Goal: Task Accomplishment & Management: Complete application form

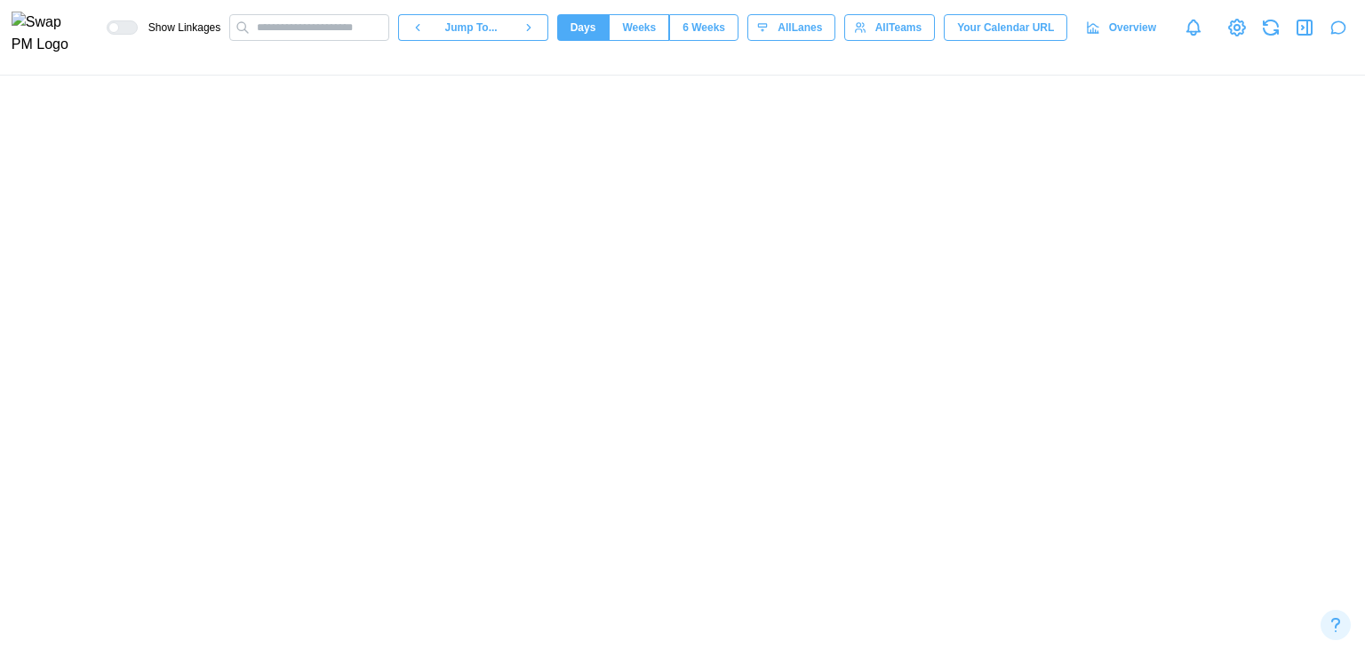
scroll to position [0, 82094]
type textarea "*"
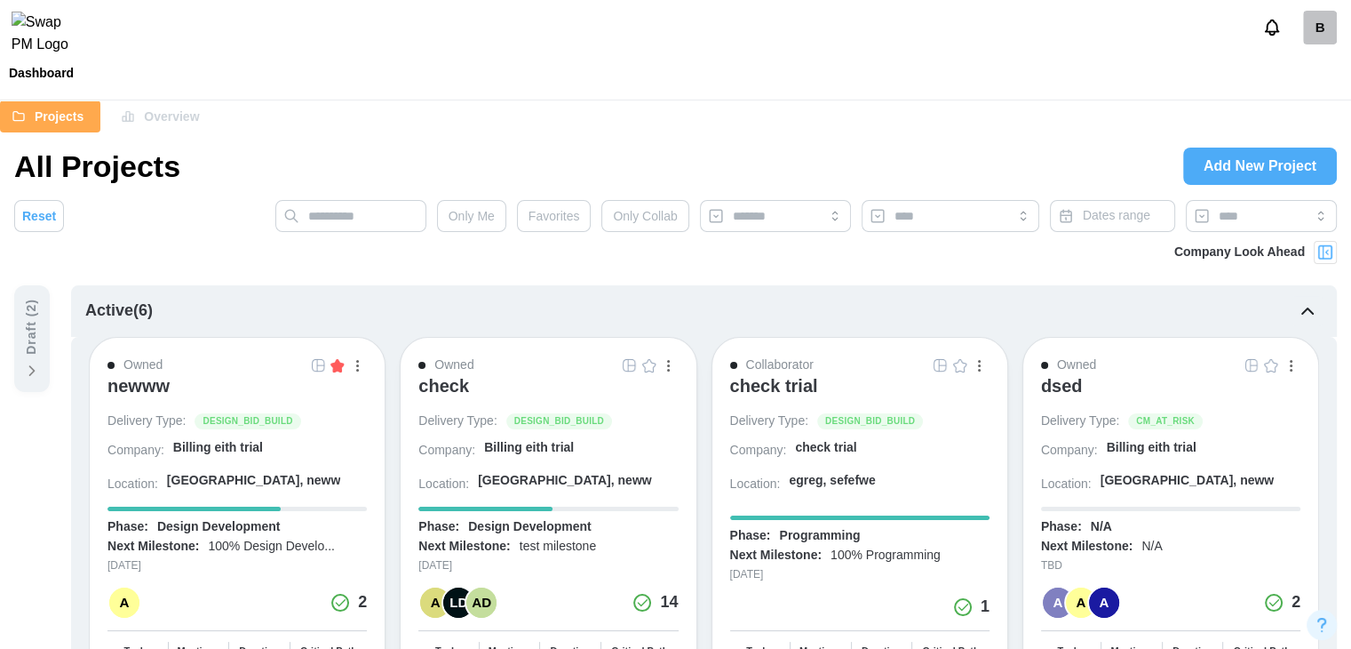
click at [1315, 42] on div "B" at bounding box center [1320, 28] width 34 height 34
click at [1286, 107] on div "Sign Out" at bounding box center [1308, 110] width 55 height 14
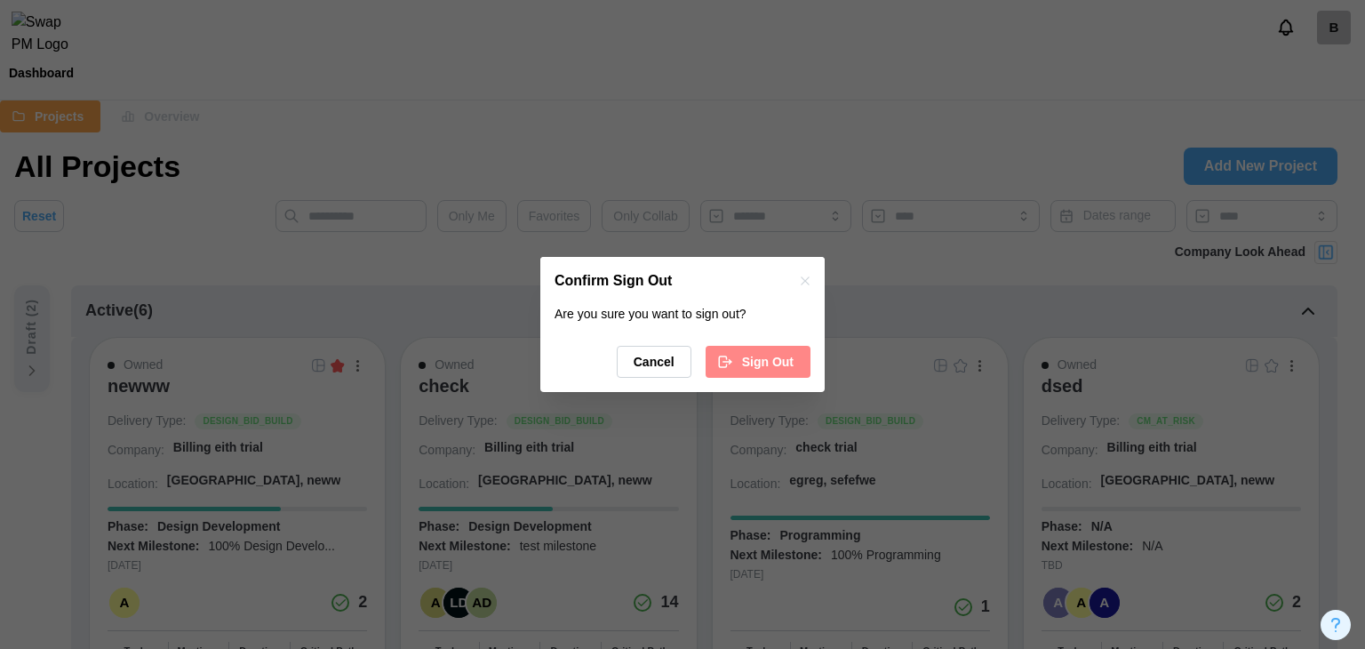
click at [768, 349] on span "Sign Out" at bounding box center [768, 361] width 52 height 30
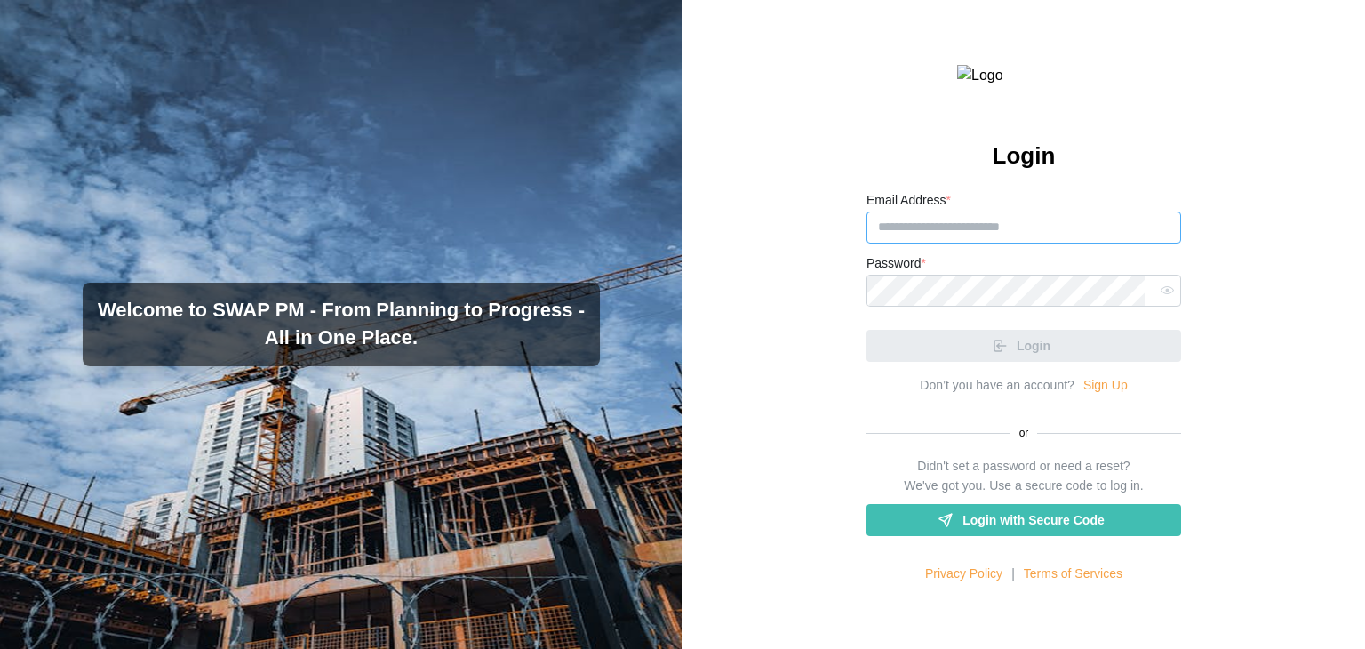
click at [1031, 243] on input "Email Address *" at bounding box center [1023, 227] width 314 height 32
click at [1099, 395] on link "Sign Up" at bounding box center [1105, 386] width 44 height 20
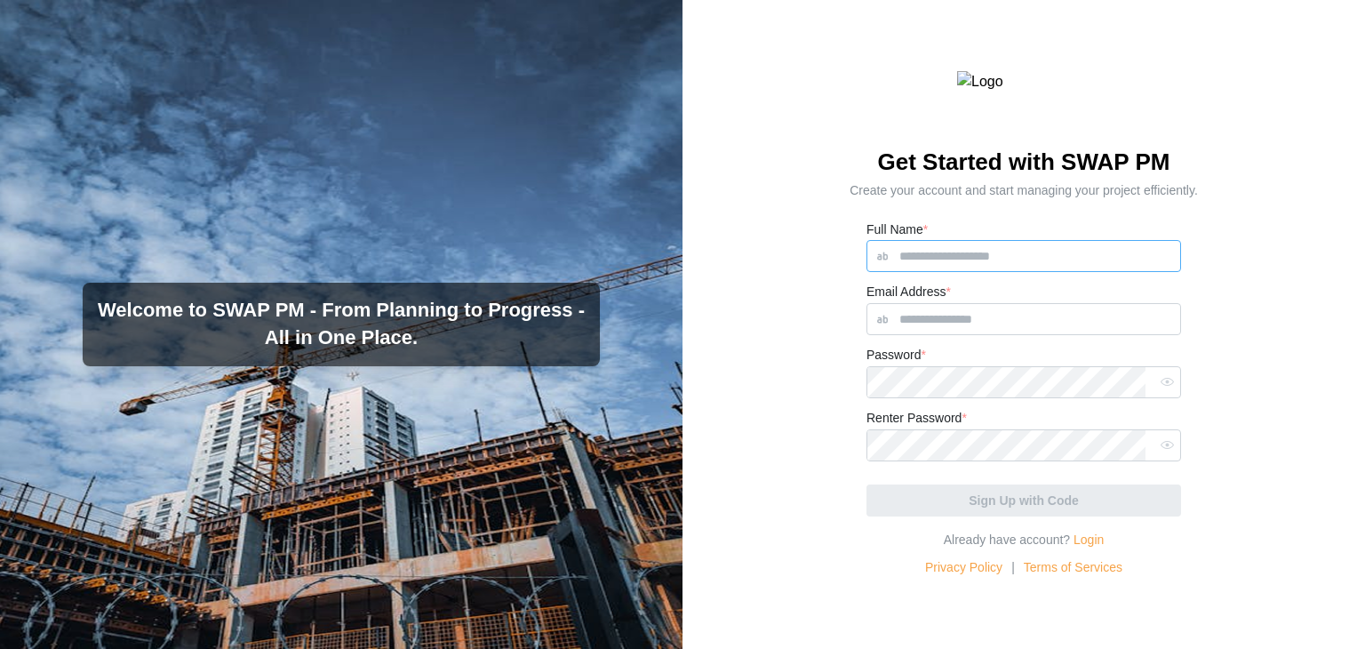
click at [963, 272] on input "Full Name *" at bounding box center [1023, 256] width 314 height 32
click at [952, 335] on input "Email Address *" at bounding box center [1023, 319] width 314 height 32
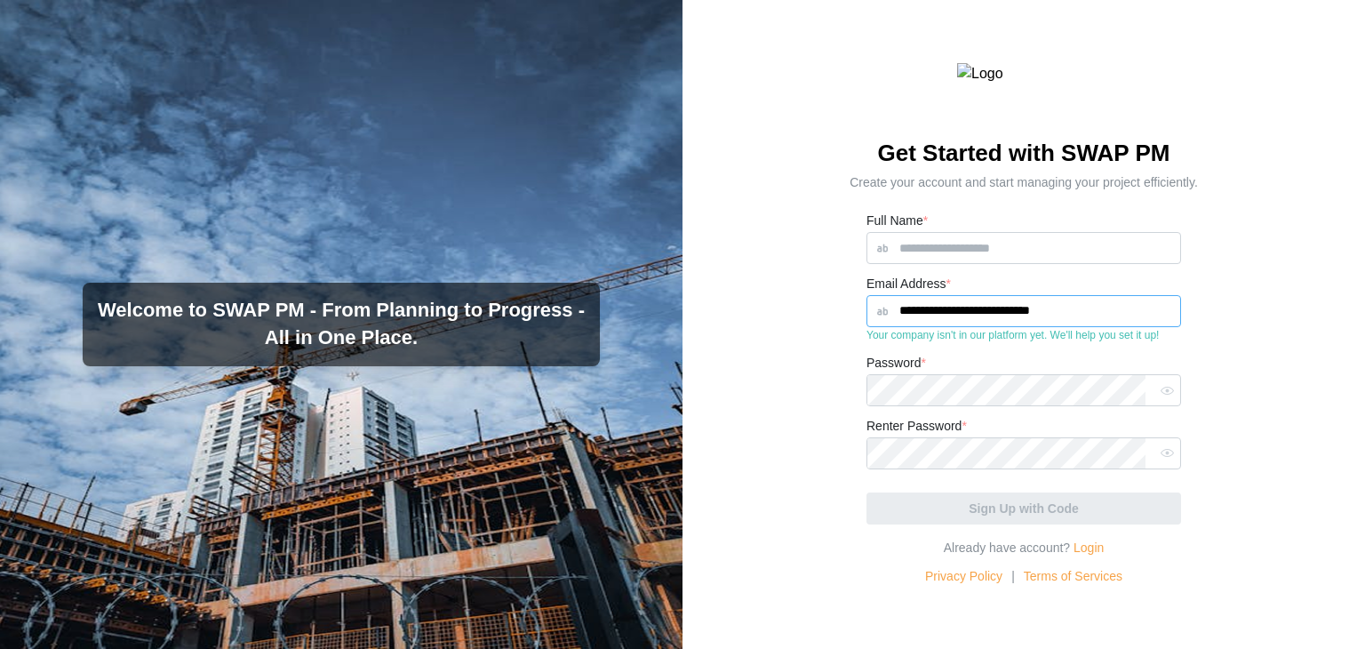
type input "**********"
click at [958, 264] on input "Full Name *" at bounding box center [1023, 248] width 314 height 32
type input "*****"
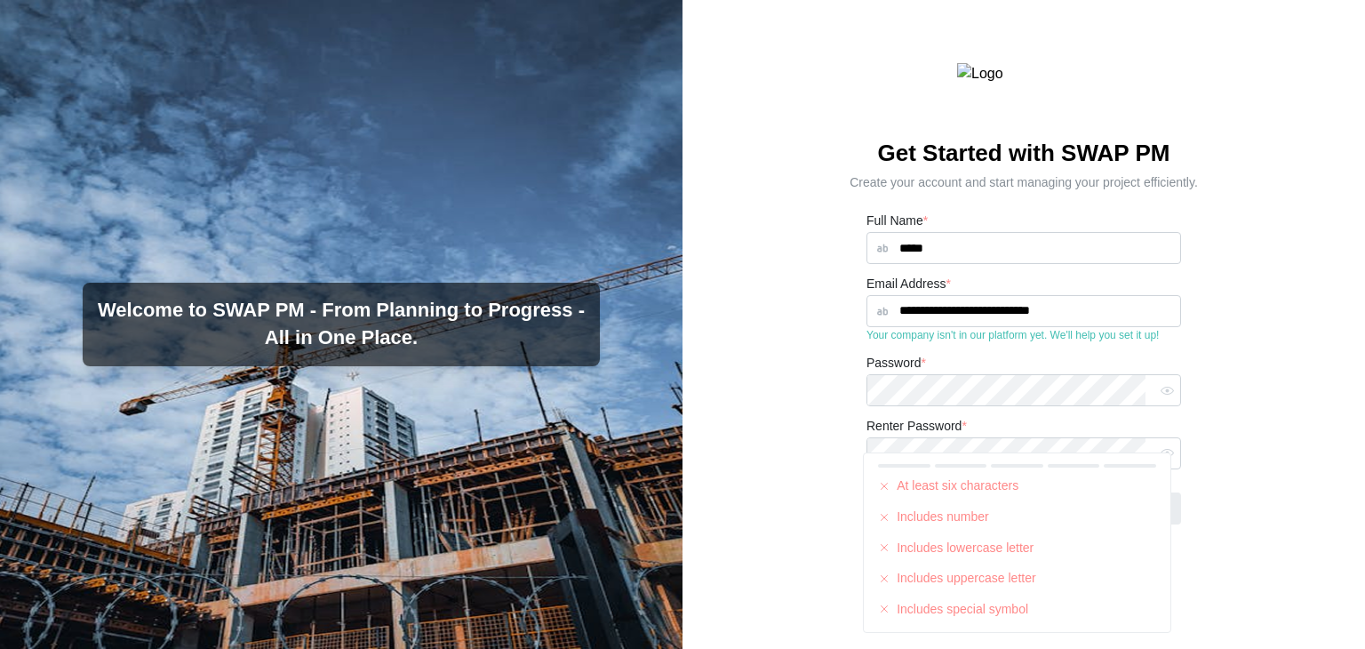
click at [942, 405] on div "Password *" at bounding box center [1023, 379] width 314 height 54
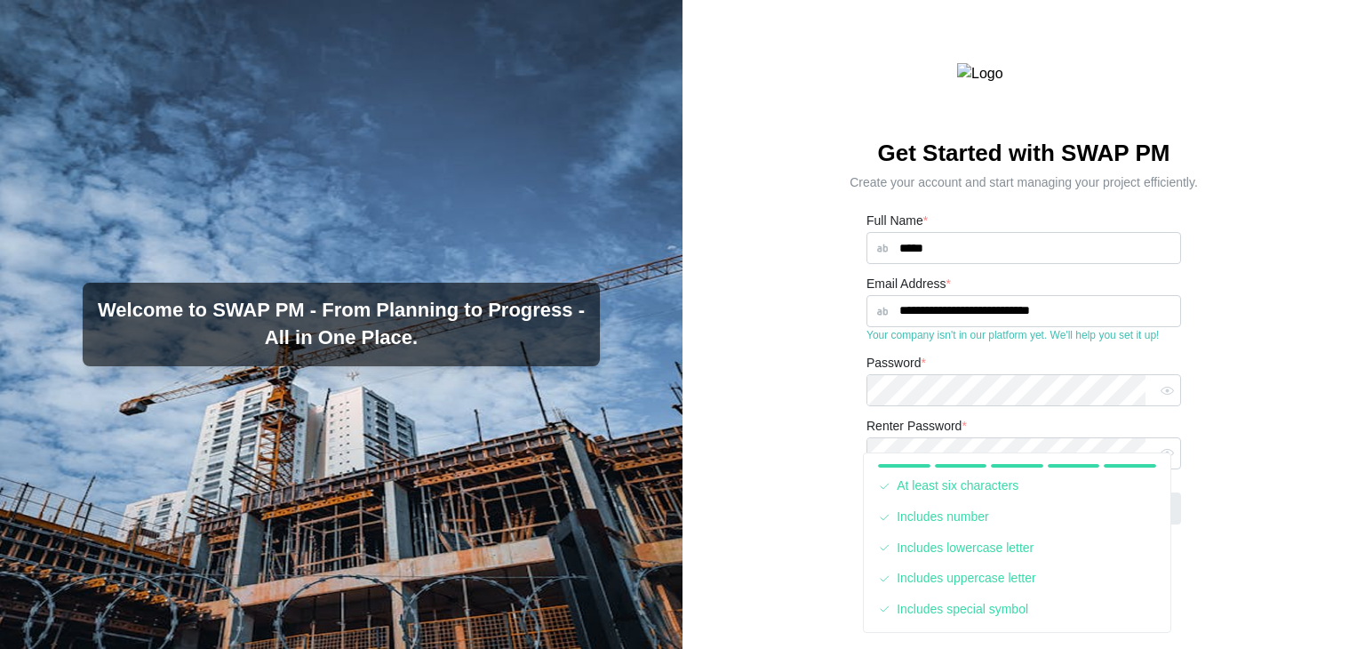
click at [1253, 446] on div "**********" at bounding box center [1023, 324] width 682 height 649
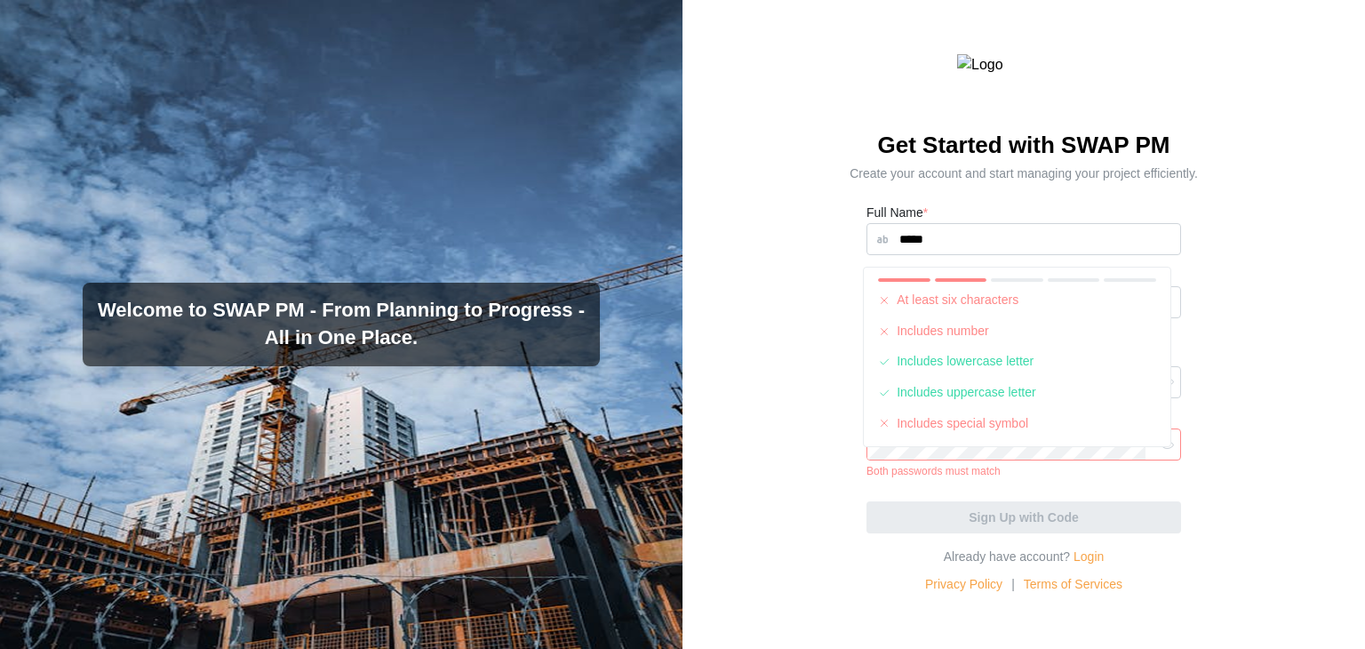
click at [1160, 451] on icon "button" at bounding box center [1166, 444] width 13 height 13
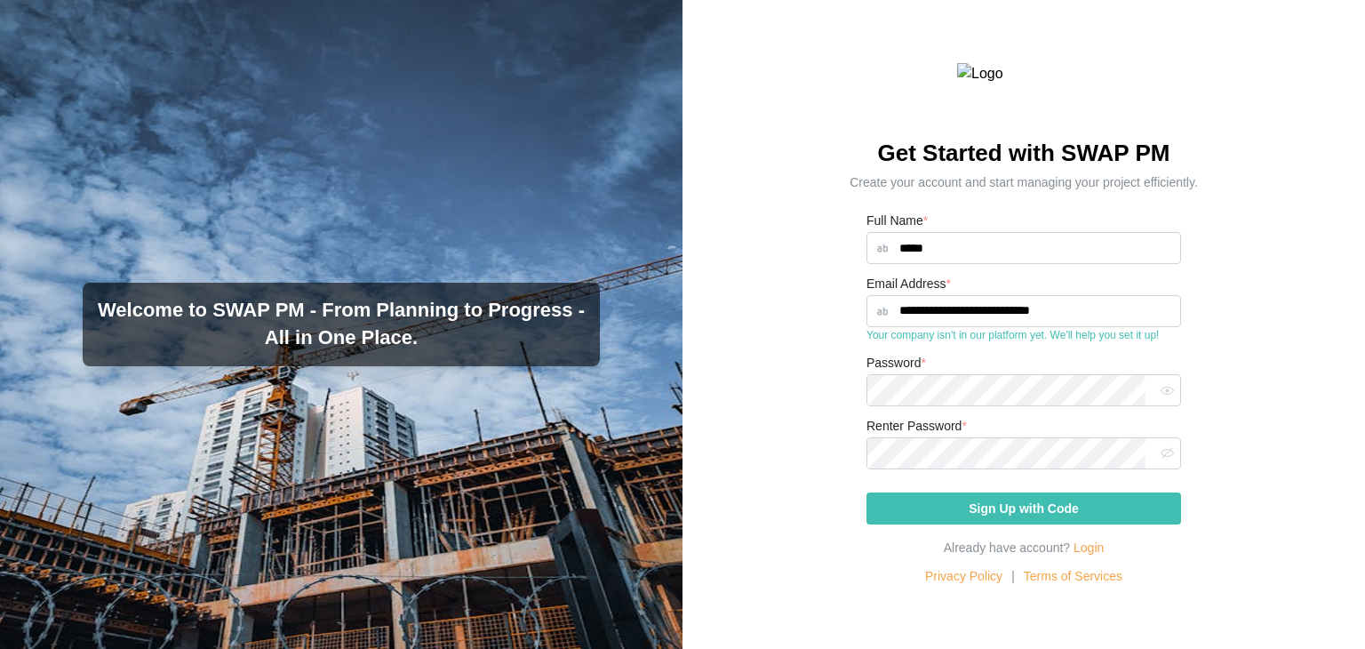
click at [959, 523] on div "Sign Up with Code" at bounding box center [1023, 508] width 281 height 30
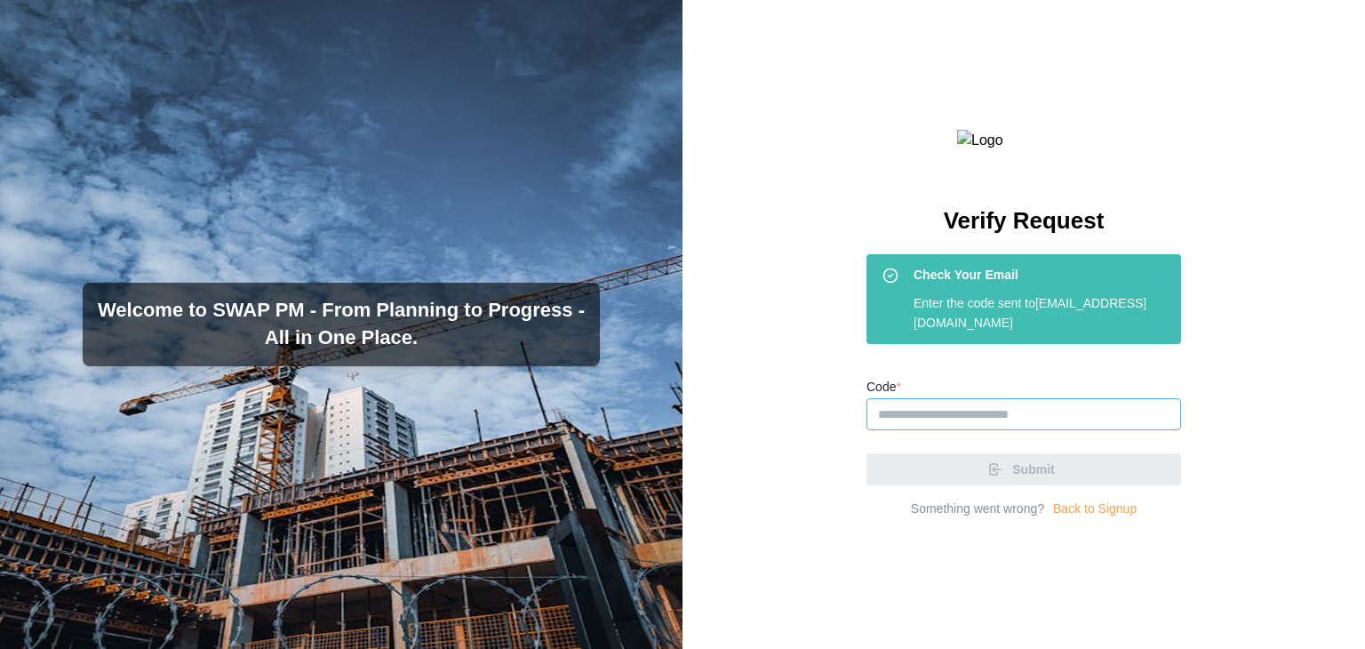
click at [948, 430] on input "Code *" at bounding box center [1023, 414] width 314 height 32
paste input "******"
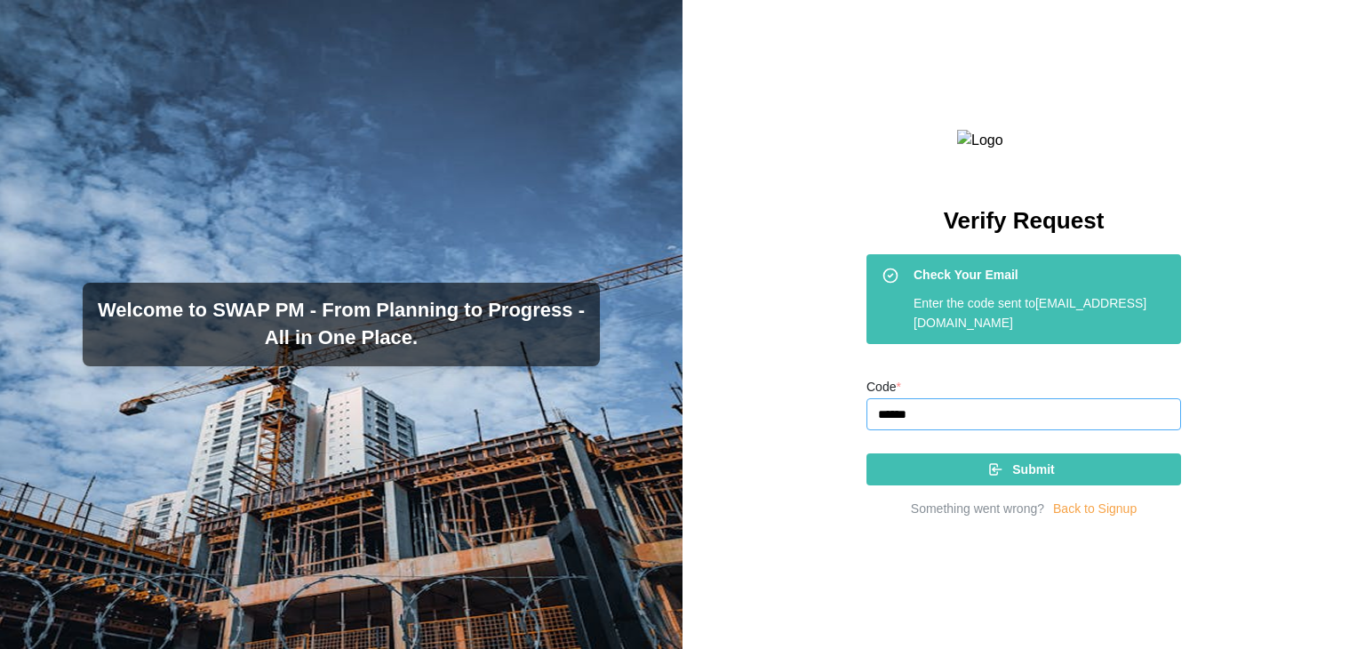
type input "******"
click at [987, 477] on icon "button" at bounding box center [995, 469] width 16 height 16
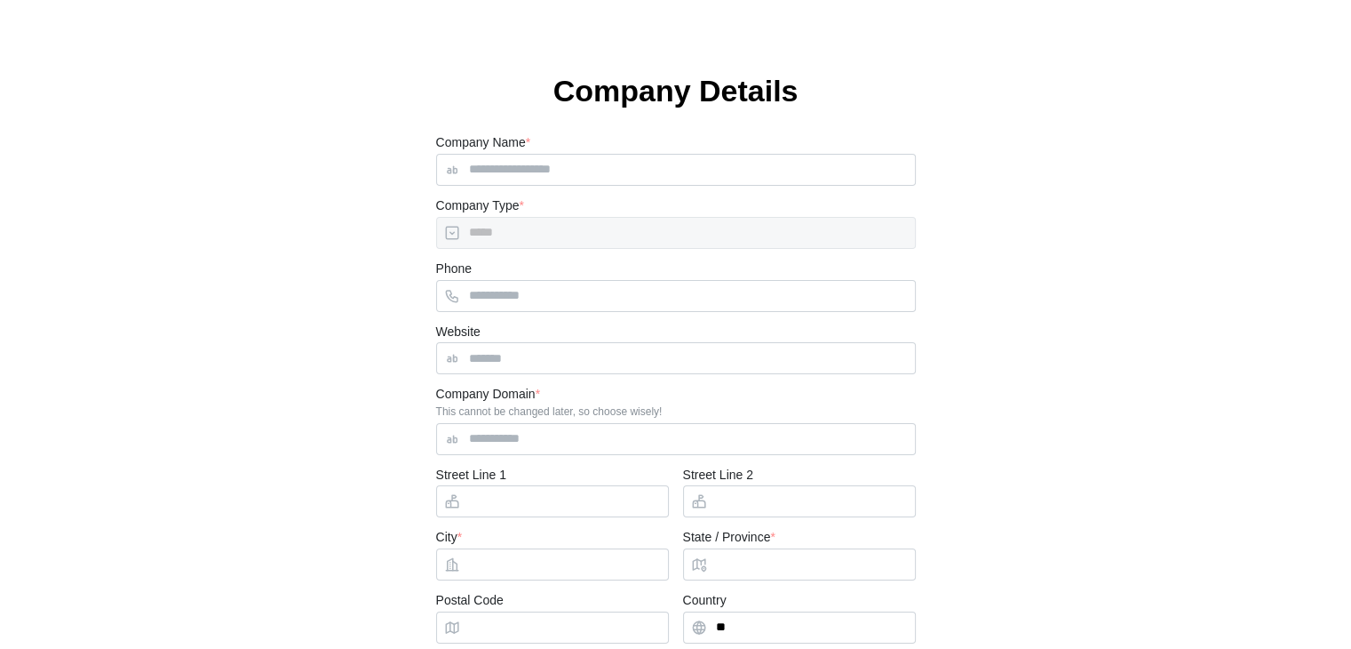
type input "*****"
type input "**"
type input "**********"
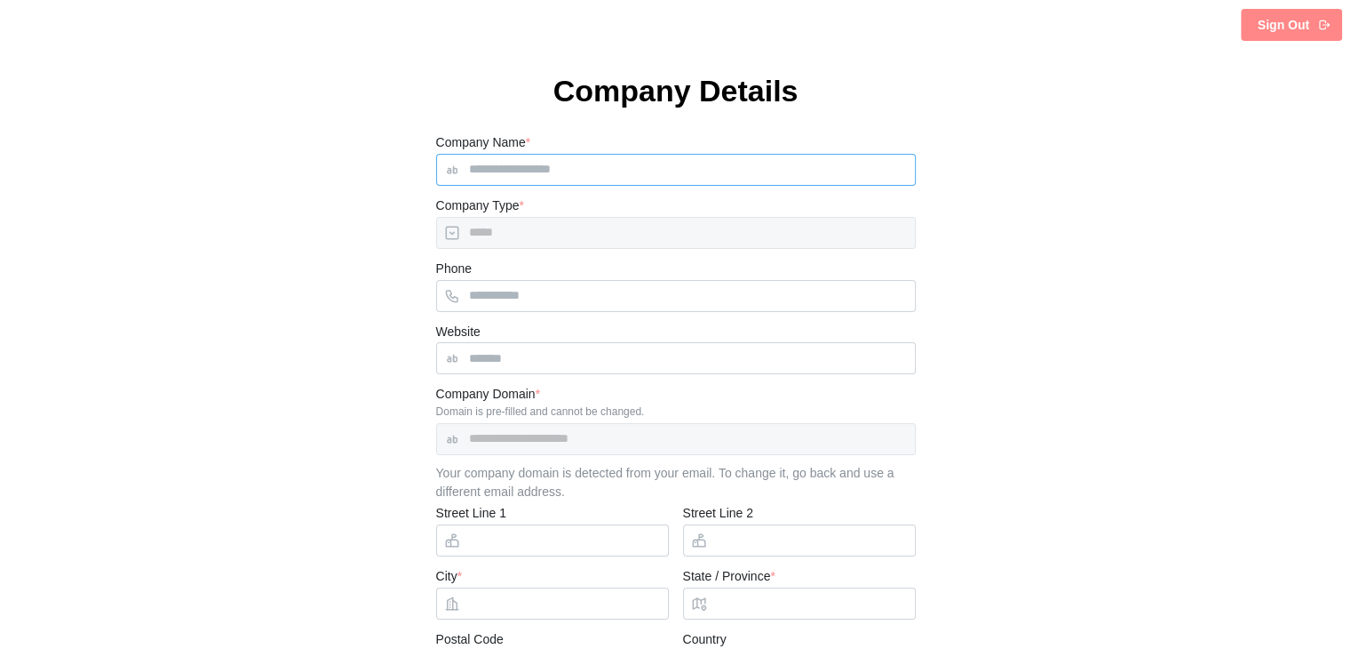
click at [628, 179] on input "Company Name *" at bounding box center [676, 170] width 480 height 32
type input "*****"
click at [522, 295] on input "Phone" at bounding box center [676, 296] width 480 height 32
type input "**********"
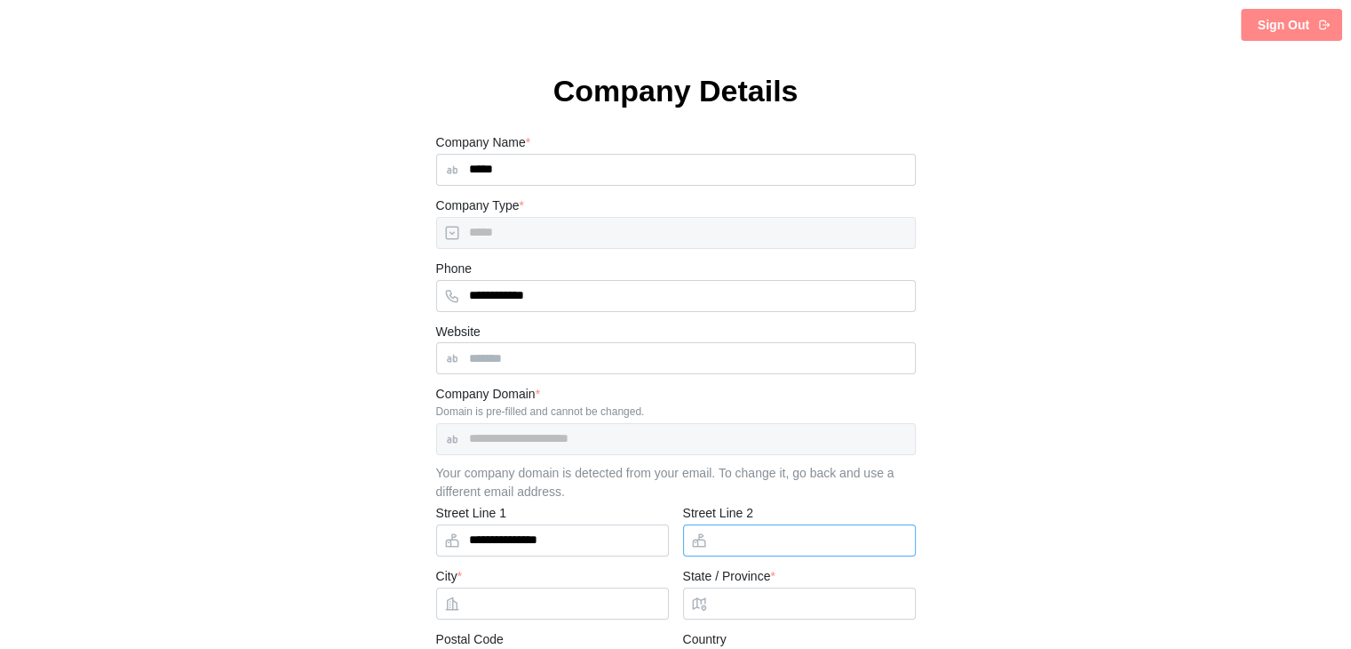
type input "********"
type input "******"
type input "*****"
click at [514, 366] on input "Website" at bounding box center [676, 358] width 480 height 32
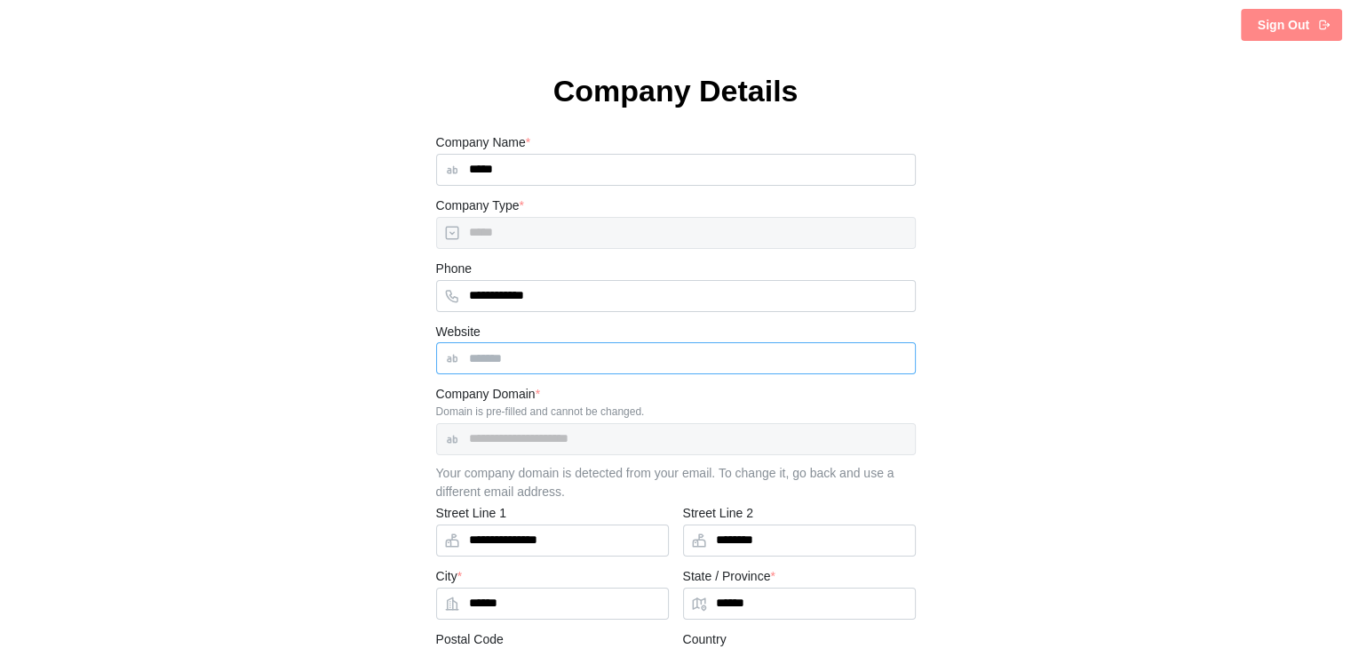
paste input "**********"
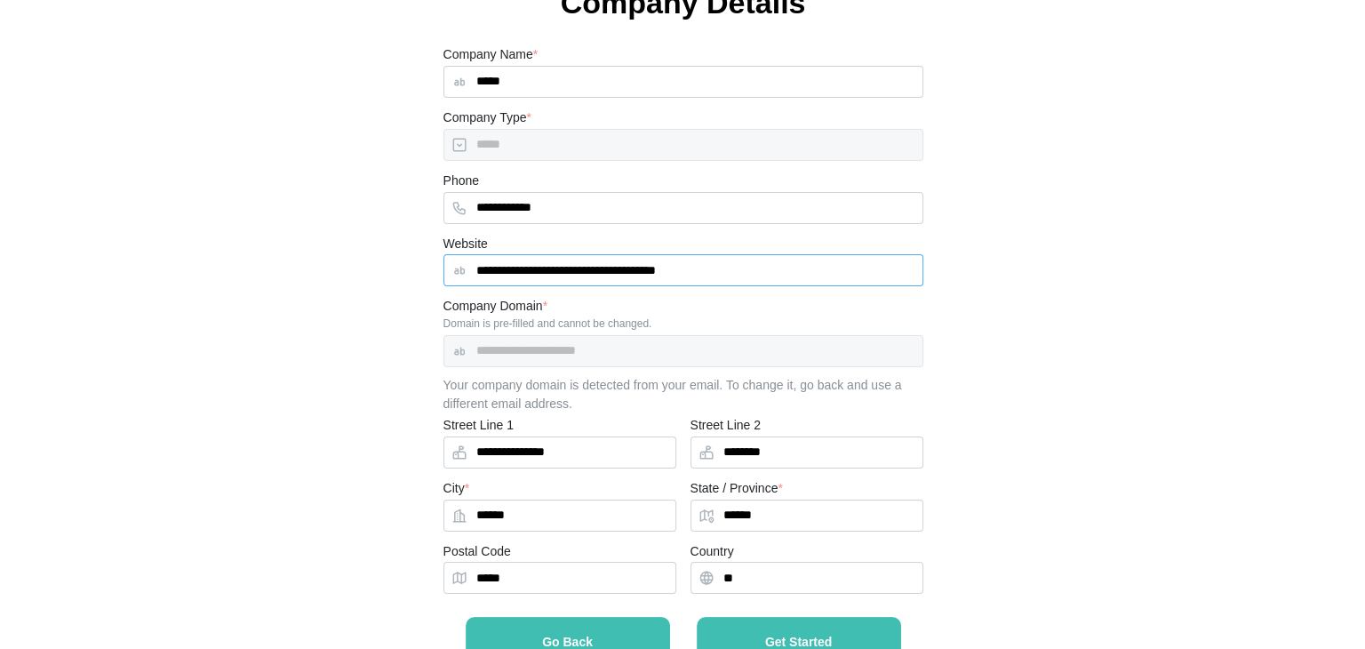
scroll to position [150, 0]
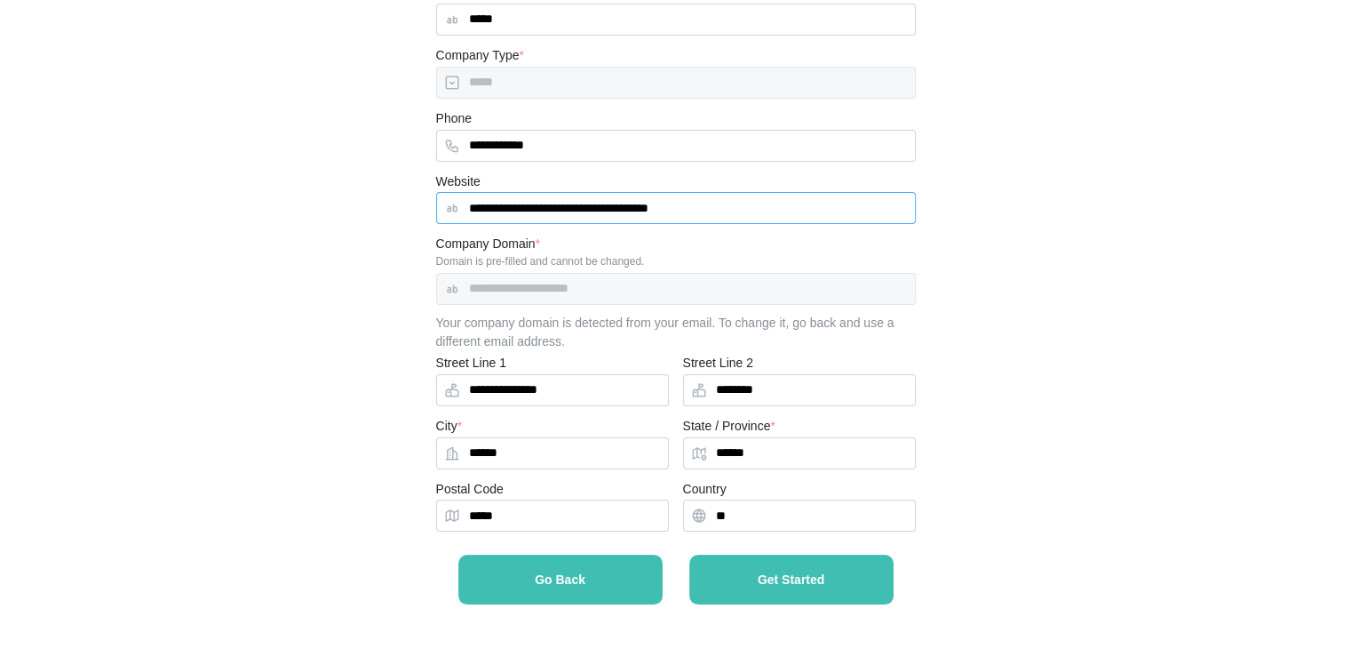
type input "**********"
click at [737, 559] on button "Get Started" at bounding box center [791, 579] width 204 height 50
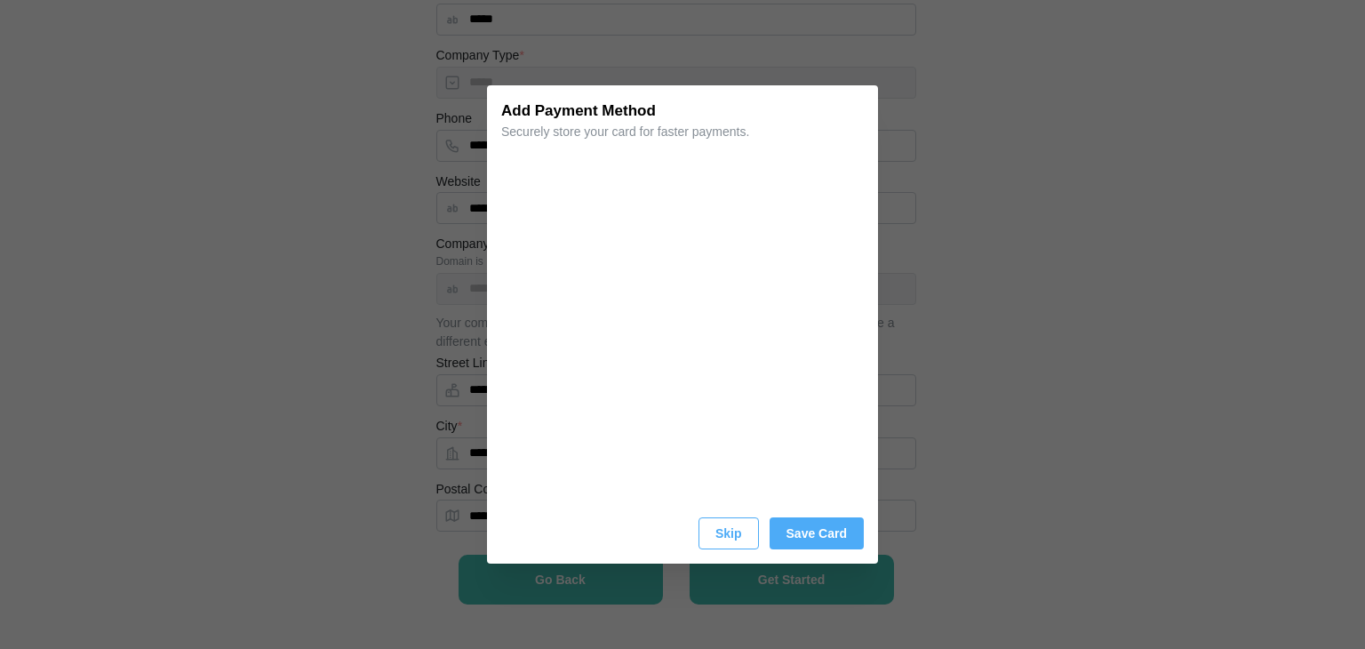
click at [787, 541] on button "Save Card" at bounding box center [816, 533] width 94 height 32
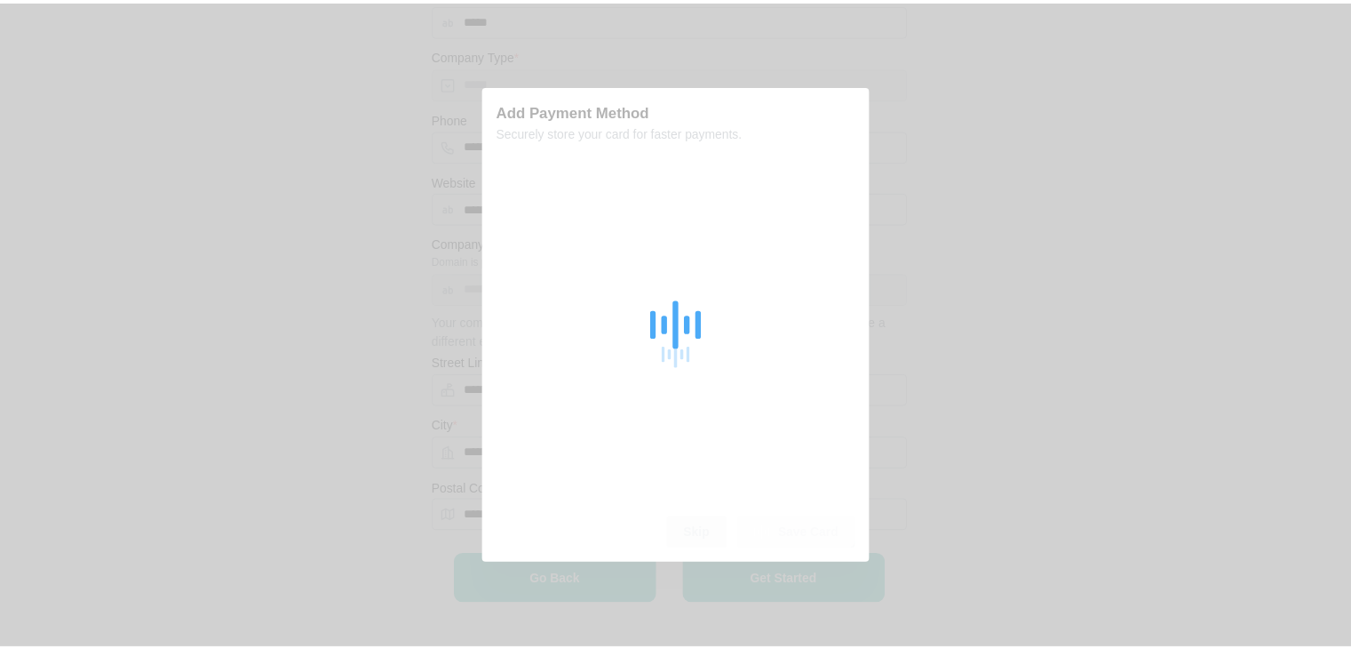
scroll to position [0, 0]
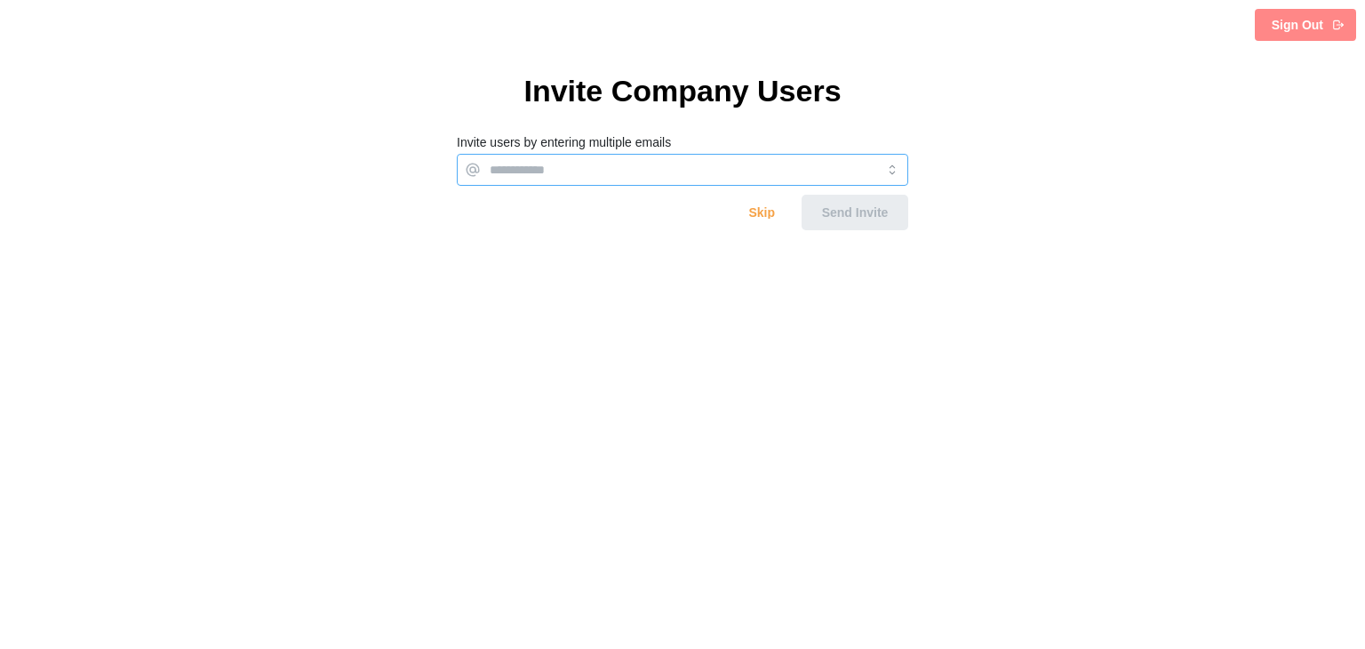
click at [537, 171] on input "Invite users by entering multiple emails" at bounding box center [683, 170] width 386 height 14
click at [521, 182] on div at bounding box center [680, 170] width 390 height 30
click at [618, 175] on input "**********" at bounding box center [683, 170] width 386 height 14
drag, startPoint x: 625, startPoint y: 164, endPoint x: 549, endPoint y: 168, distance: 76.5
click at [549, 168] on input "**********" at bounding box center [683, 170] width 386 height 14
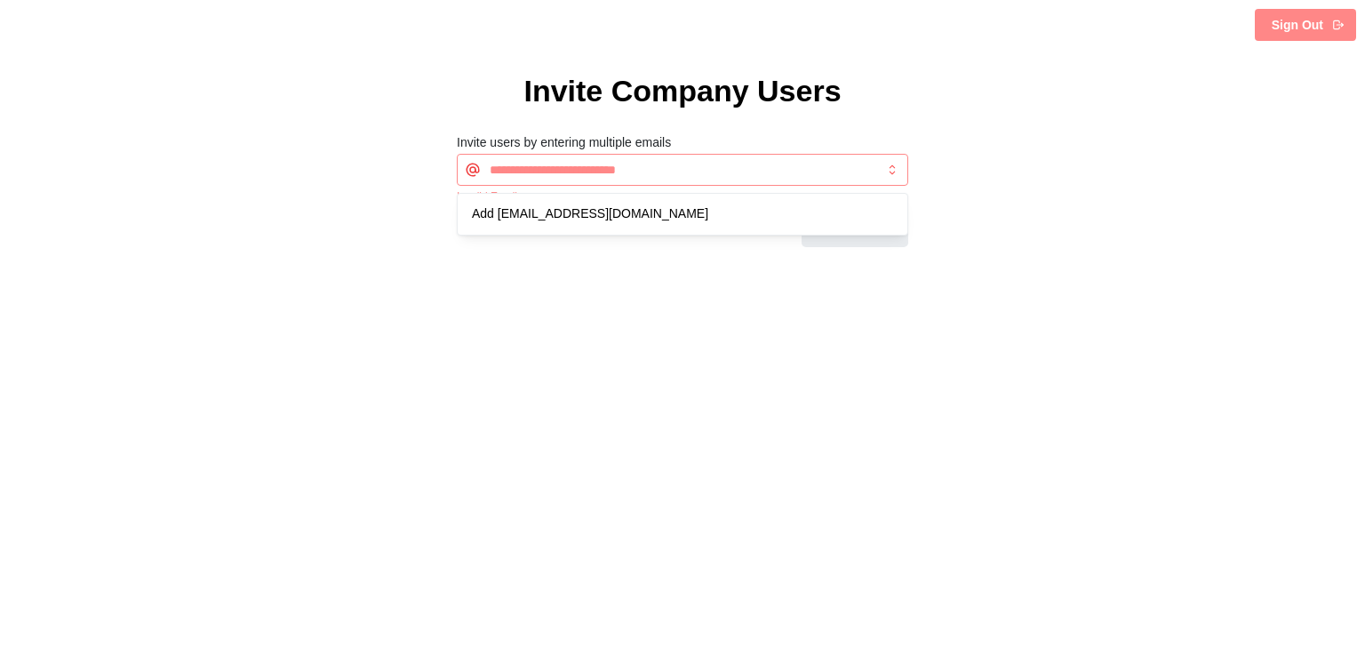
type input "**********"
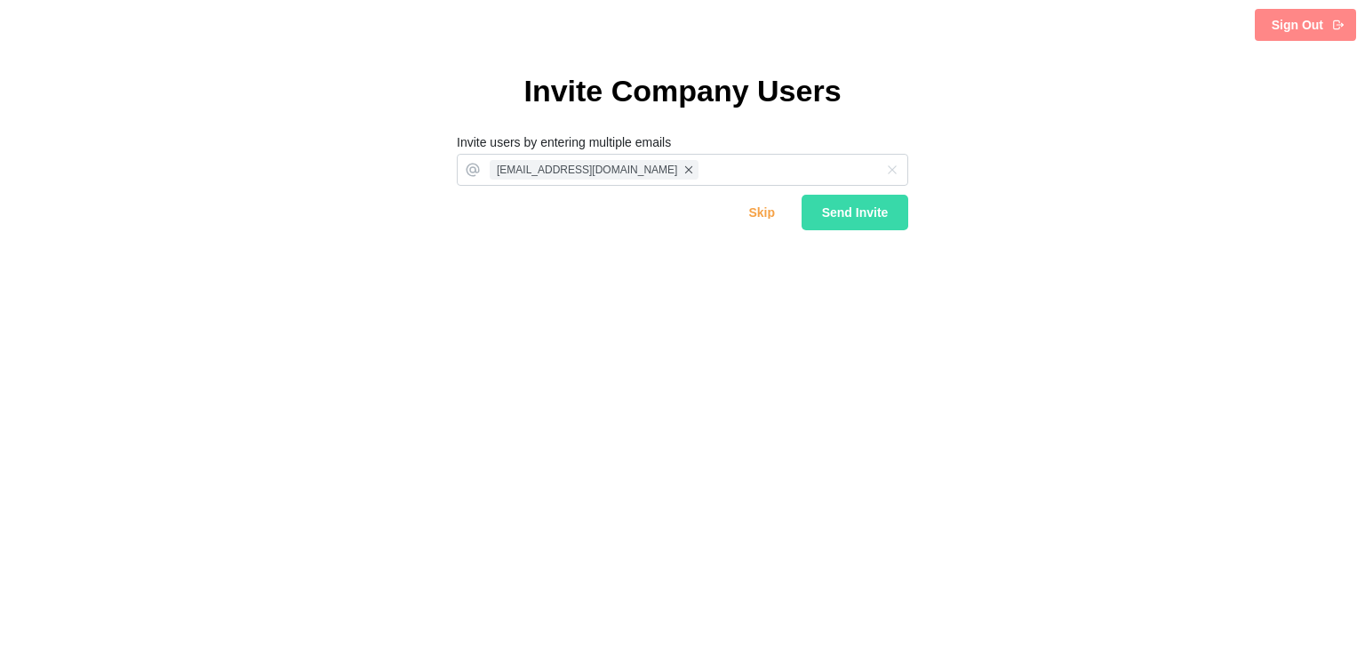
click at [871, 221] on span "Send Invite" at bounding box center [855, 212] width 67 height 25
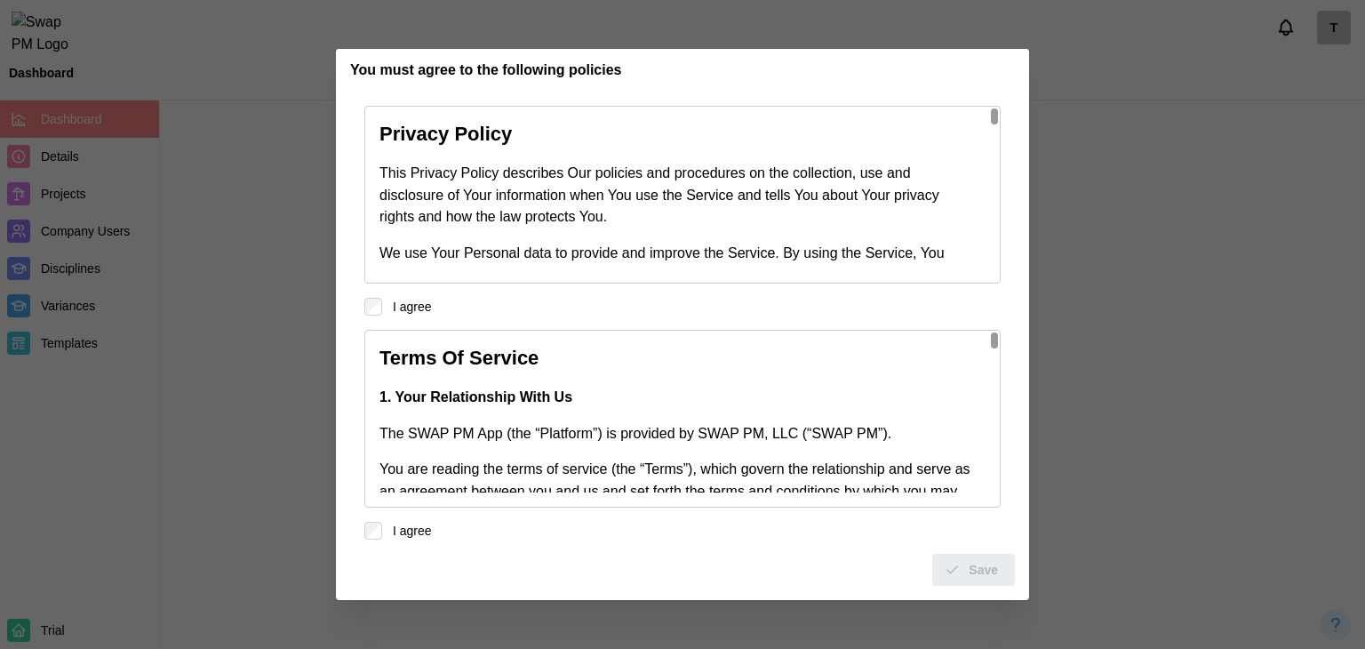
click at [362, 303] on div "Privacy Policy This Privacy Policy describes Our policies and procedures on the…" at bounding box center [682, 211] width 665 height 210
click at [959, 561] on icon "submit" at bounding box center [951, 569] width 16 height 16
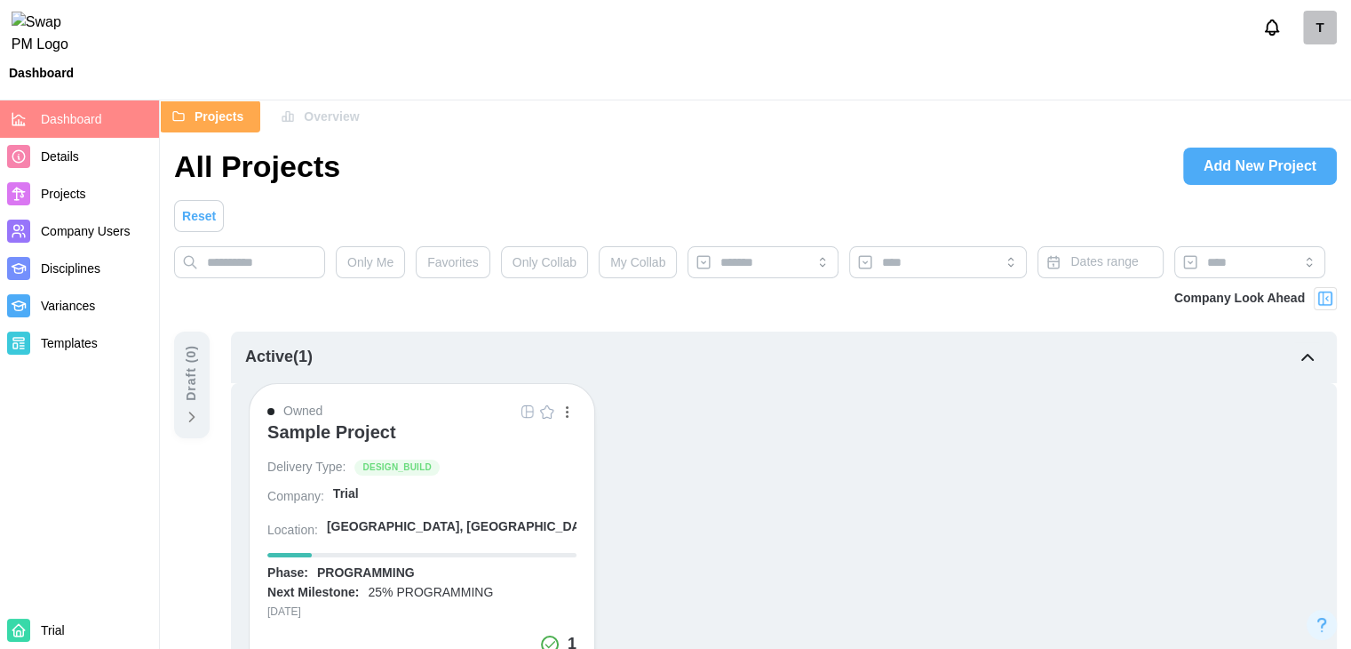
click at [75, 241] on span "Company Users" at bounding box center [96, 231] width 111 height 22
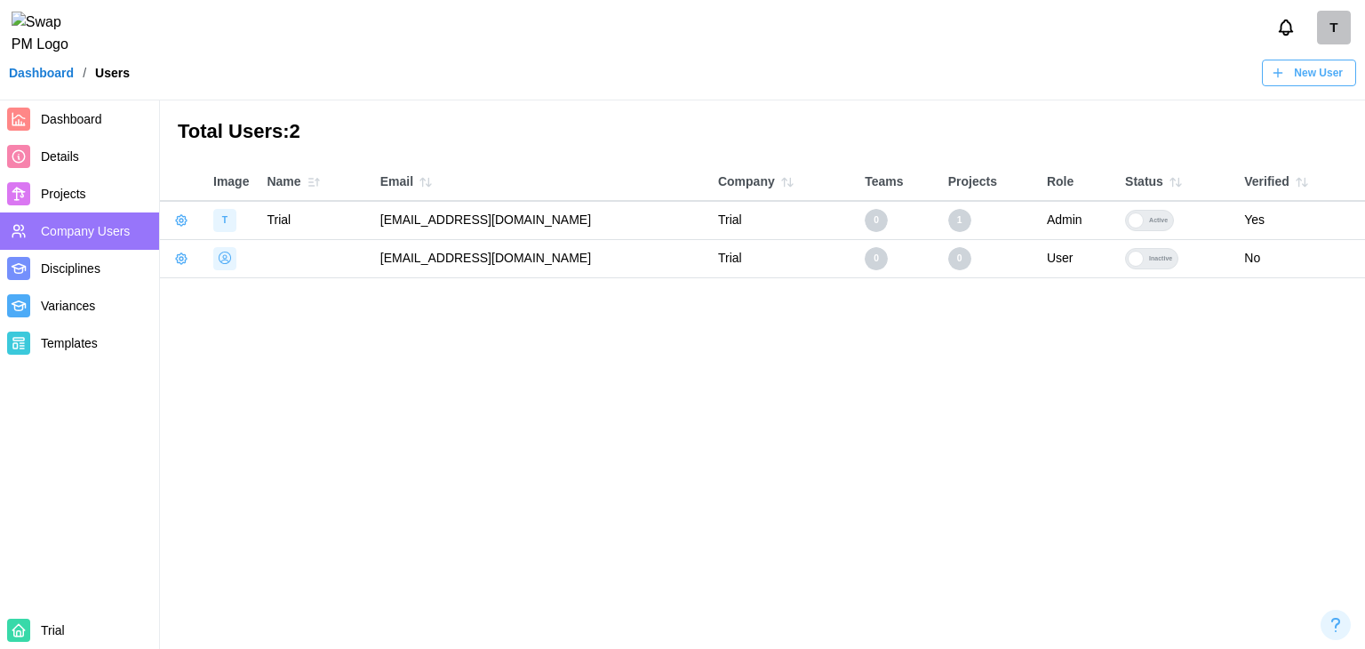
click at [177, 262] on icon "button" at bounding box center [181, 258] width 14 height 14
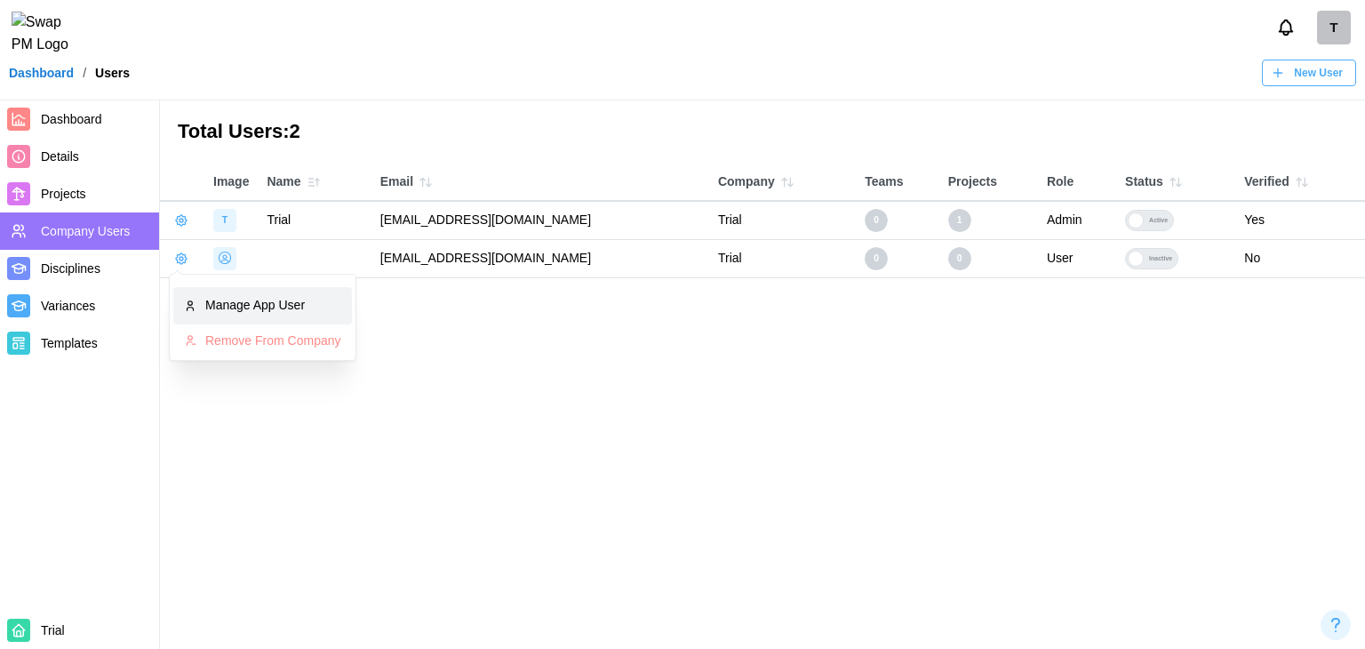
click at [206, 299] on div "Manage App User" at bounding box center [273, 306] width 136 height 20
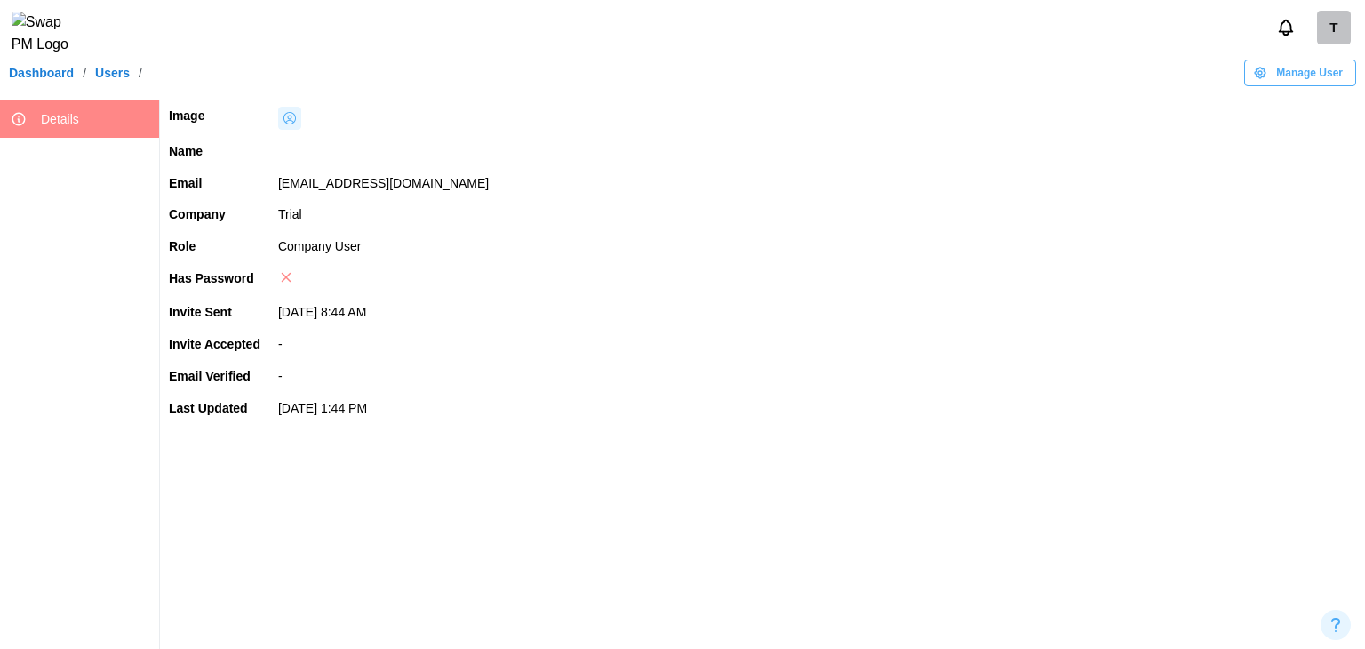
click at [1300, 79] on span "Manage User" at bounding box center [1309, 72] width 67 height 25
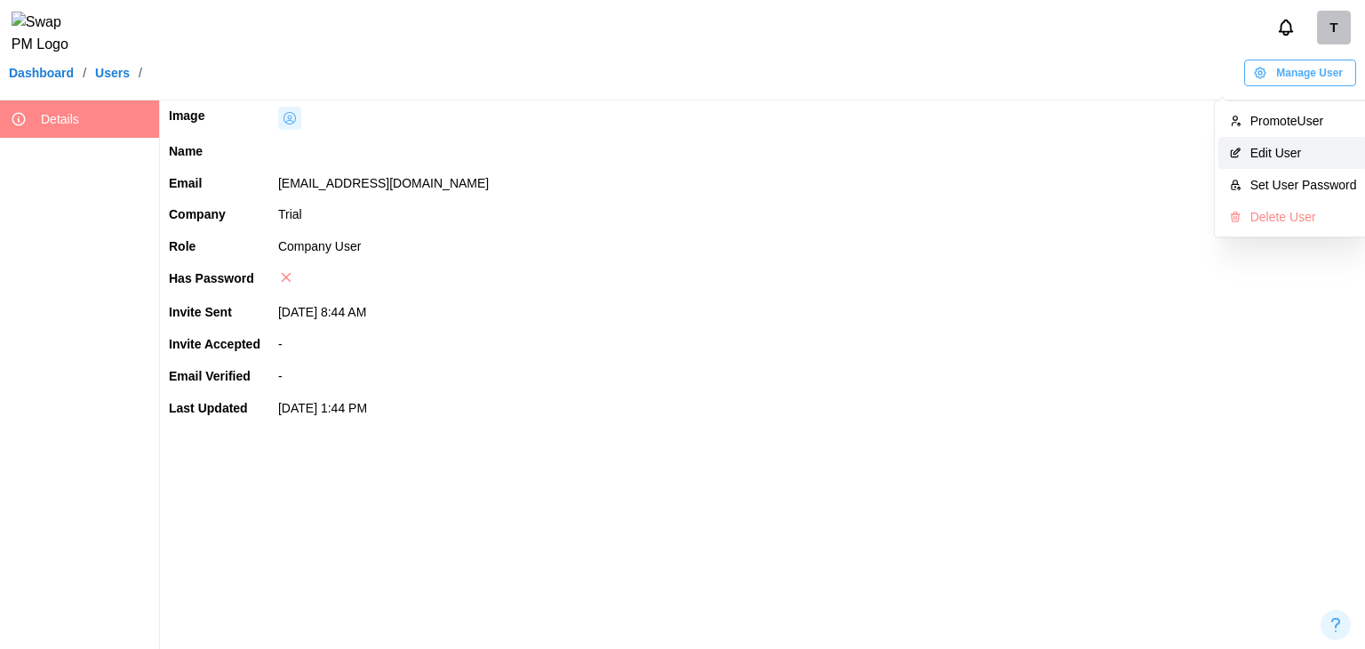
click at [1271, 155] on div "Edit User" at bounding box center [1303, 153] width 107 height 14
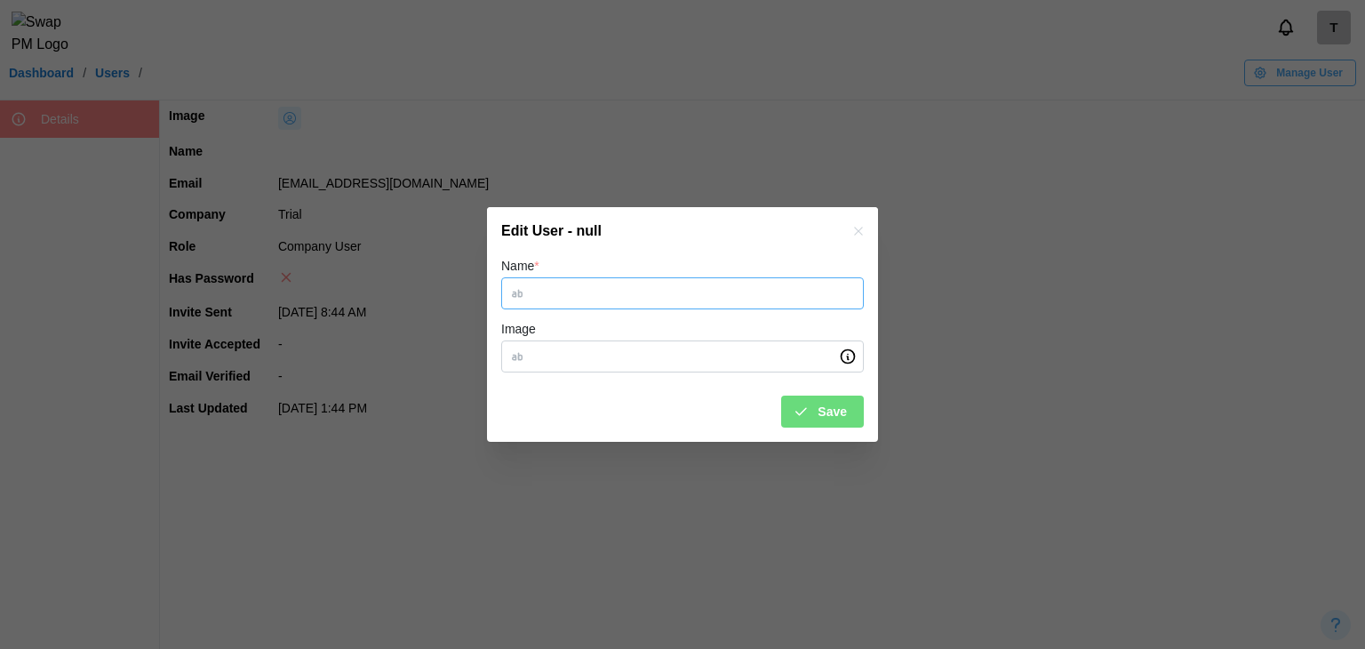
click at [561, 296] on input "Name *" at bounding box center [682, 293] width 362 height 32
type input "******"
click at [845, 398] on span "Save" at bounding box center [831, 411] width 29 height 30
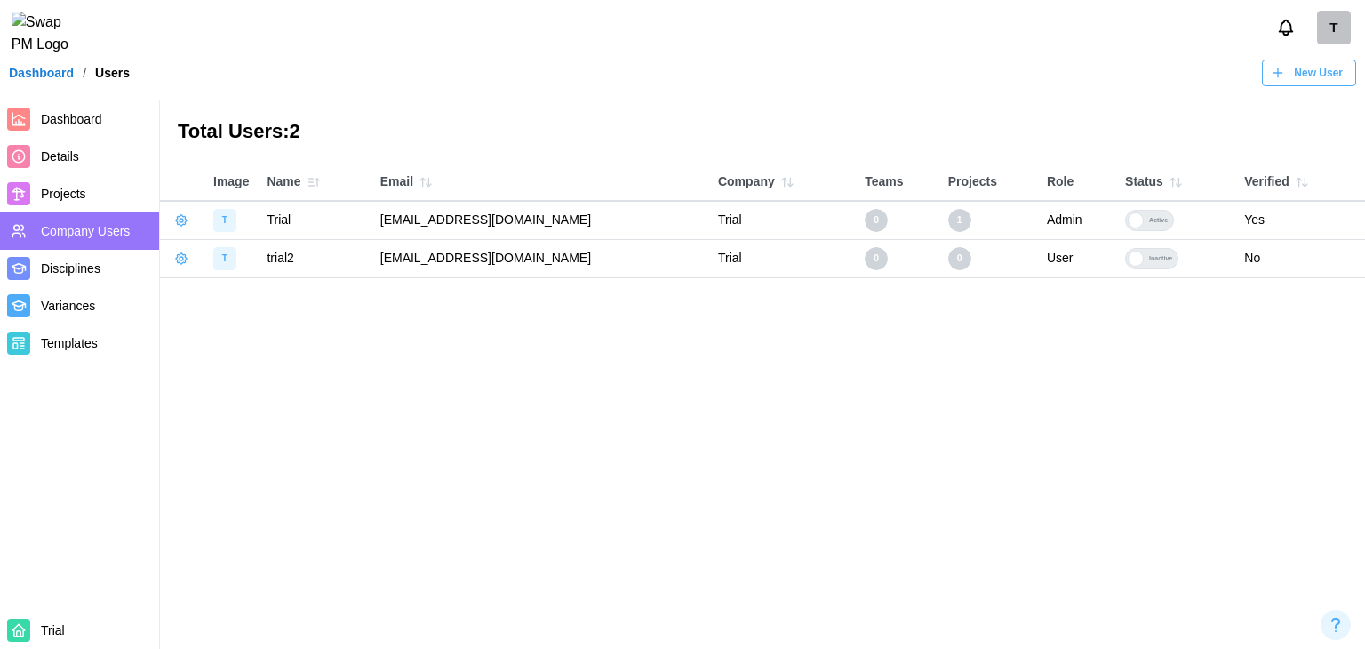
click at [1127, 258] on div at bounding box center [1135, 259] width 16 height 16
click at [1127, 260] on div at bounding box center [1135, 259] width 16 height 16
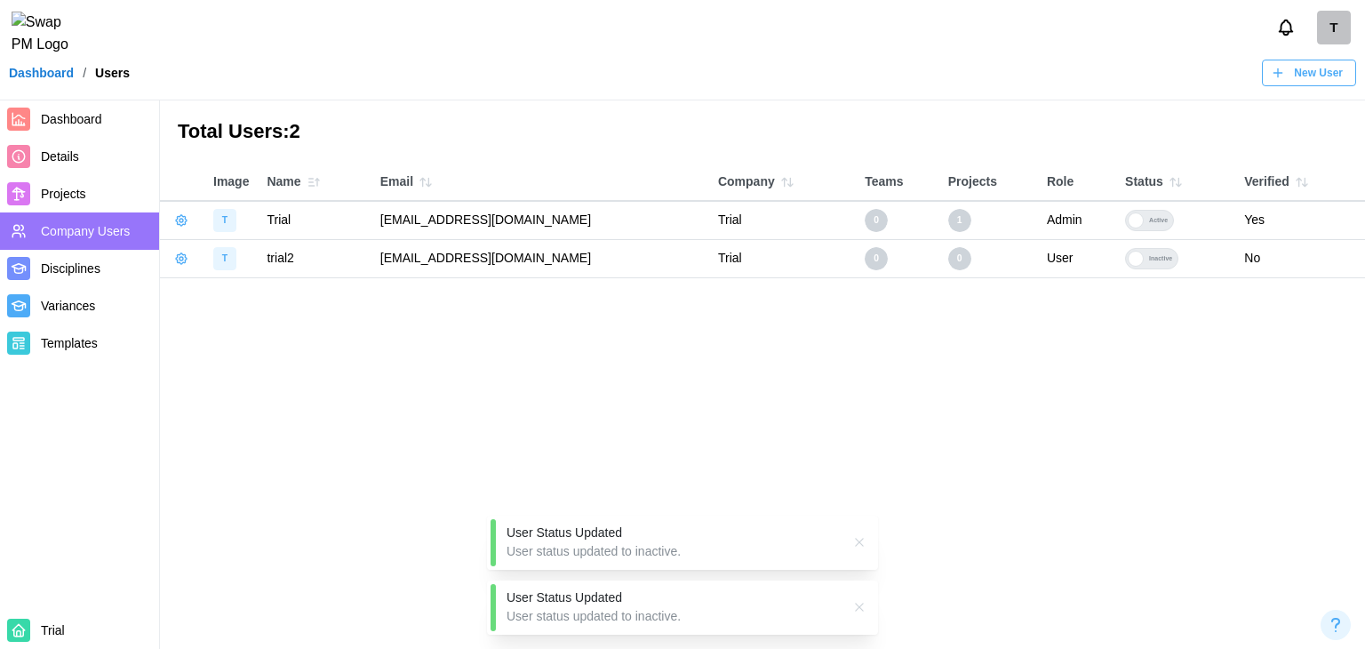
click at [1127, 260] on div at bounding box center [1135, 259] width 16 height 16
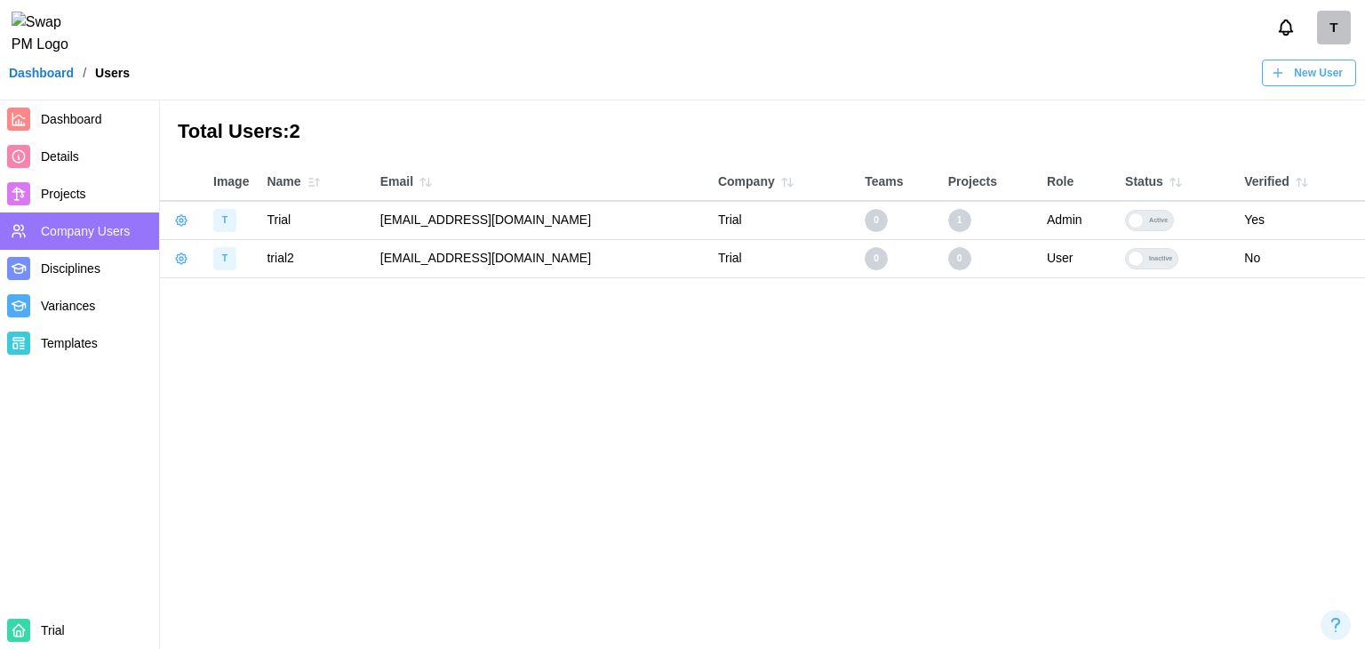
click at [75, 117] on span "Dashboard" at bounding box center [71, 119] width 61 height 14
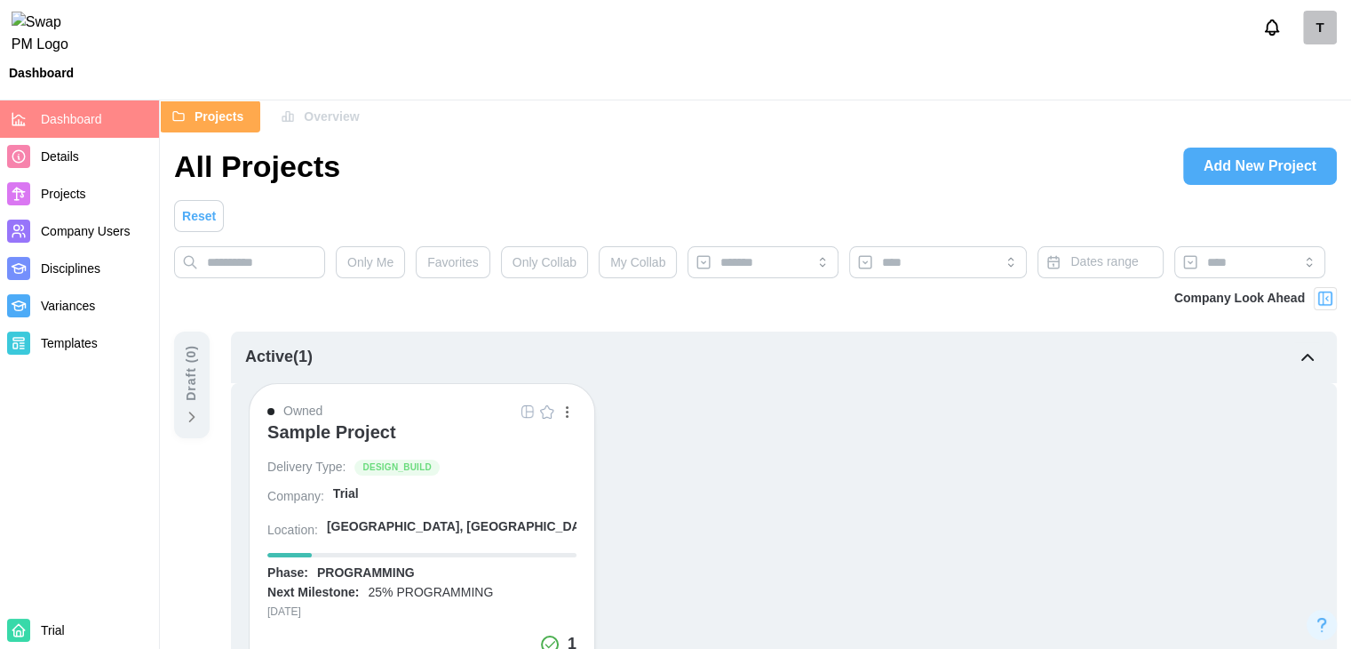
click at [1263, 168] on span "Add New Project" at bounding box center [1260, 166] width 113 height 36
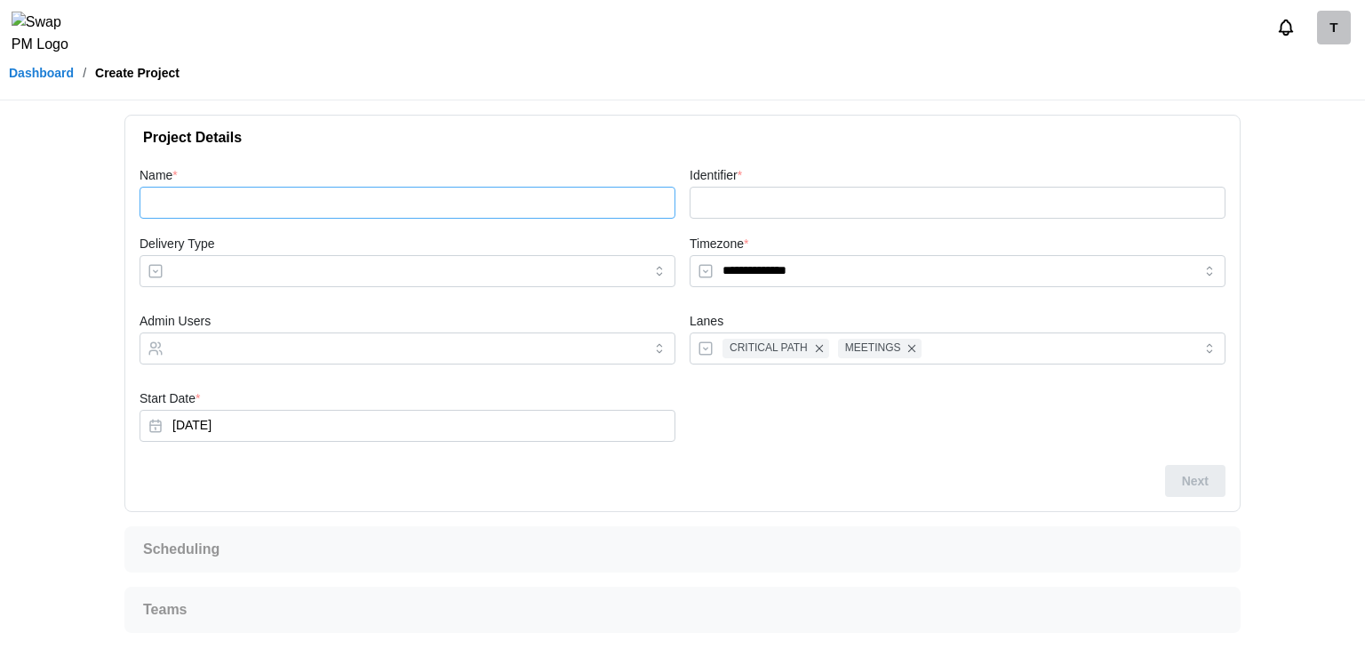
click at [336, 215] on input "Name *" at bounding box center [407, 203] width 536 height 32
type input "*"
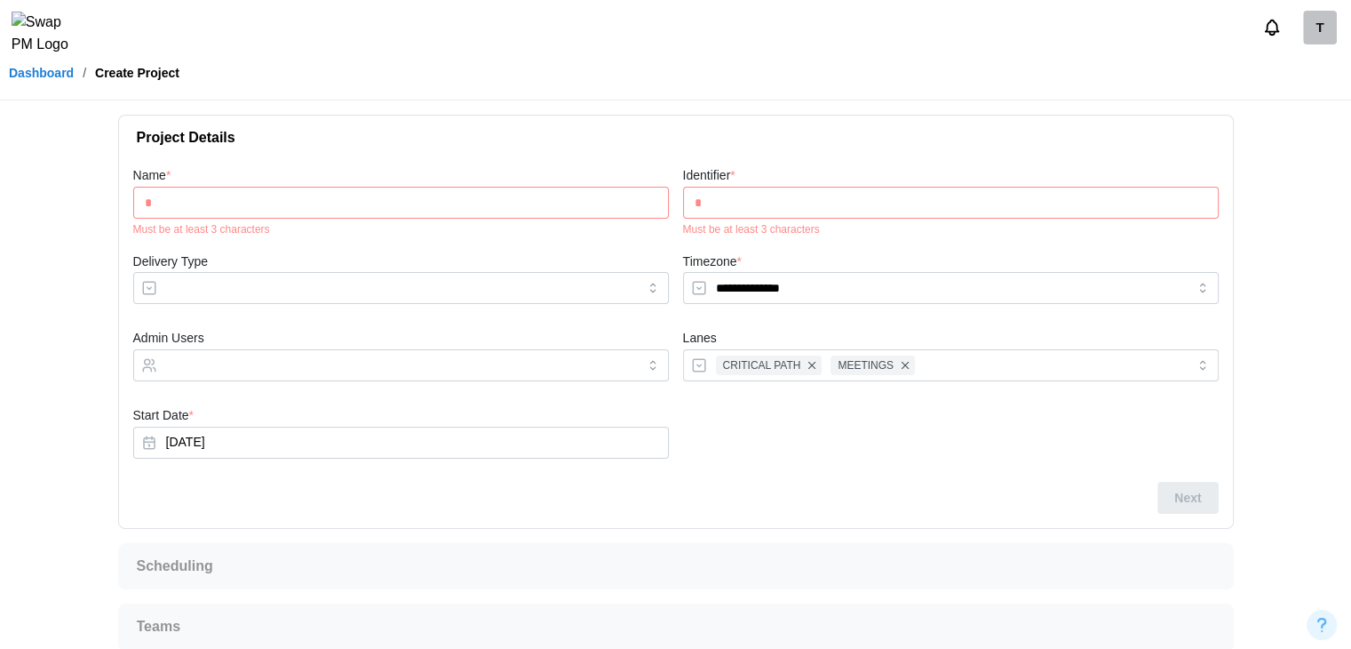
type input "**"
type input "***"
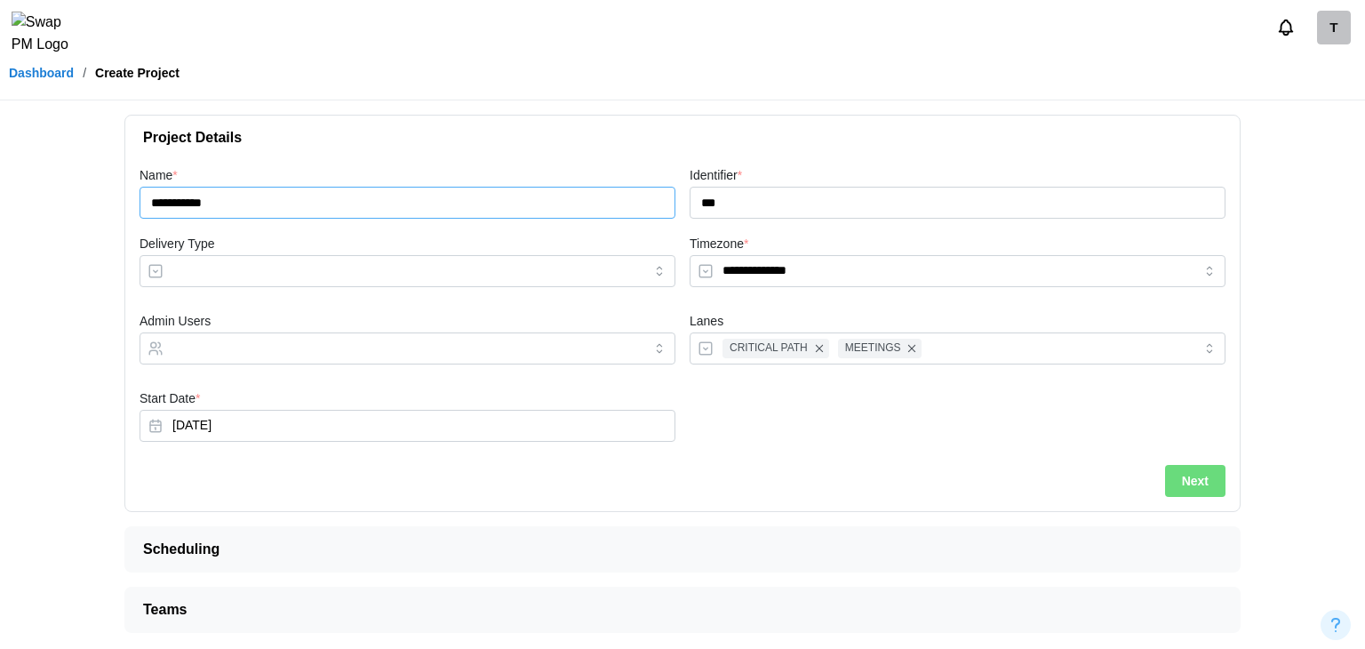
type input "**********"
click at [291, 275] on input "Delivery Type" at bounding box center [407, 271] width 536 height 32
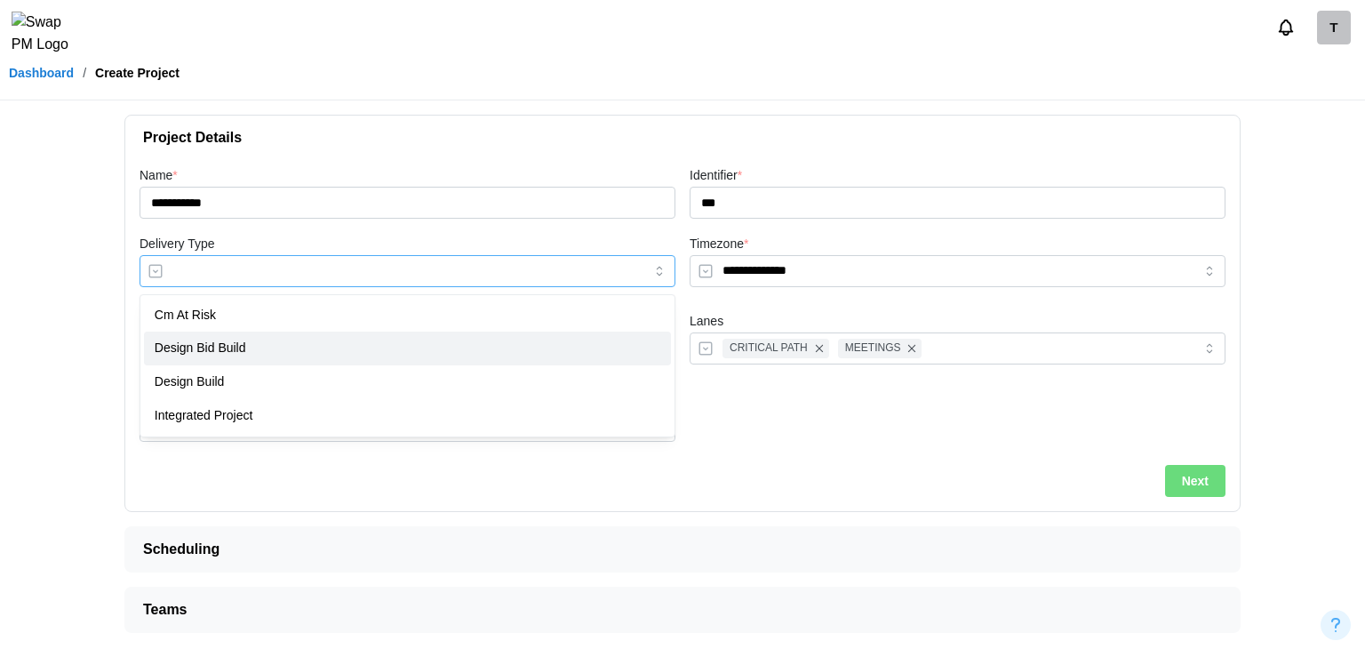
type input "**********"
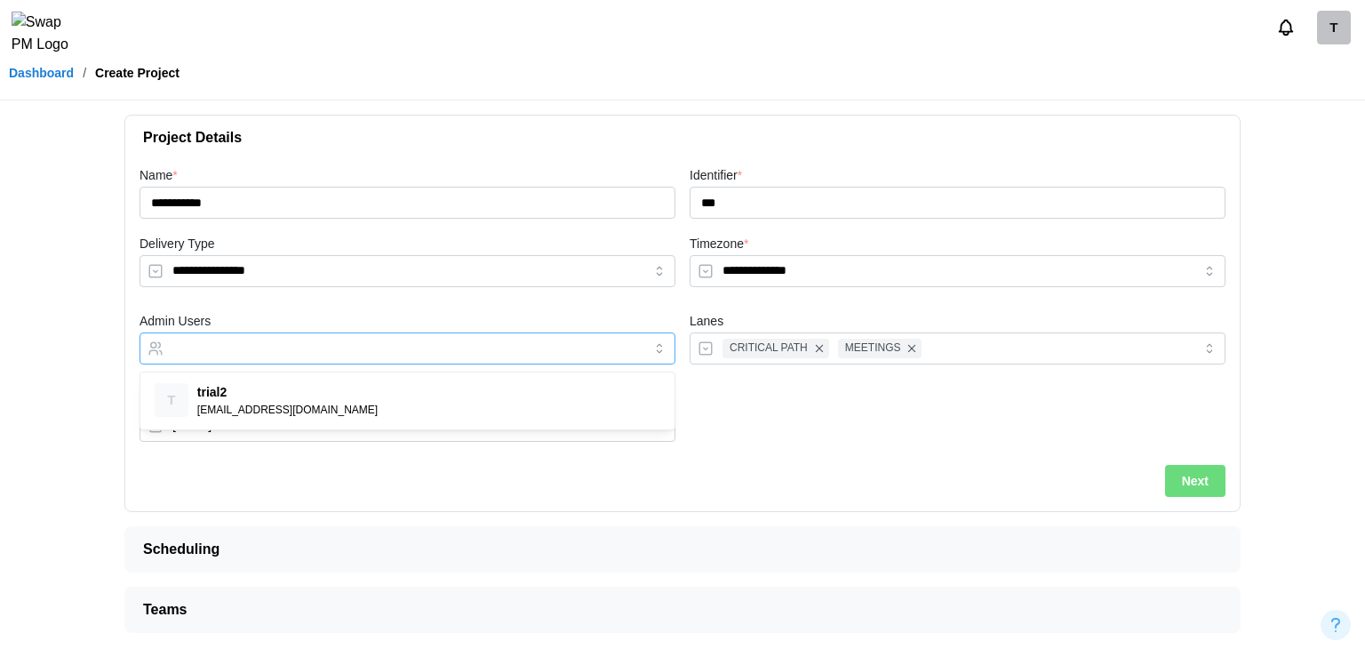
click at [258, 348] on input "Admin Users" at bounding box center [391, 348] width 438 height 14
click at [330, 354] on div "T trial2" at bounding box center [389, 348] width 442 height 30
click at [331, 350] on div "T trial2" at bounding box center [389, 348] width 442 height 30
click at [260, 346] on div "T trial2" at bounding box center [389, 348] width 442 height 30
drag, startPoint x: 659, startPoint y: 342, endPoint x: 671, endPoint y: 339, distance: 11.9
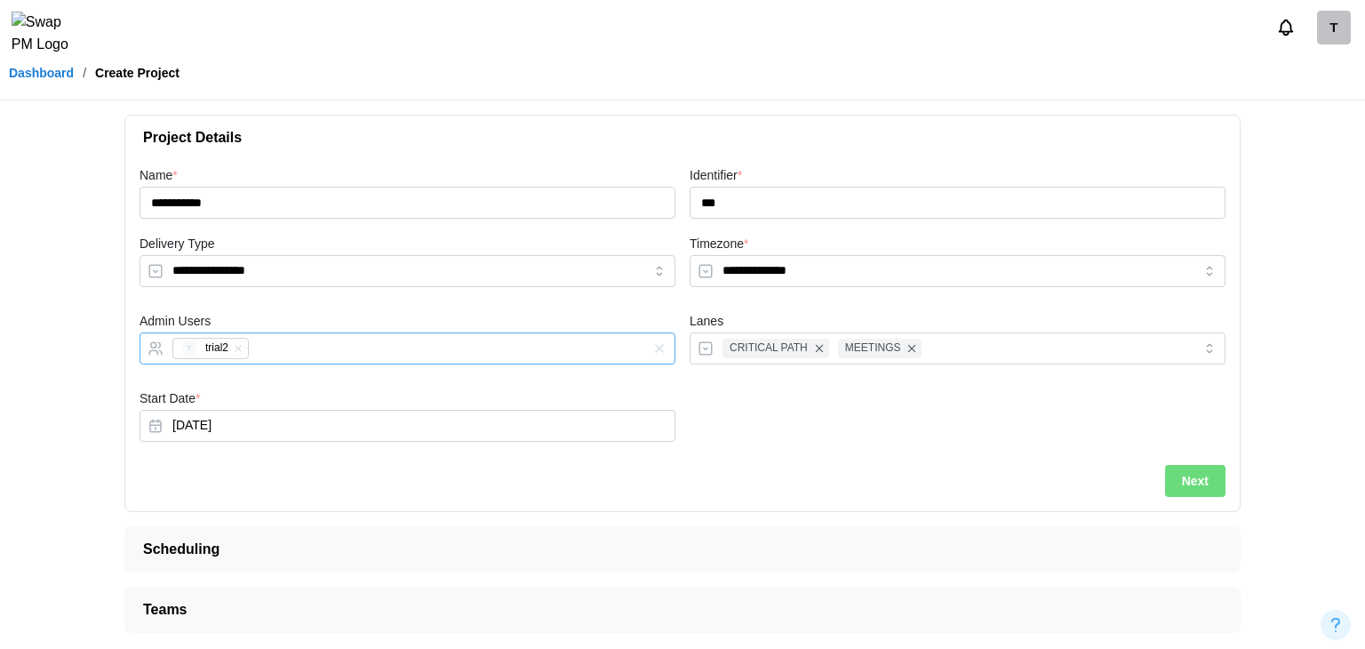
click at [659, 342] on icon "button" at bounding box center [659, 348] width 14 height 14
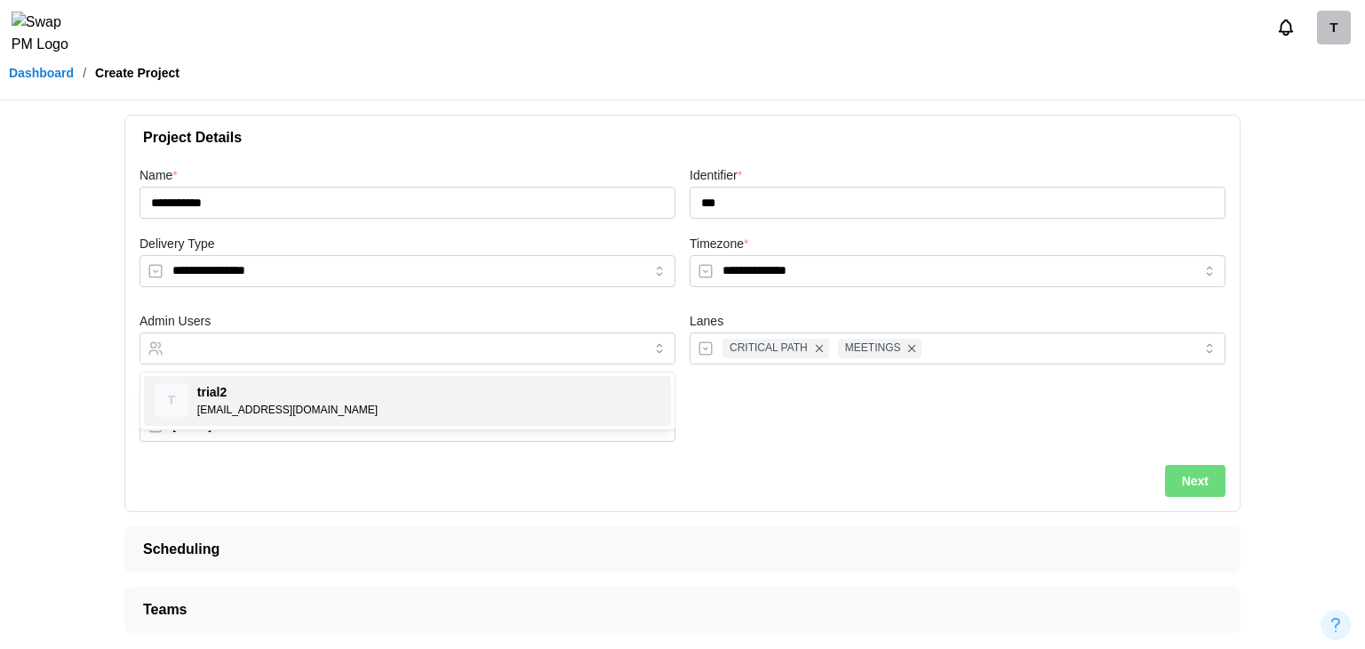
click at [872, 450] on div at bounding box center [957, 418] width 550 height 77
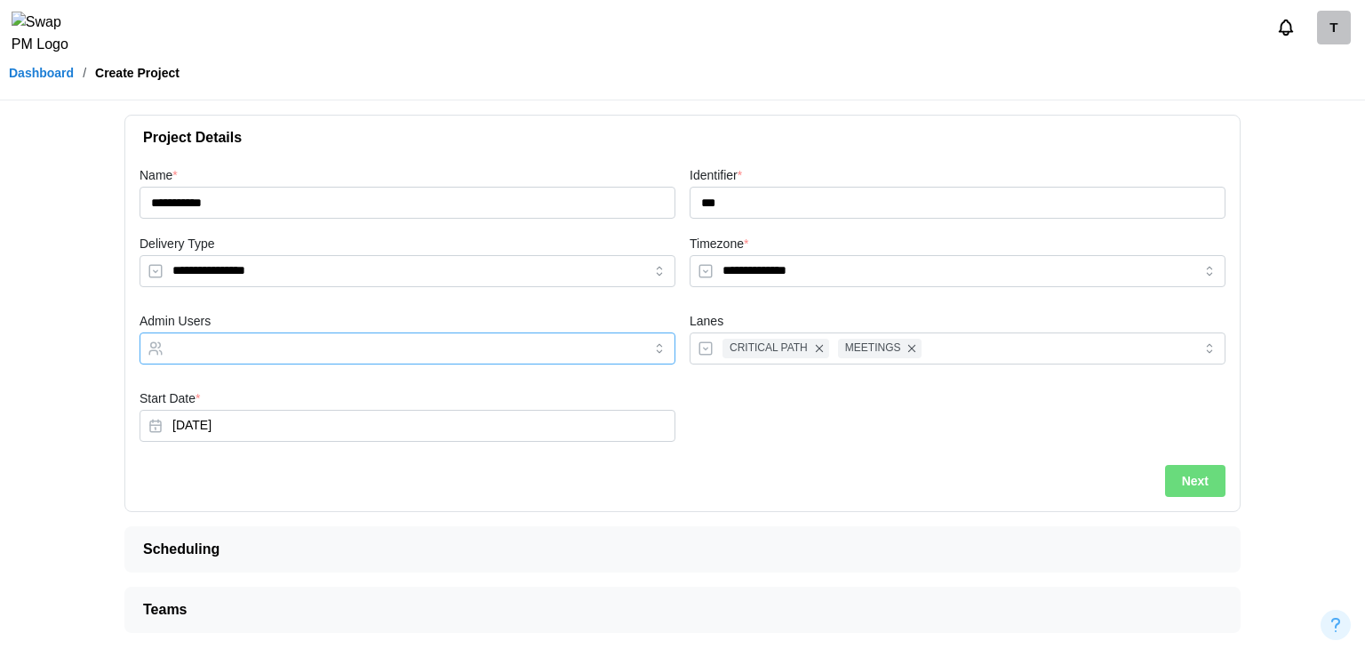
click at [327, 352] on input "Admin Users" at bounding box center [391, 348] width 438 height 14
click at [1212, 481] on button "Next" at bounding box center [1195, 481] width 60 height 32
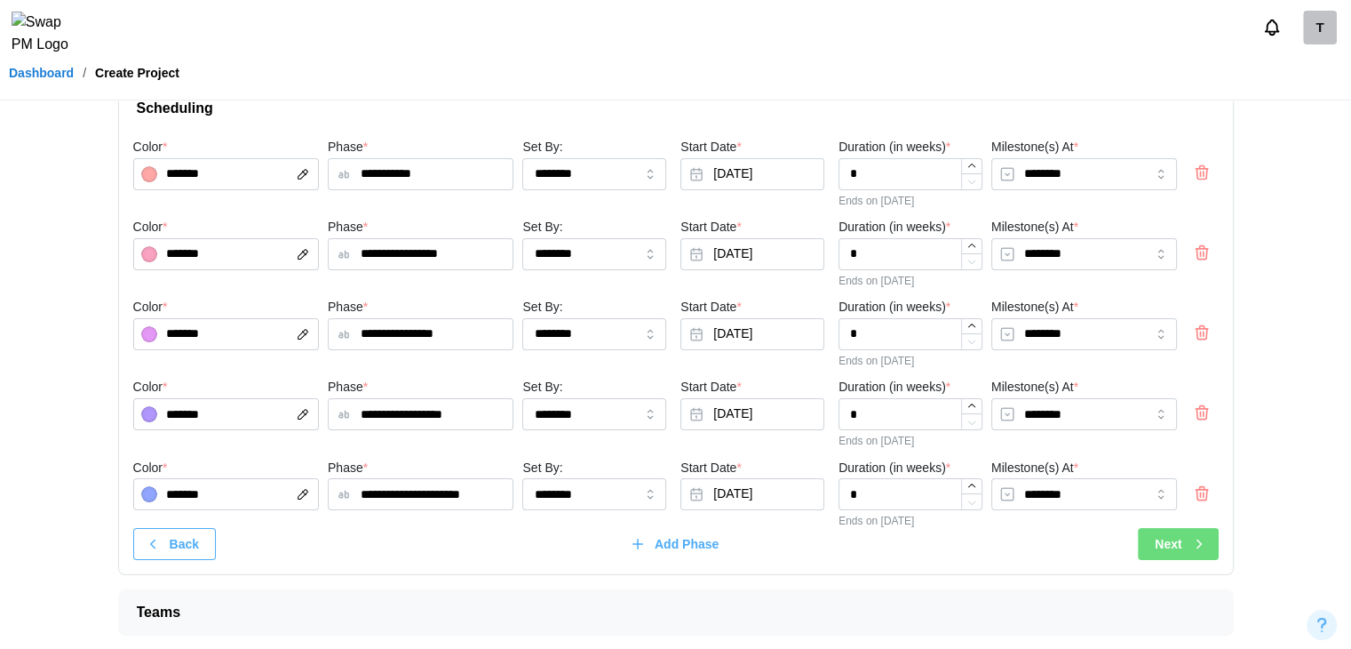
click at [1158, 537] on span "Next" at bounding box center [1168, 544] width 27 height 30
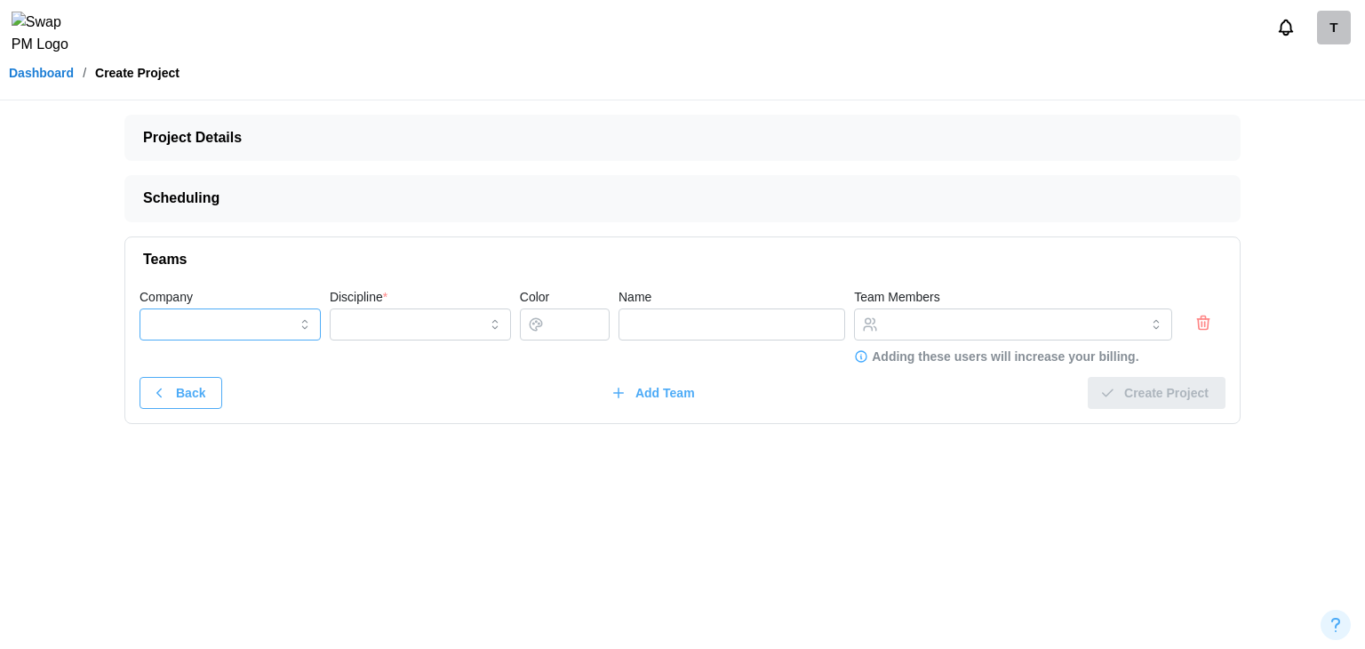
click at [194, 323] on input "Company" at bounding box center [229, 324] width 181 height 32
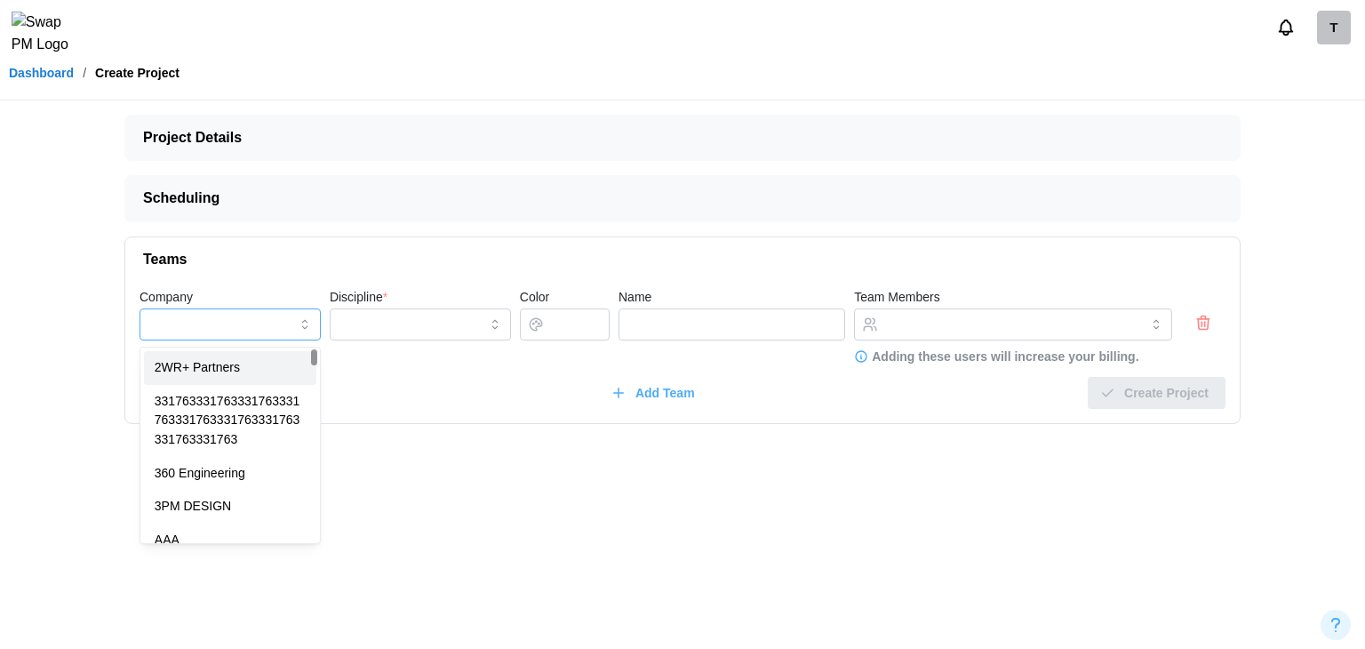
type input "**********"
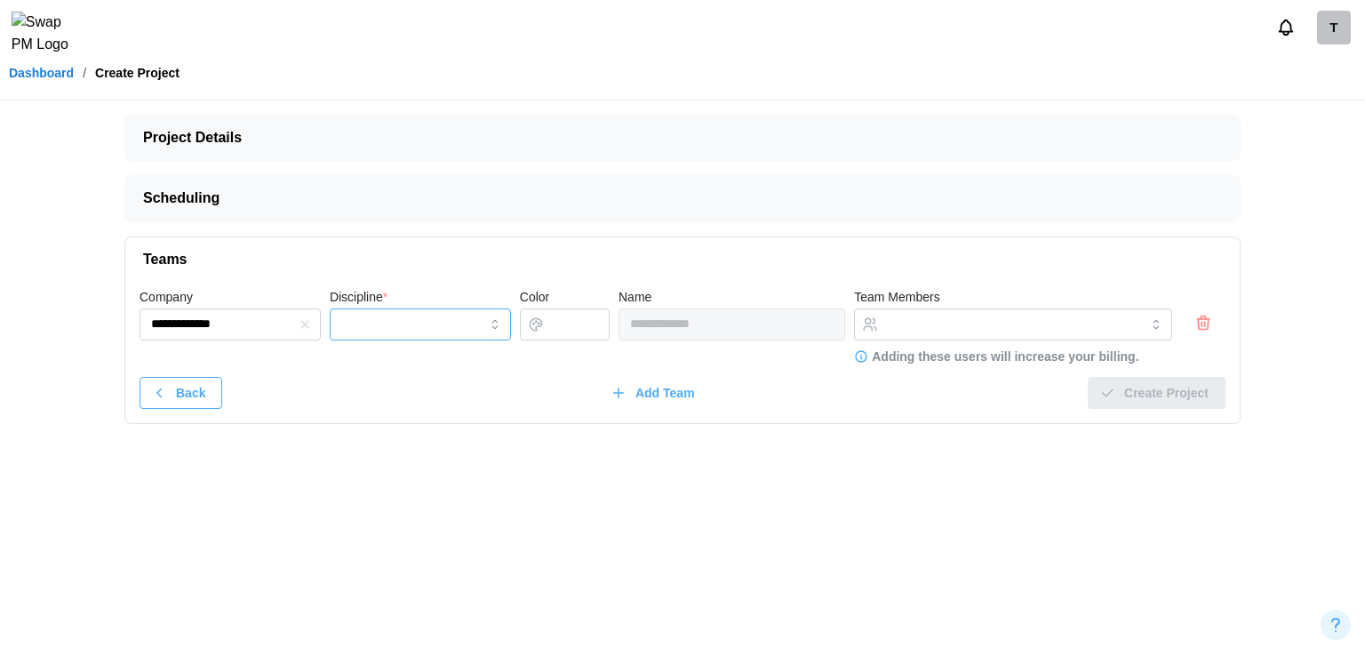
click at [413, 319] on input "Discipline *" at bounding box center [420, 324] width 181 height 32
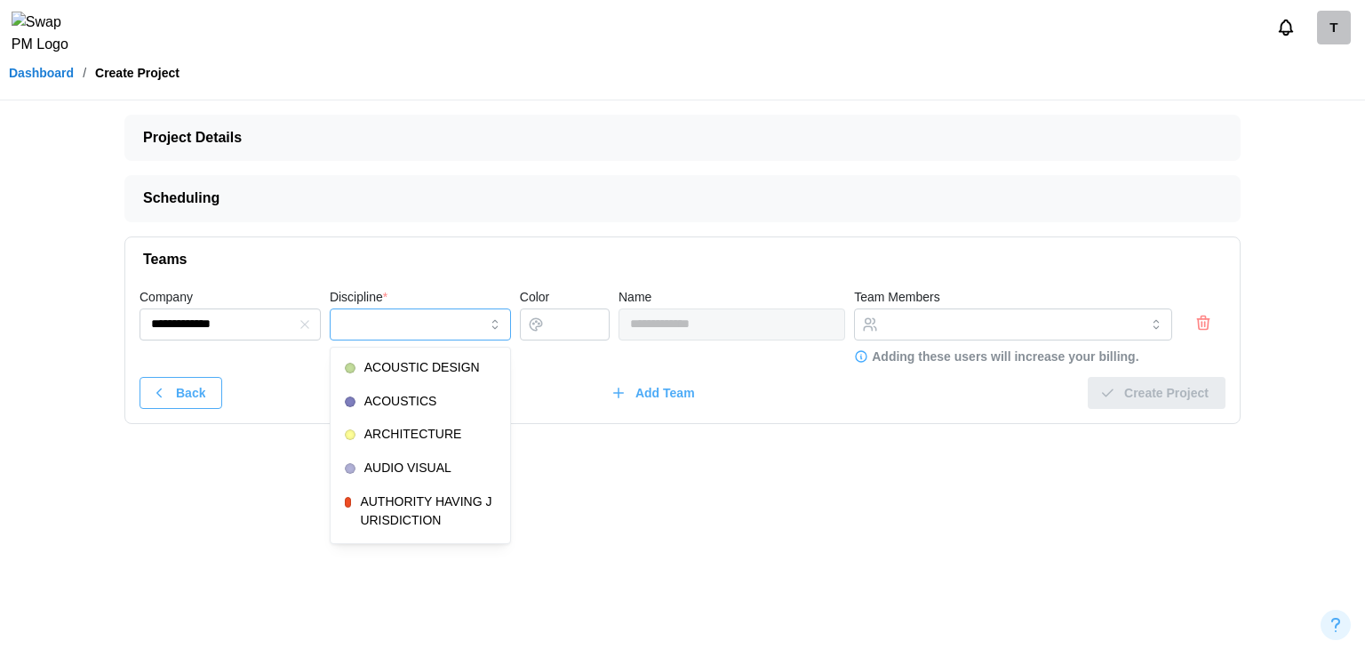
type input "*********"
type input "*******"
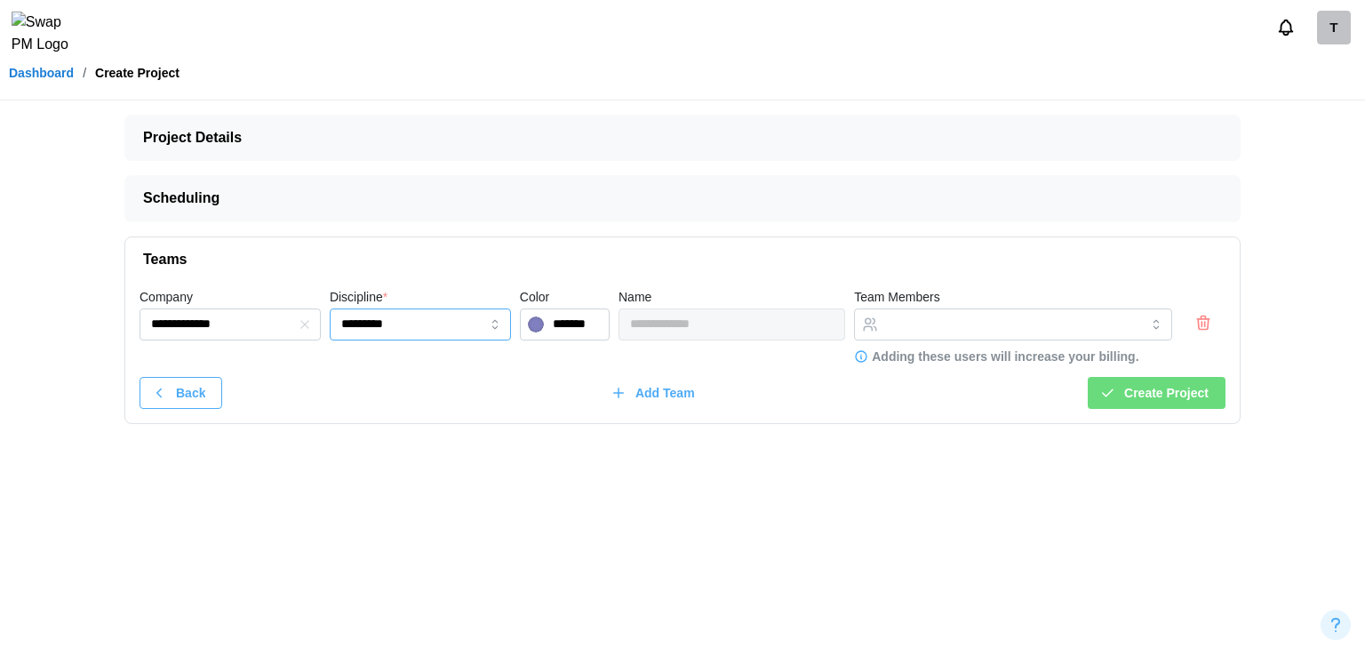
drag, startPoint x: 433, startPoint y: 395, endPoint x: 448, endPoint y: 395, distance: 15.1
click at [924, 324] on input "Team Members" at bounding box center [997, 324] width 220 height 14
click at [195, 143] on span "Project Details" at bounding box center [675, 137] width 1064 height 44
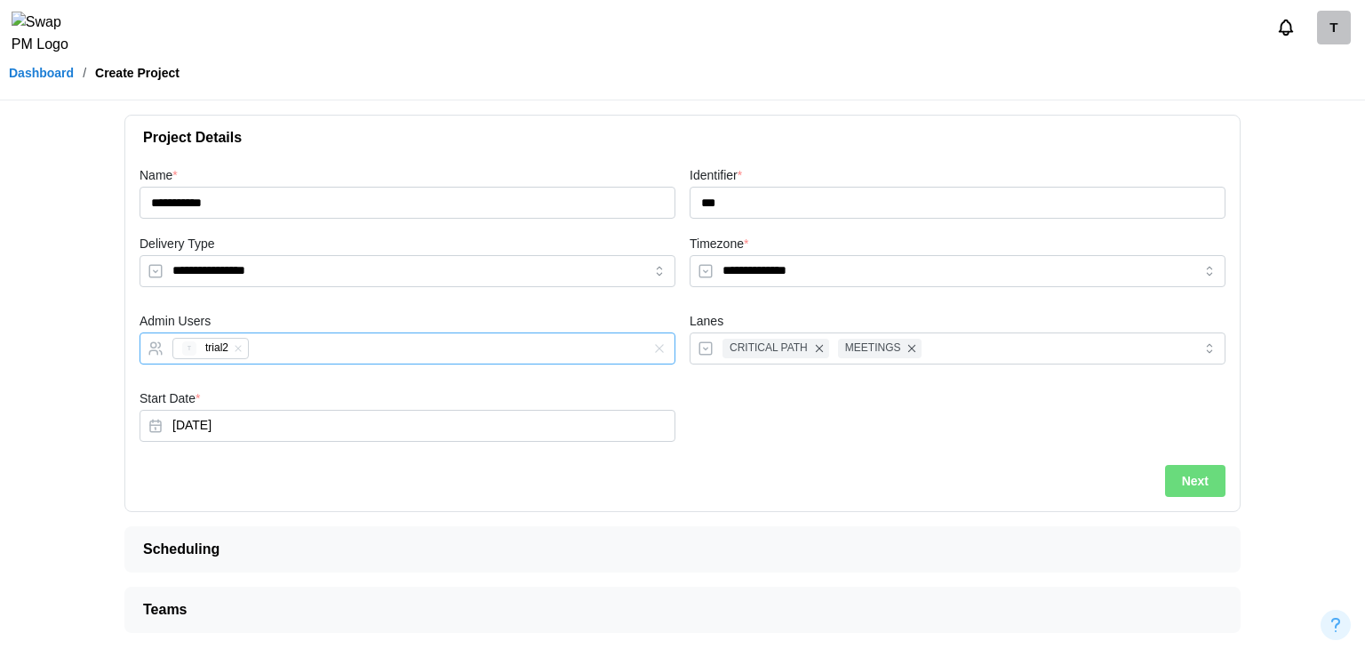
click at [334, 353] on div "T trial2" at bounding box center [389, 348] width 442 height 30
click at [1182, 493] on span "Next" at bounding box center [1195, 481] width 27 height 30
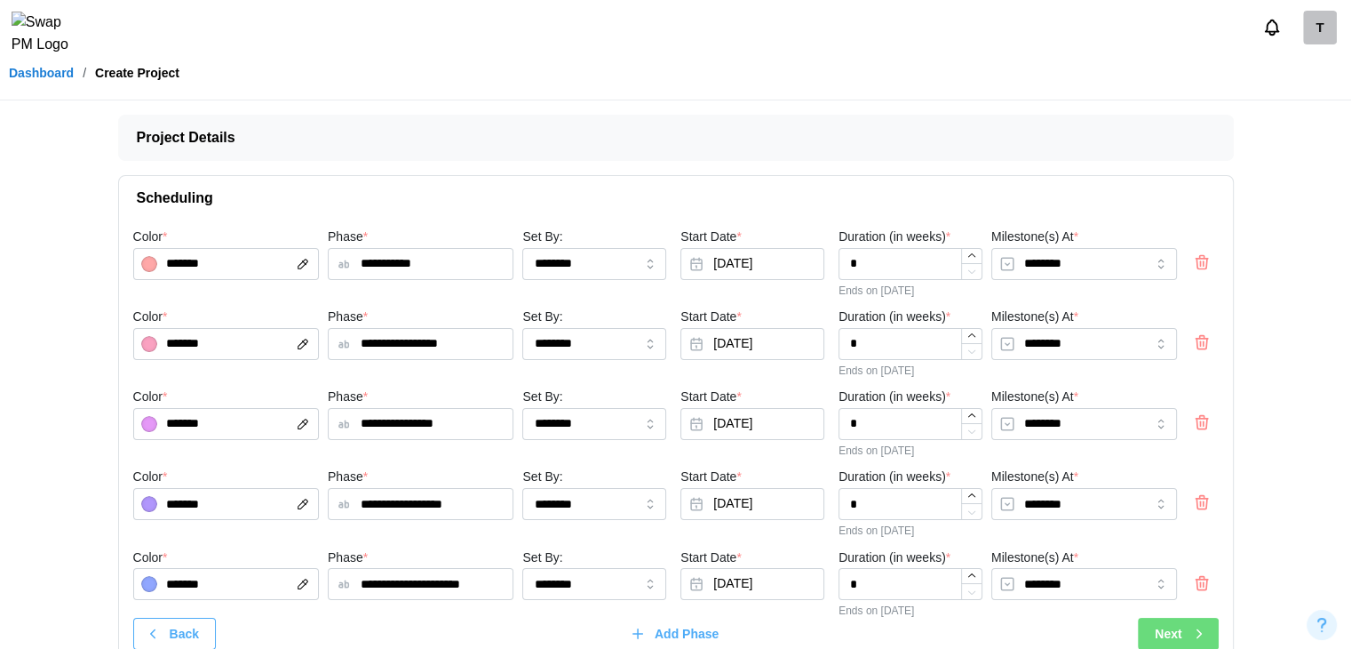
click at [1174, 632] on span "Next" at bounding box center [1168, 633] width 27 height 30
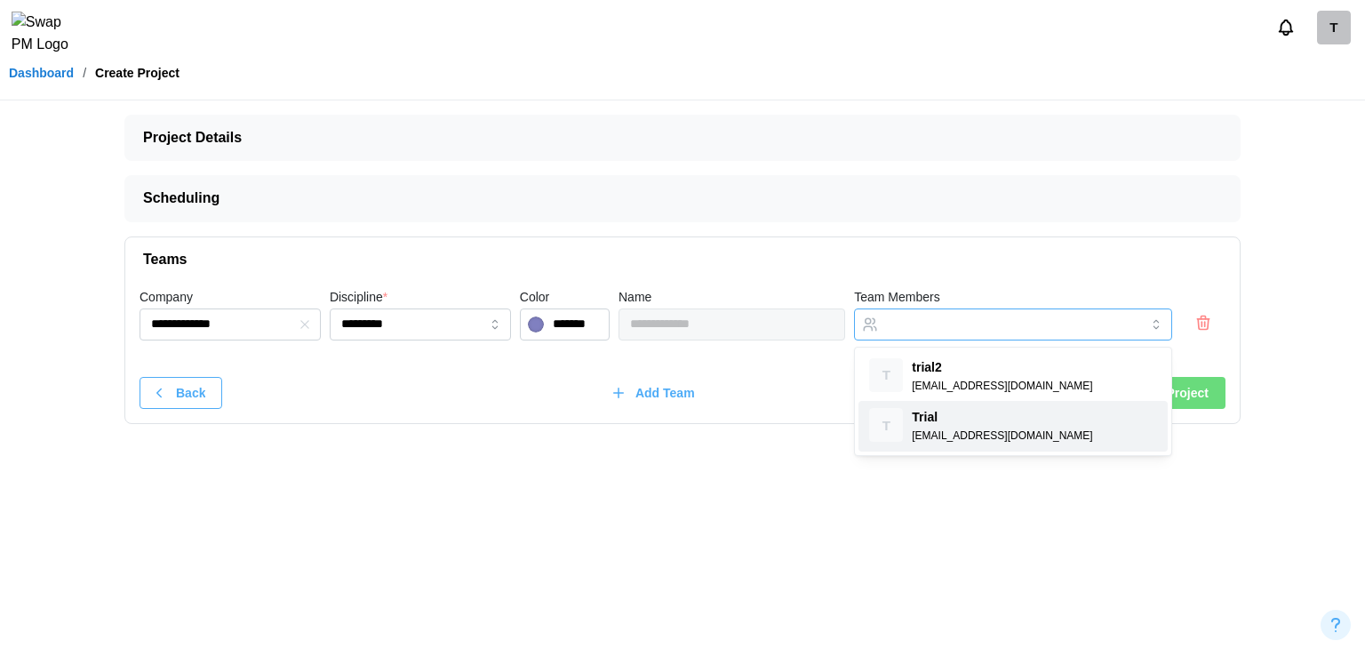
click at [888, 324] on input "Team Members" at bounding box center [997, 324] width 220 height 14
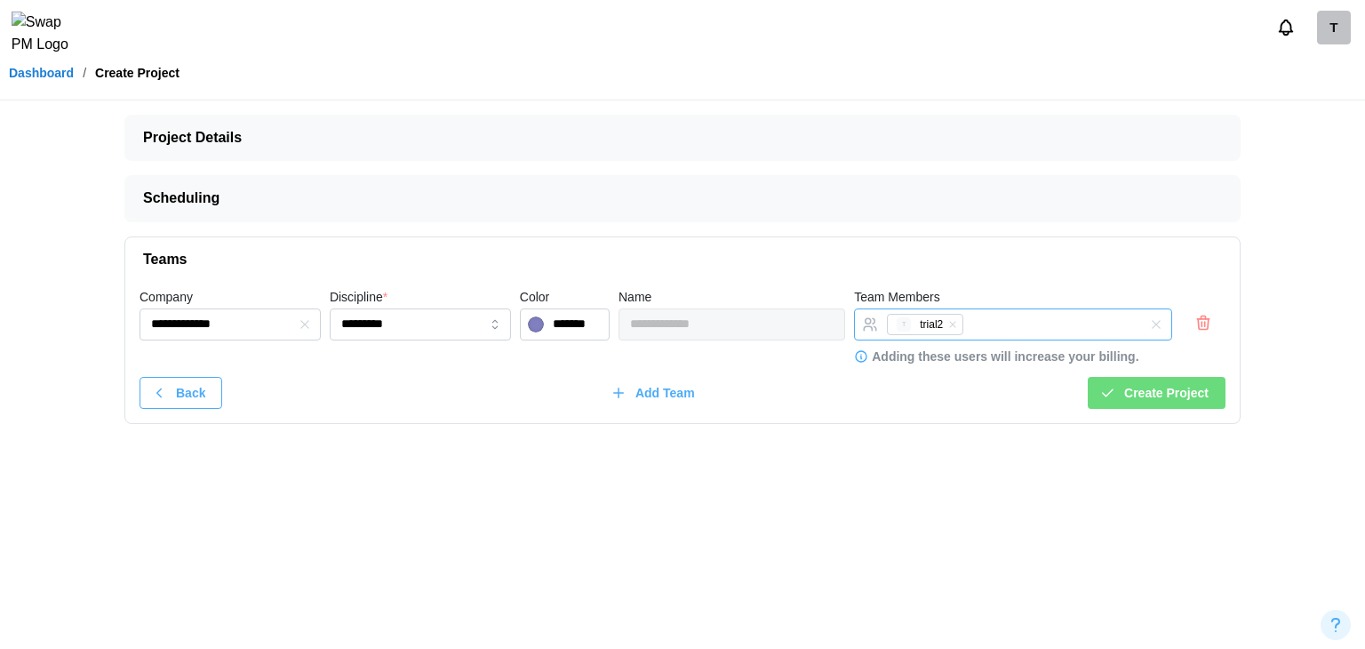
click at [991, 327] on div "T trial2" at bounding box center [994, 324] width 225 height 30
click at [991, 322] on div "T trial2" at bounding box center [994, 324] width 225 height 30
type input "**********"
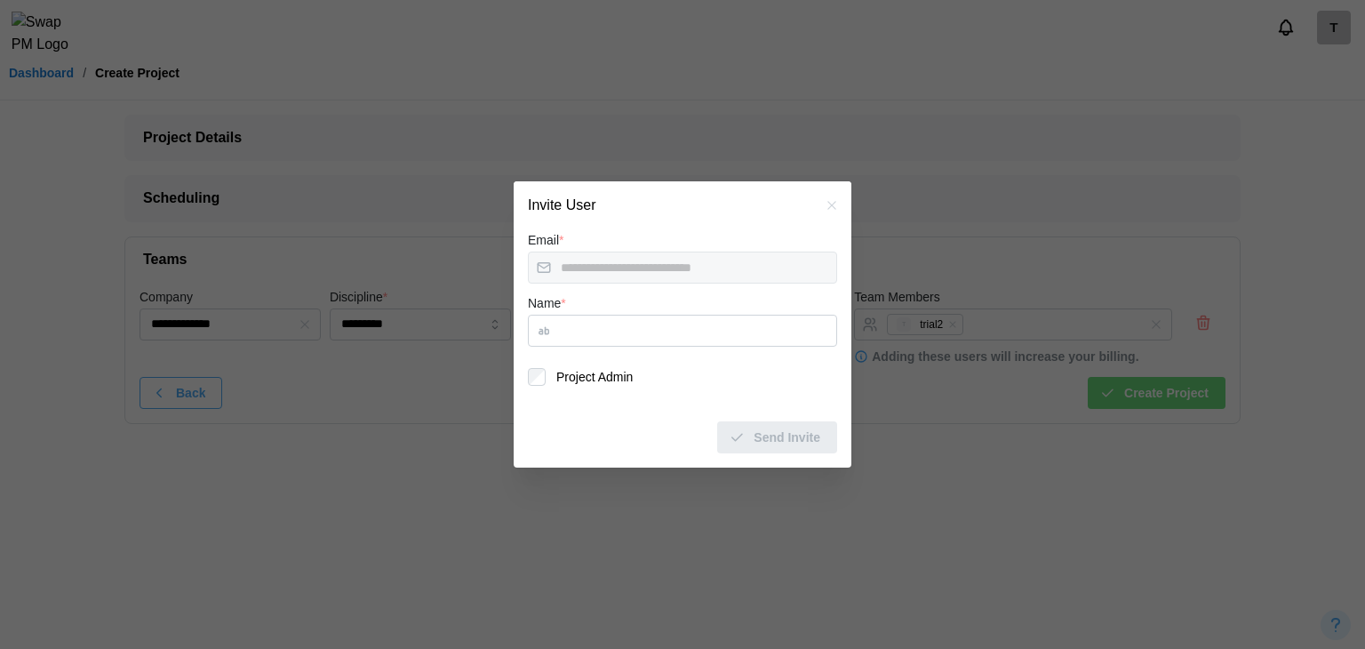
click at [690, 343] on input "Name *" at bounding box center [682, 330] width 309 height 32
type input "*"
type input "******"
click at [746, 427] on div "Send Invite" at bounding box center [774, 437] width 92 height 30
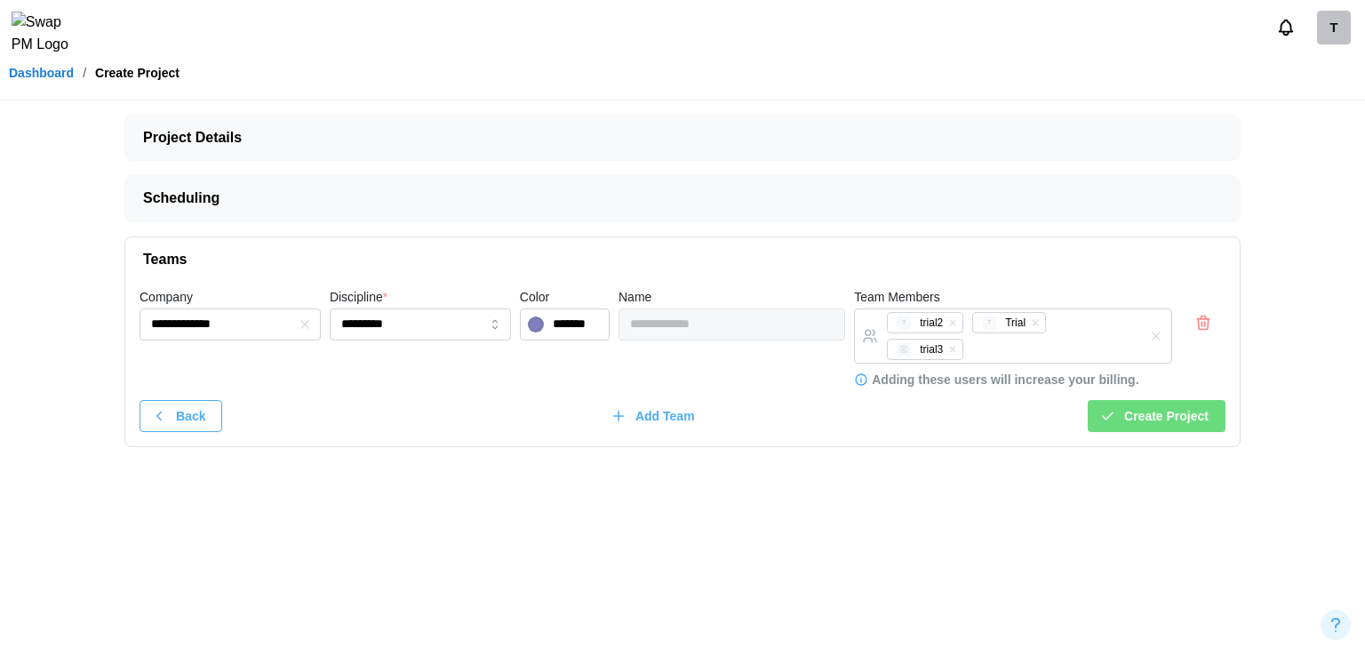
click at [1203, 418] on span "Create Project" at bounding box center [1166, 416] width 84 height 30
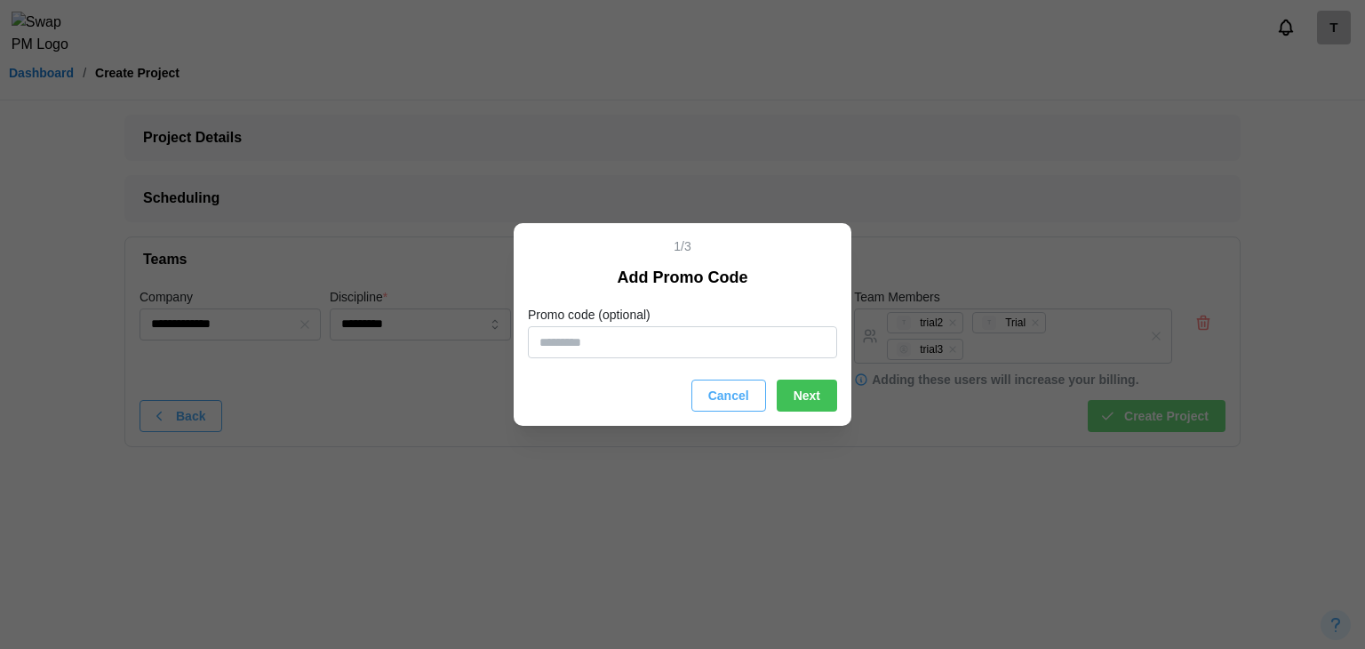
click at [746, 397] on span "Cancel" at bounding box center [728, 395] width 41 height 30
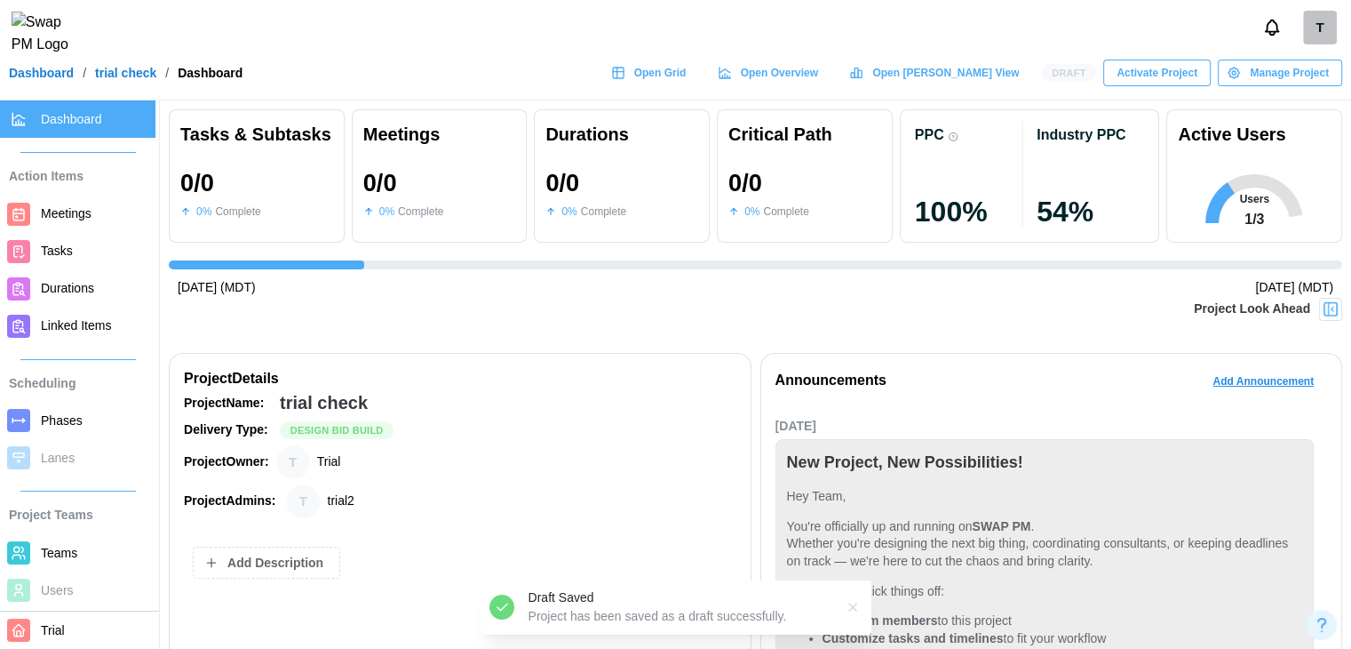
click at [1176, 82] on span "Activate Project" at bounding box center [1157, 72] width 81 height 25
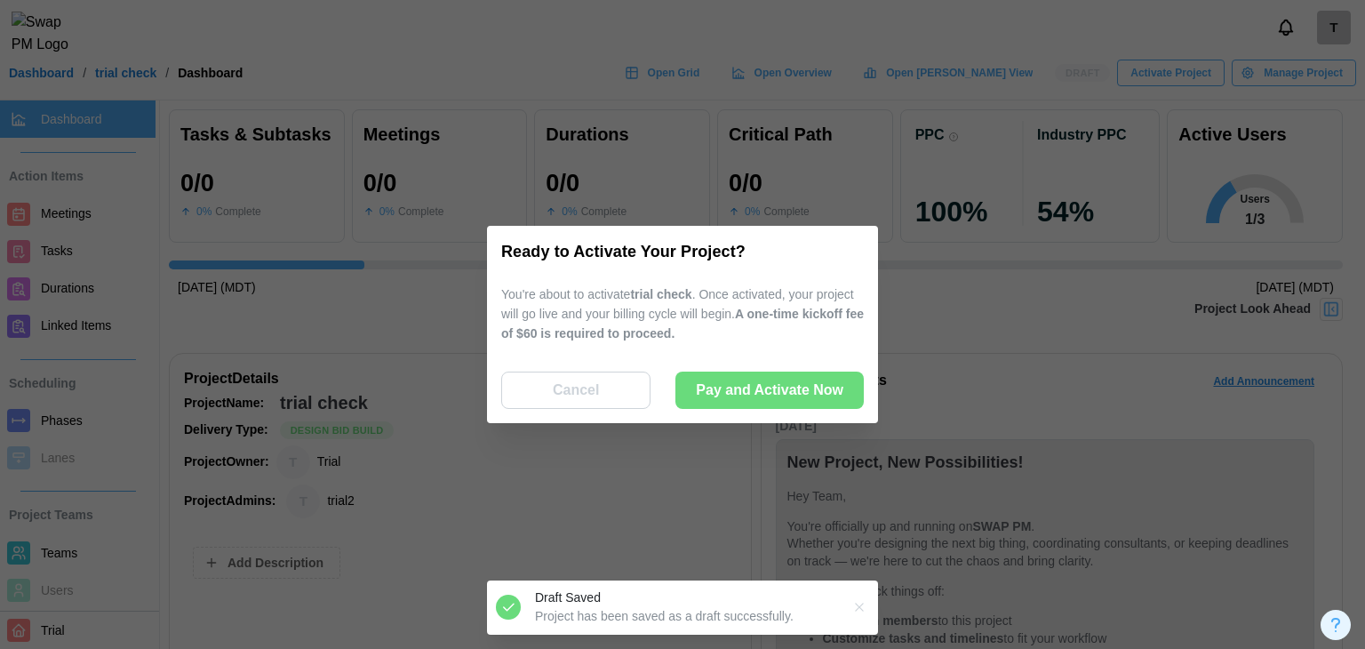
click at [799, 392] on span "Pay and Activate Now" at bounding box center [769, 390] width 147 height 36
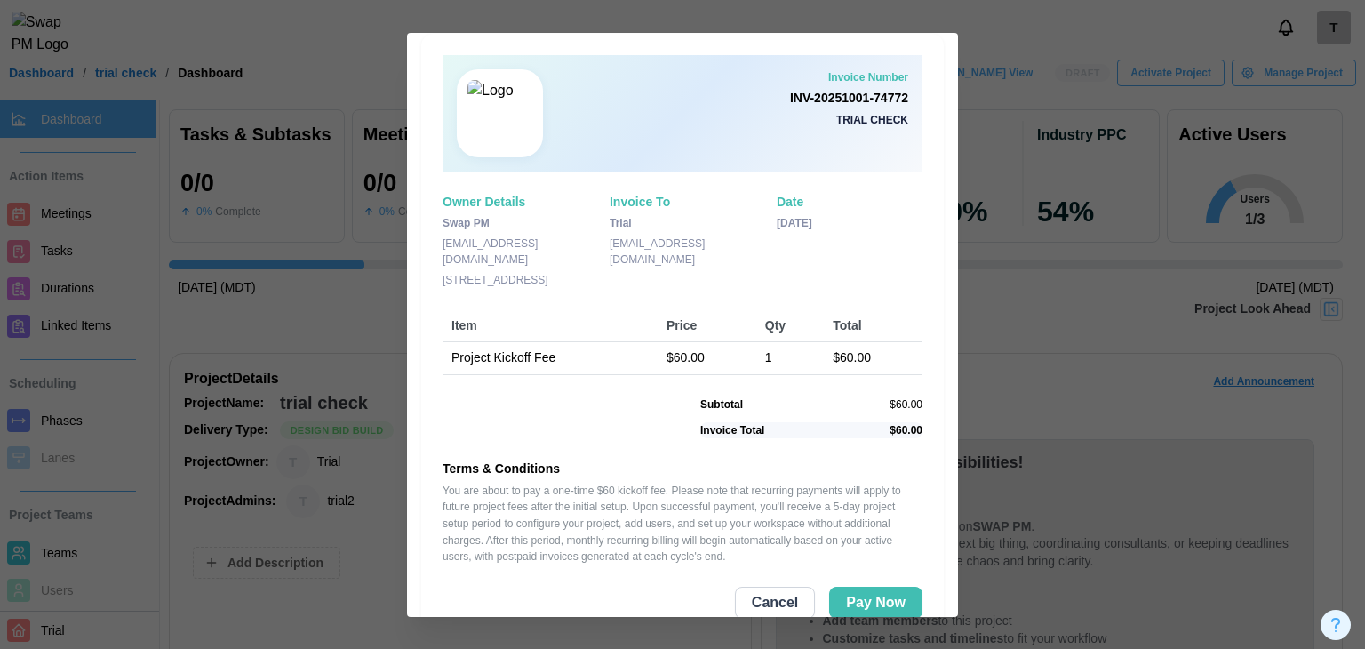
scroll to position [51, 0]
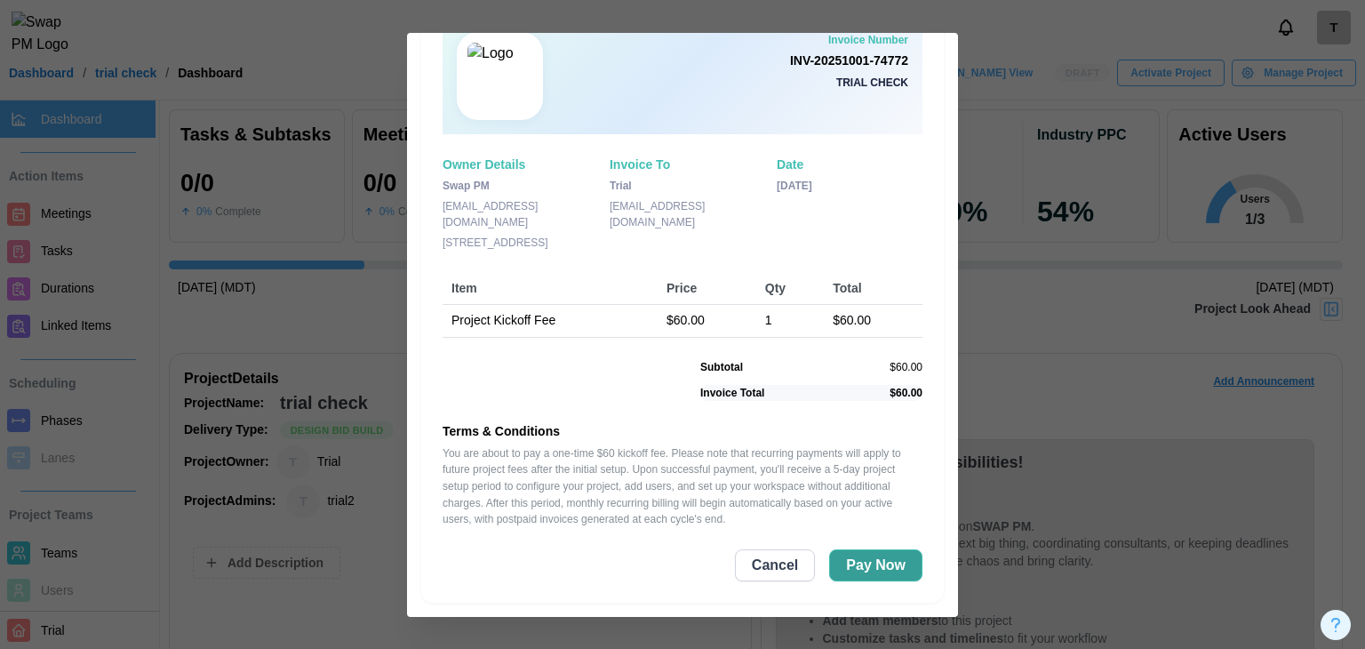
click at [870, 577] on span "Pay Now" at bounding box center [876, 565] width 60 height 30
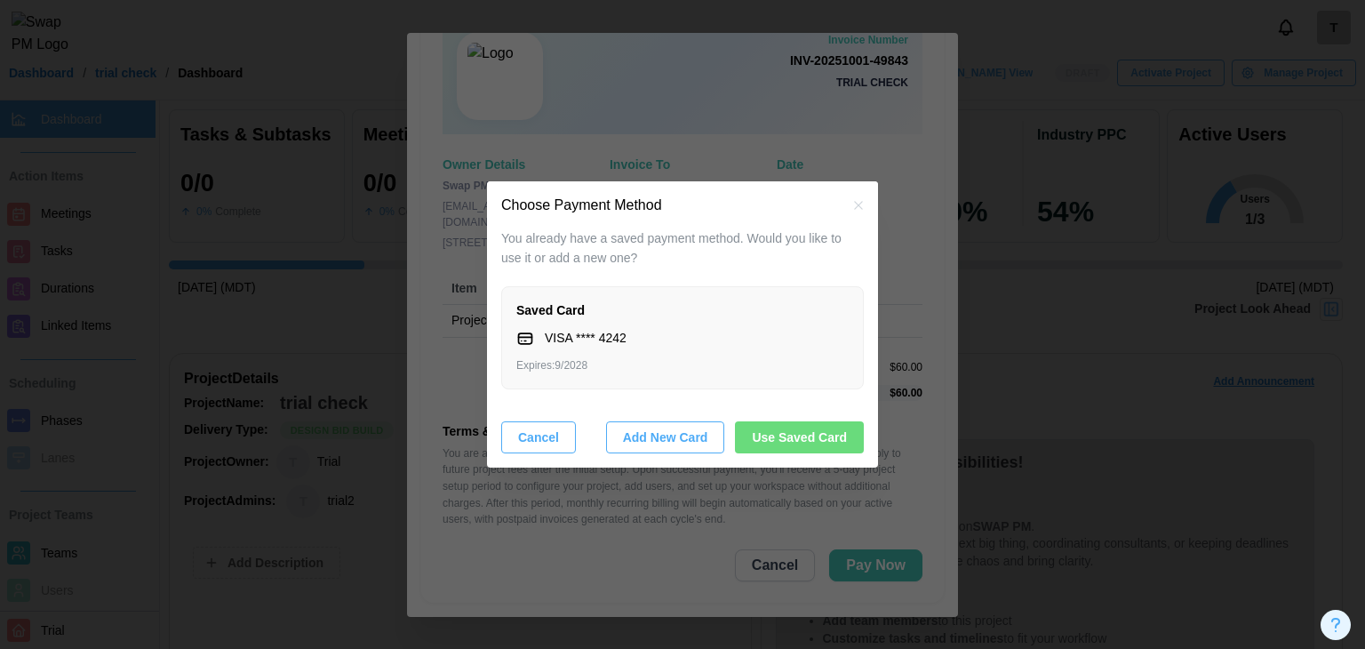
click at [772, 441] on span "Use Saved Card" at bounding box center [799, 437] width 95 height 30
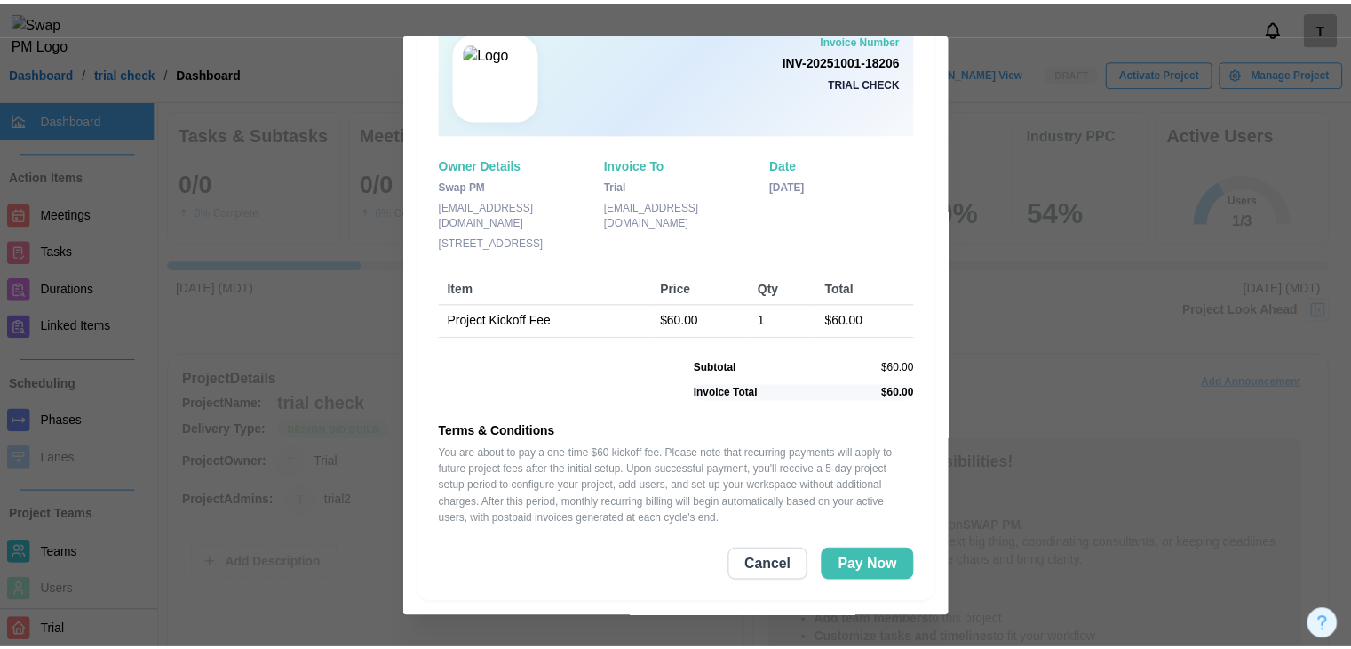
scroll to position [0, 0]
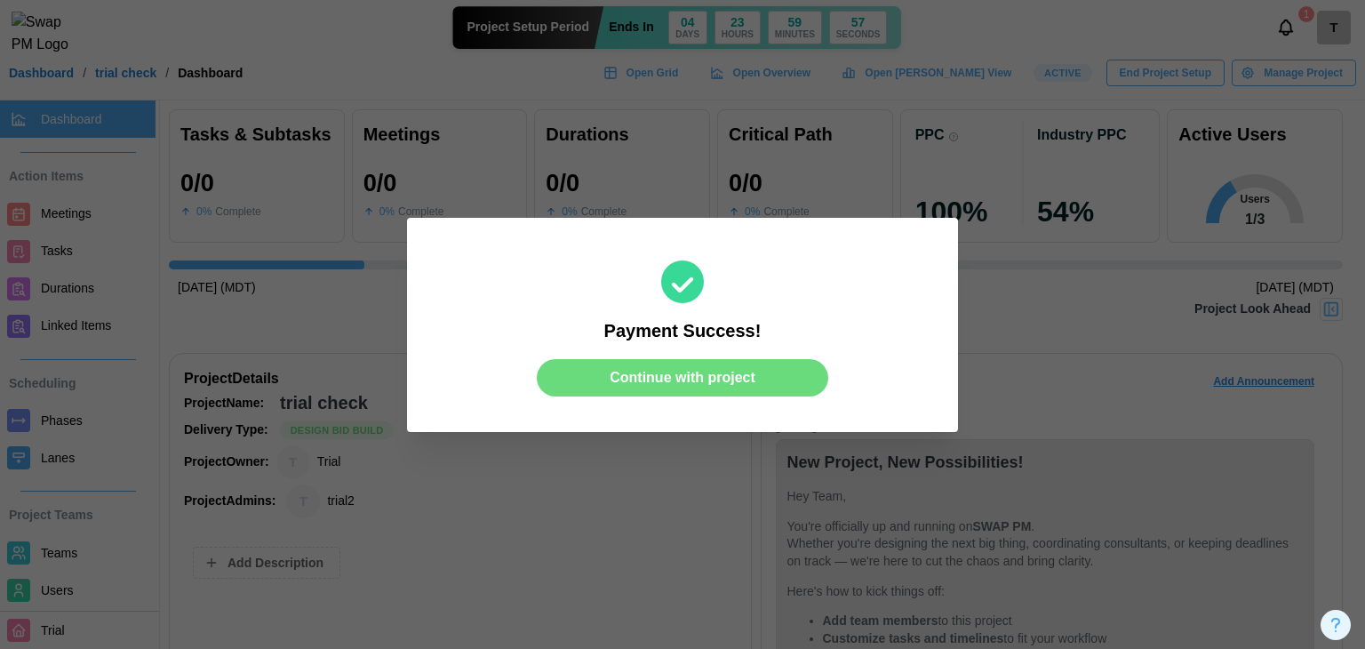
click at [685, 374] on span "Continue with project" at bounding box center [682, 378] width 146 height 36
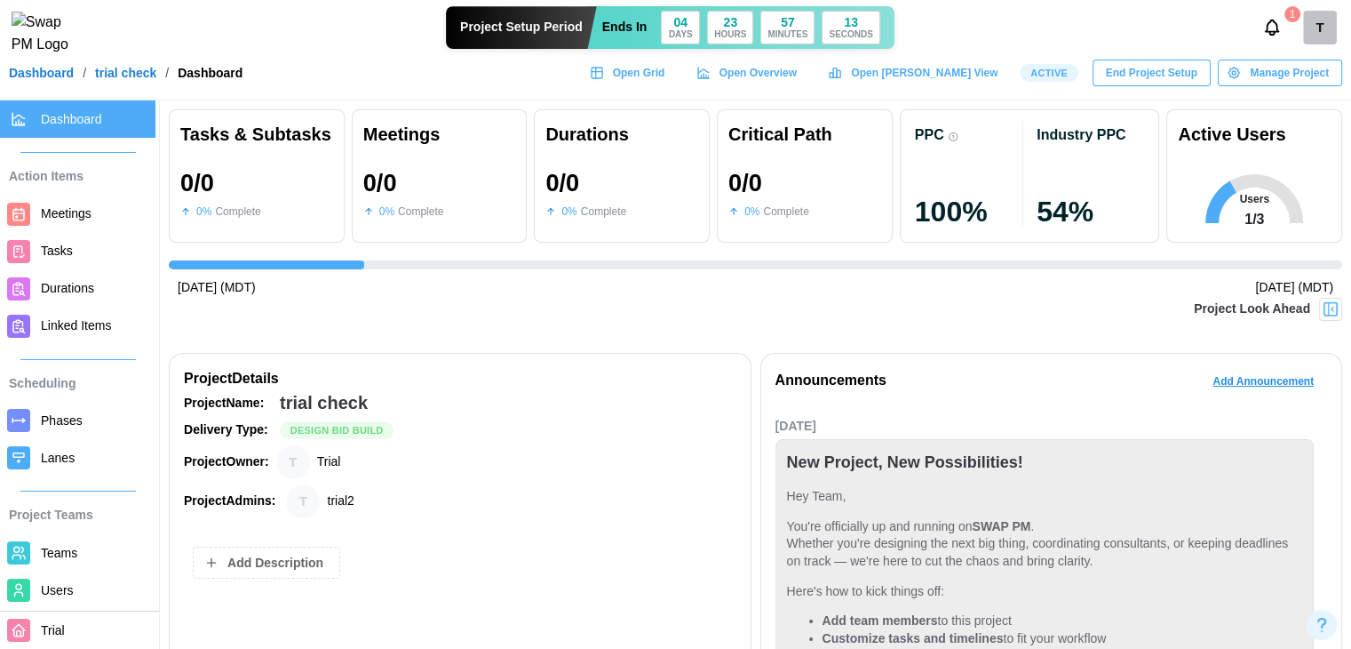
click at [53, 79] on link "Dashboard" at bounding box center [41, 73] width 65 height 12
click at [1313, 20] on div "T" at bounding box center [1320, 28] width 34 height 34
click at [1303, 69] on div "My Profile" at bounding box center [1308, 77] width 55 height 20
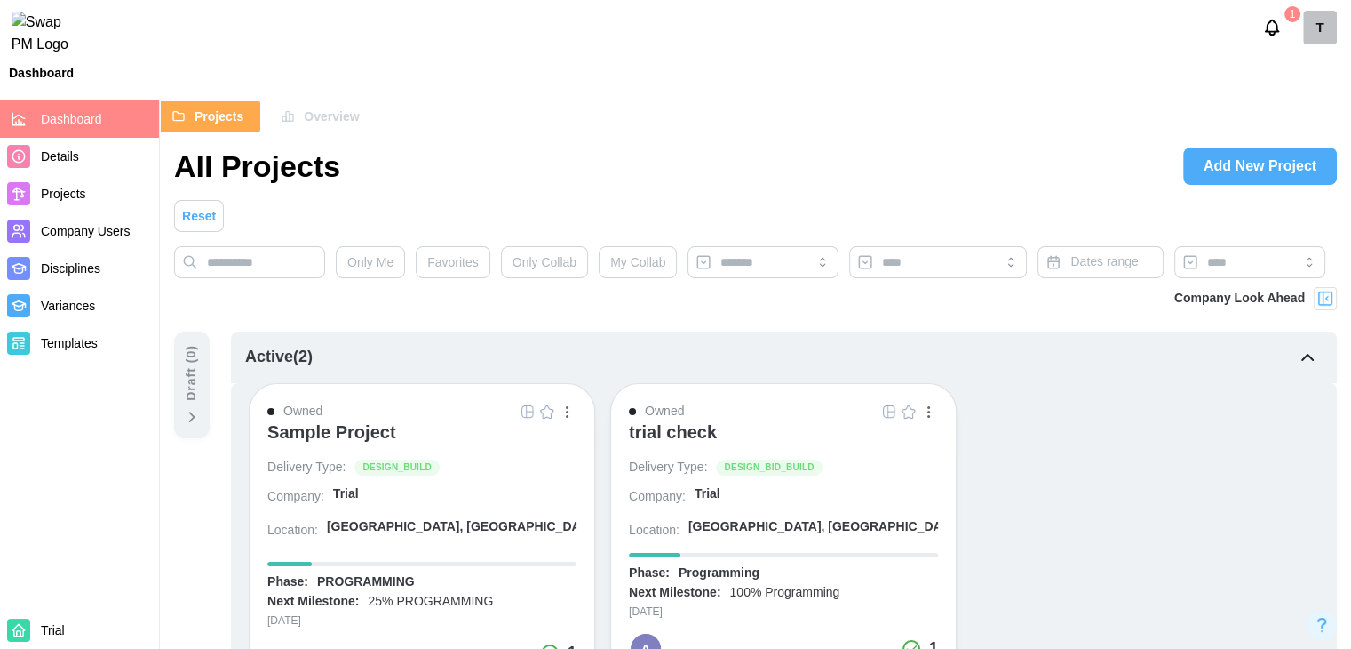
click at [1211, 176] on span "Add New Project" at bounding box center [1260, 166] width 113 height 36
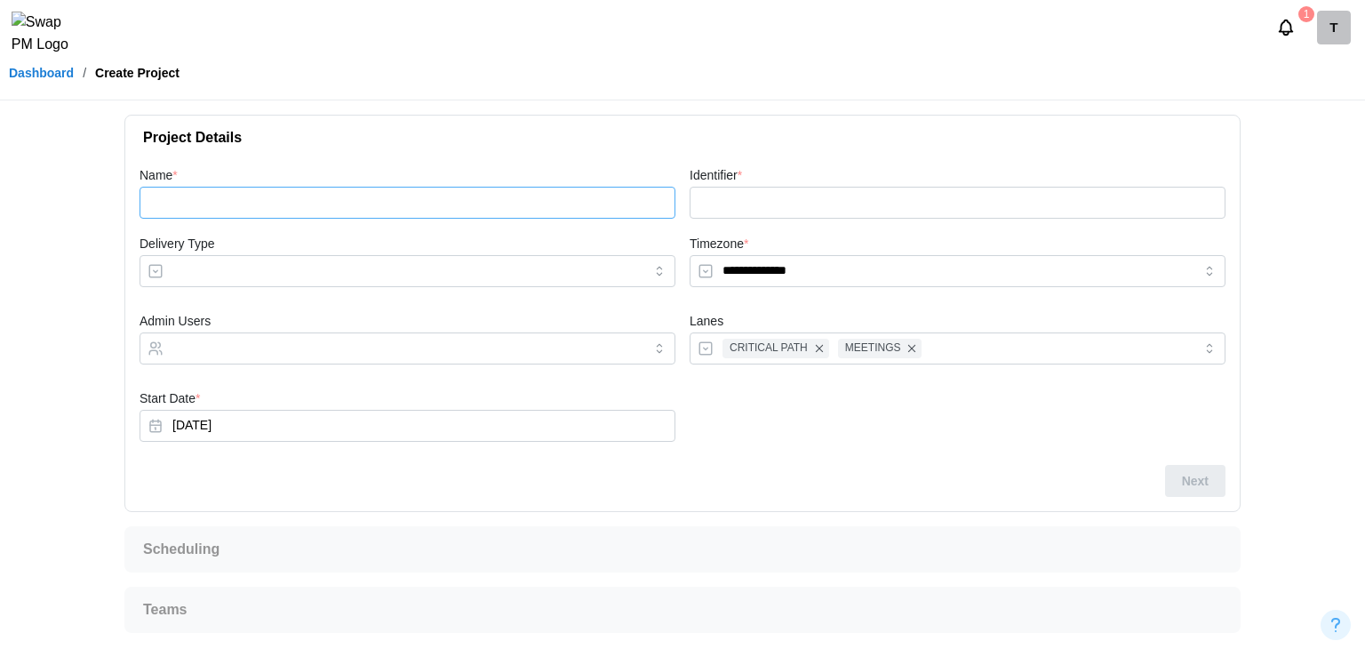
click at [376, 187] on input "Name *" at bounding box center [407, 203] width 536 height 32
type input "*"
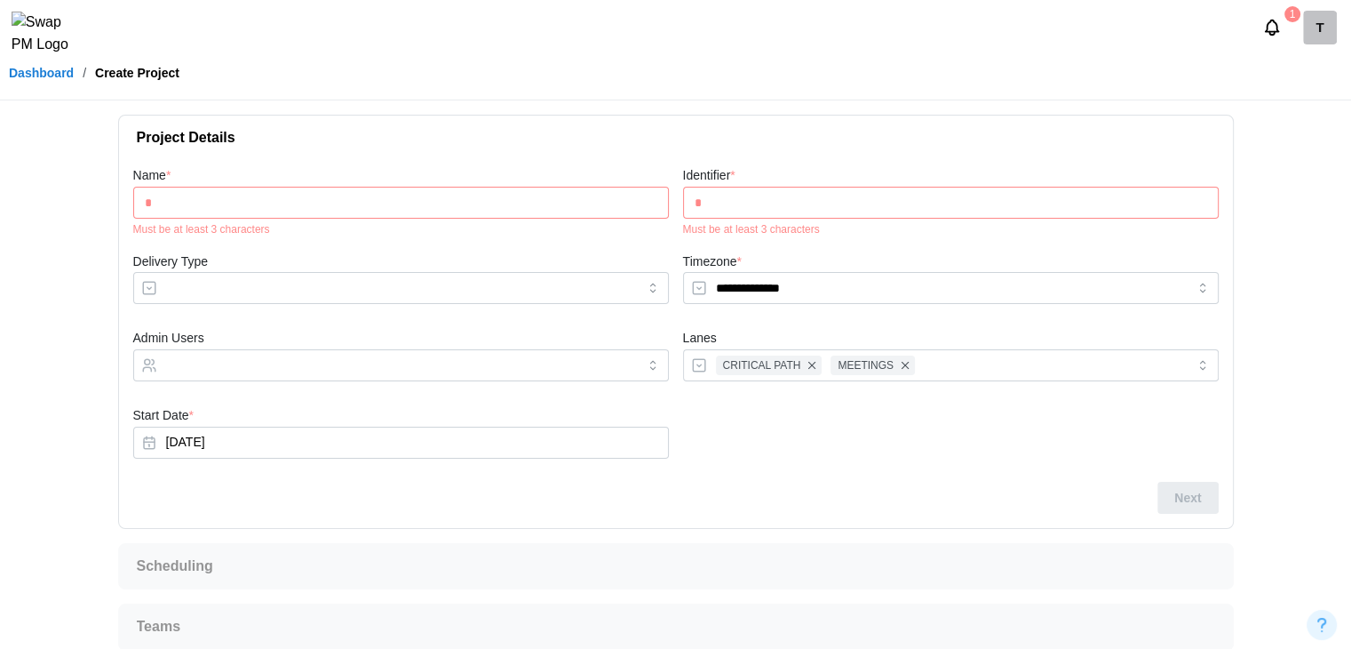
type input "**"
type input "***"
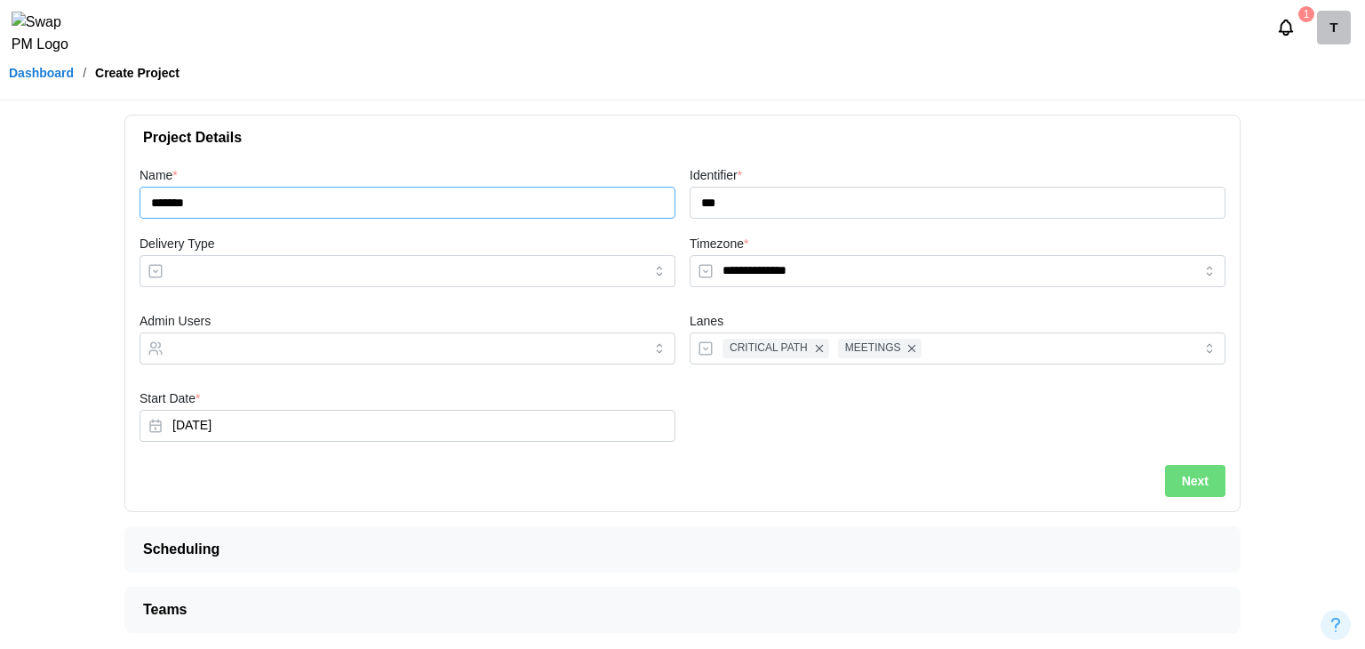
type input "*******"
click at [299, 276] on input "Delivery Type" at bounding box center [407, 271] width 536 height 32
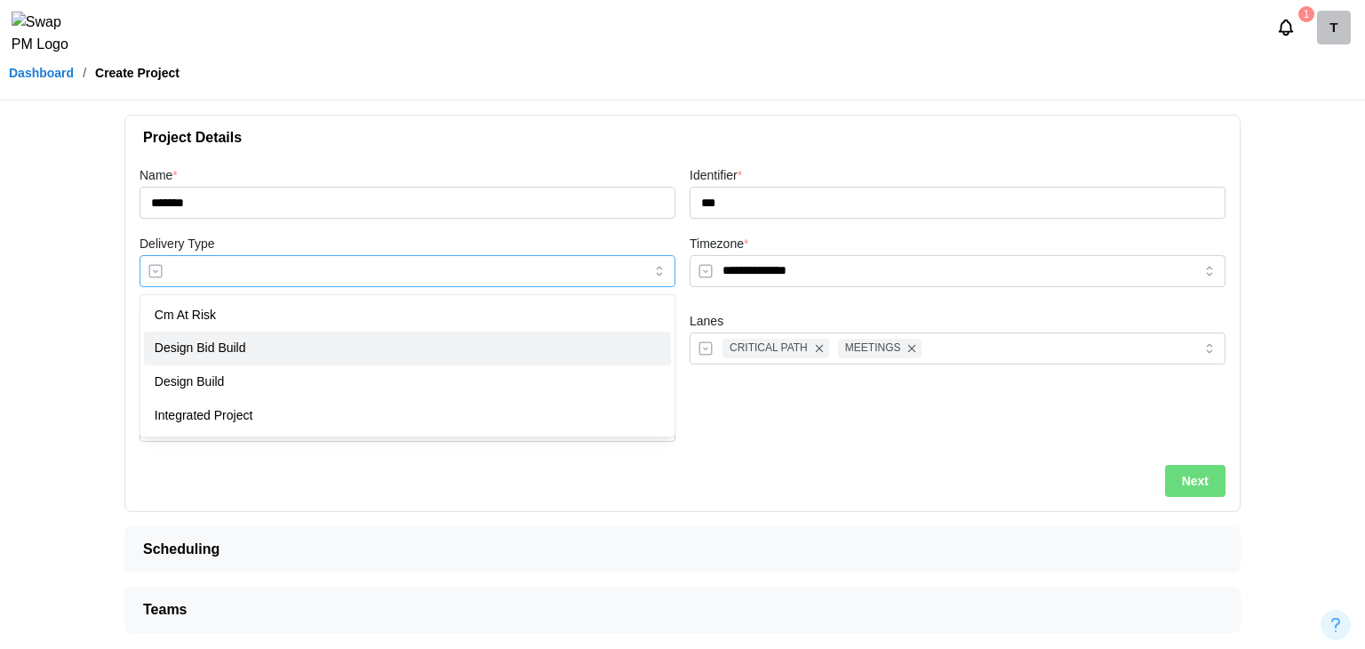
type input "**********"
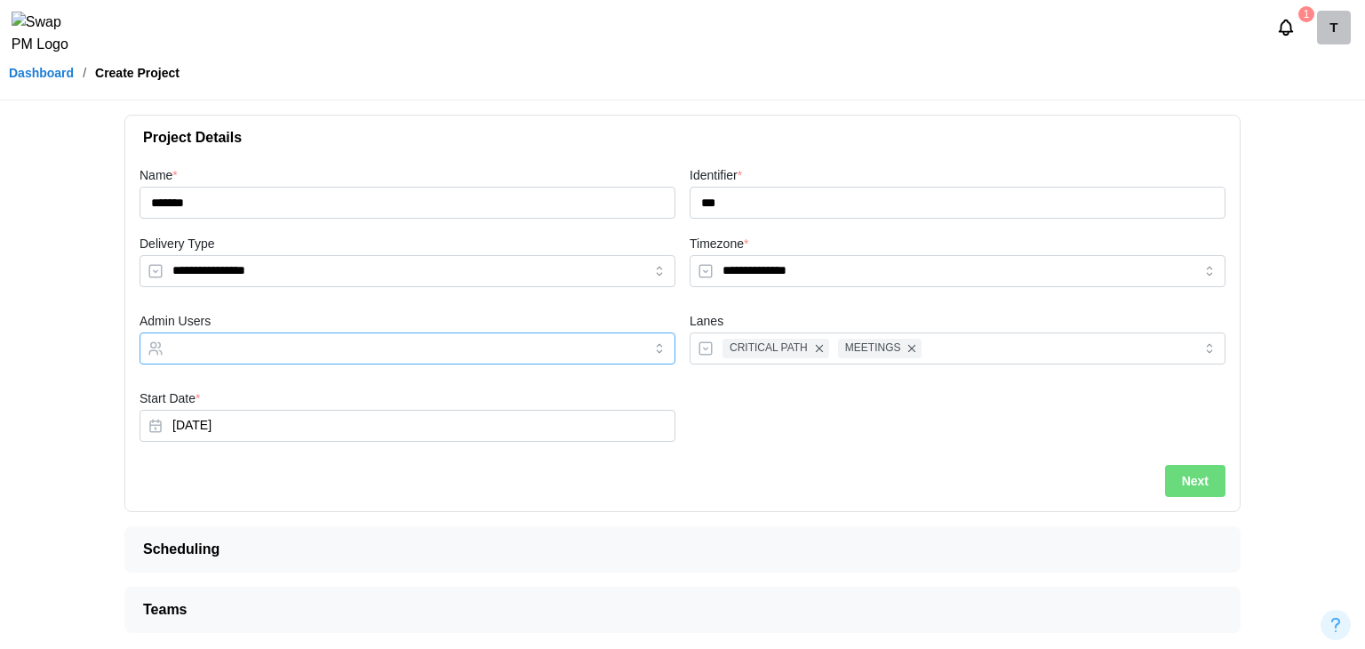
click at [293, 342] on input "Admin Users" at bounding box center [391, 348] width 438 height 14
click at [1213, 484] on button "Next" at bounding box center [1195, 481] width 60 height 32
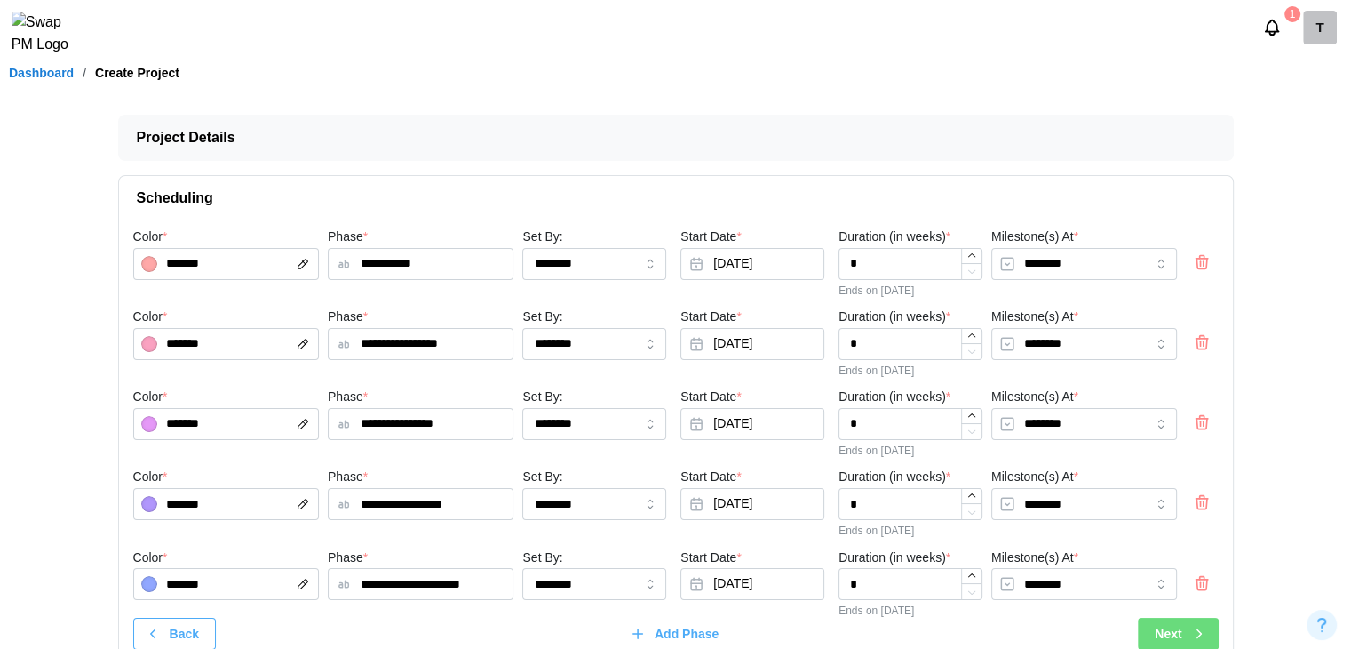
click at [1195, 617] on button "Next" at bounding box center [1178, 633] width 80 height 32
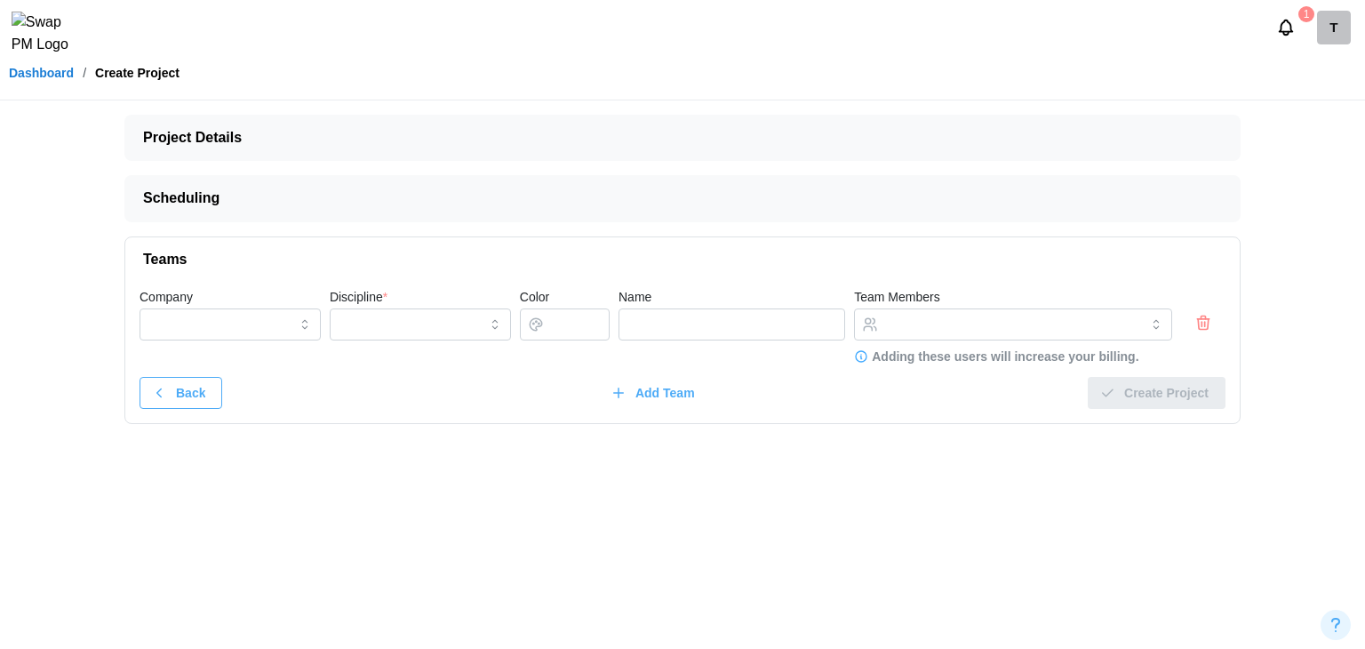
click at [1198, 320] on icon "button" at bounding box center [1203, 322] width 18 height 21
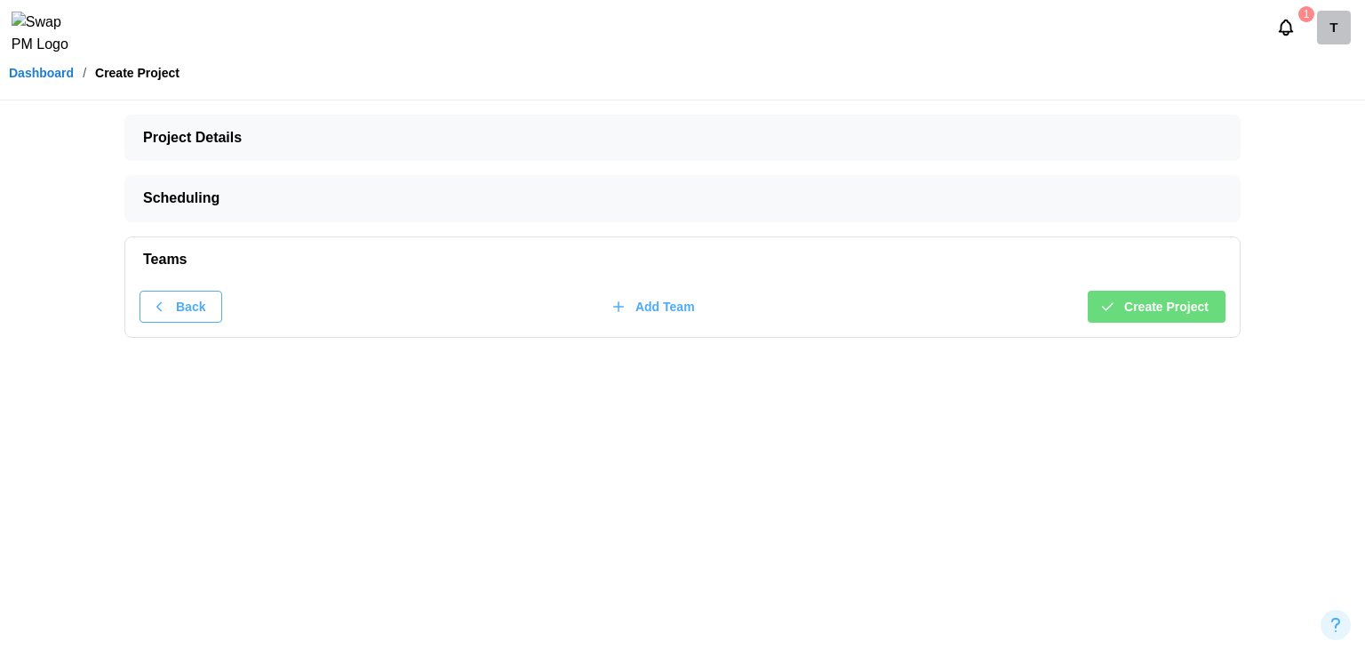
click at [1177, 319] on span "Create Project" at bounding box center [1166, 306] width 84 height 30
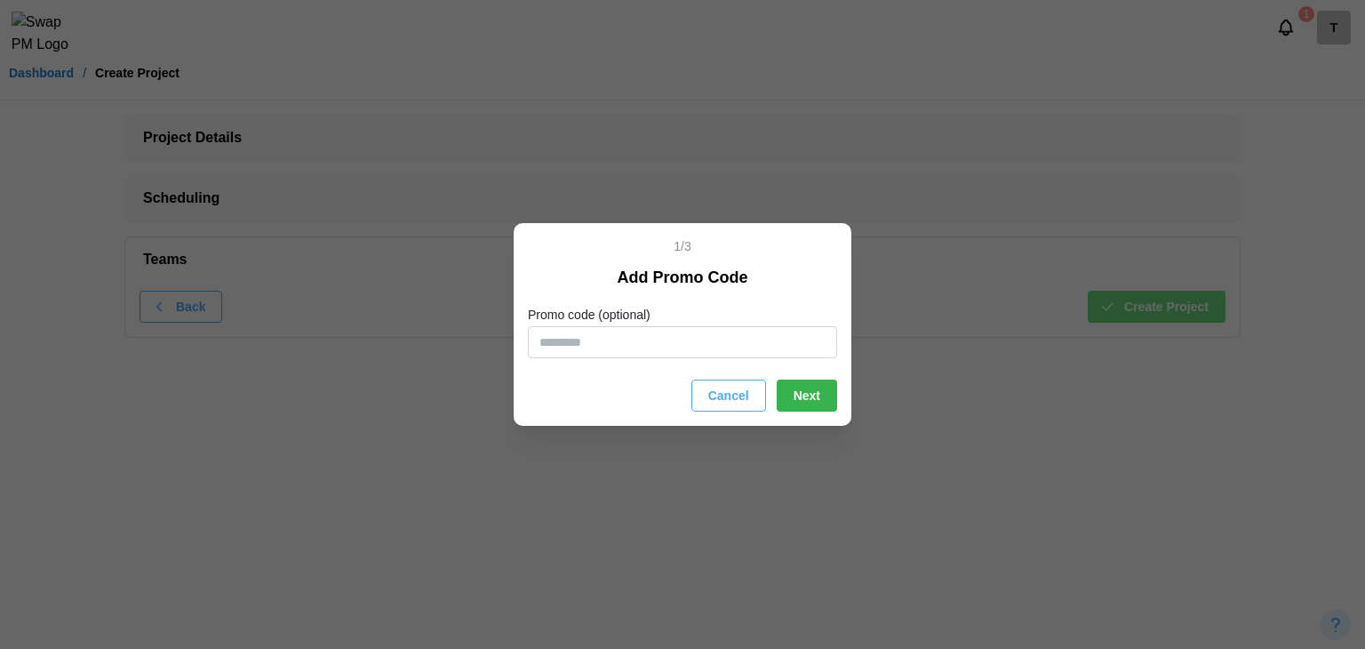
click at [818, 401] on span "Next" at bounding box center [806, 395] width 27 height 30
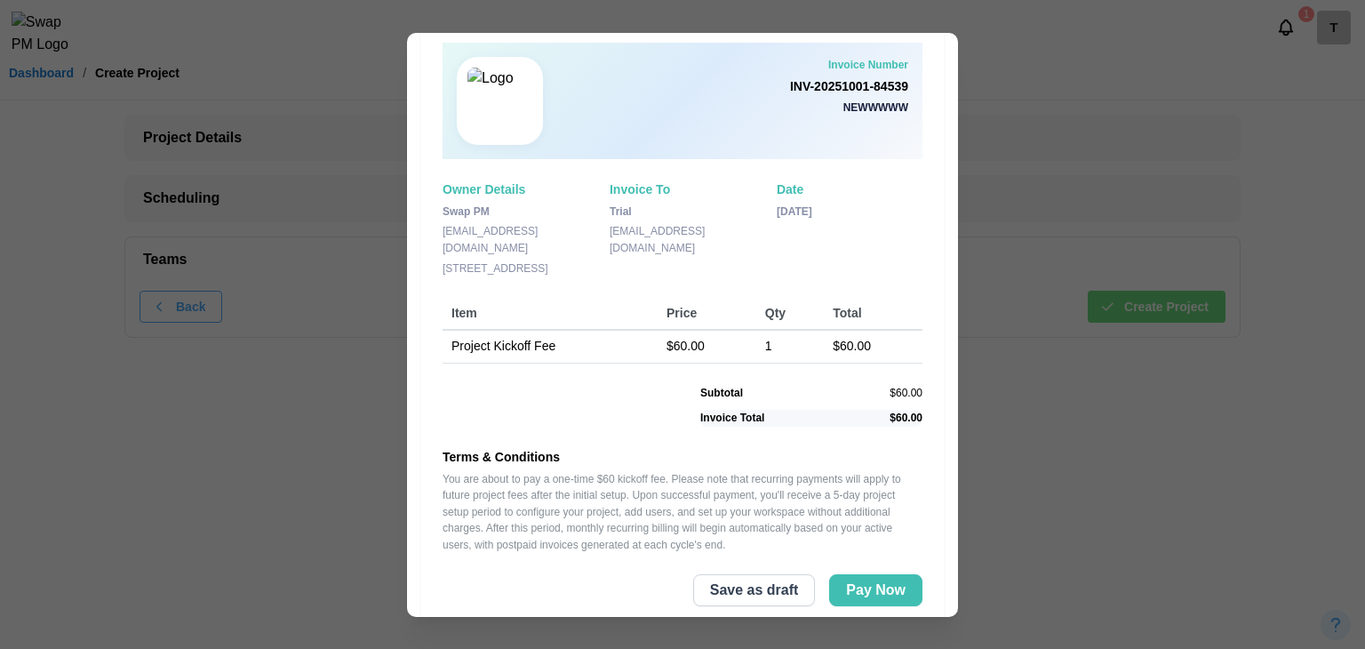
scroll to position [78, 0]
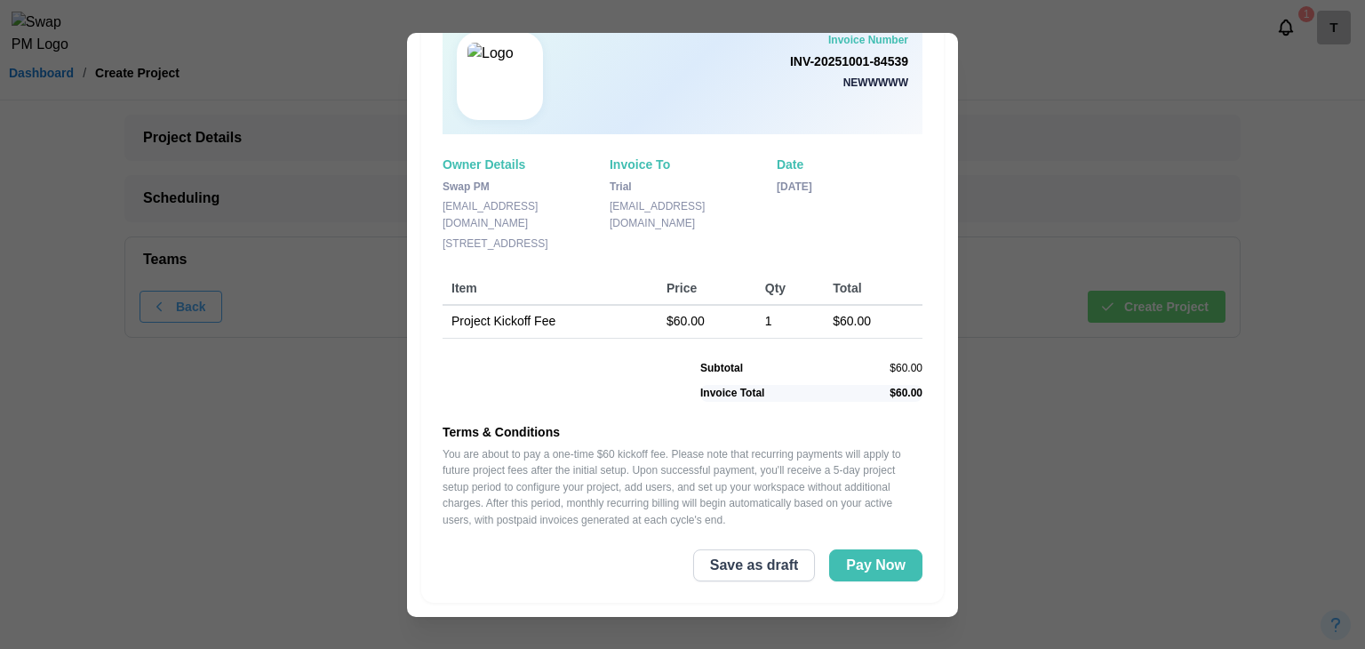
click at [835, 582] on div "Invoice Number INV-20251001-84539 newwwww Owner Details Swap PM contact@swappm.…" at bounding box center [682, 299] width 522 height 606
click at [846, 577] on span "Pay Now" at bounding box center [876, 565] width 60 height 30
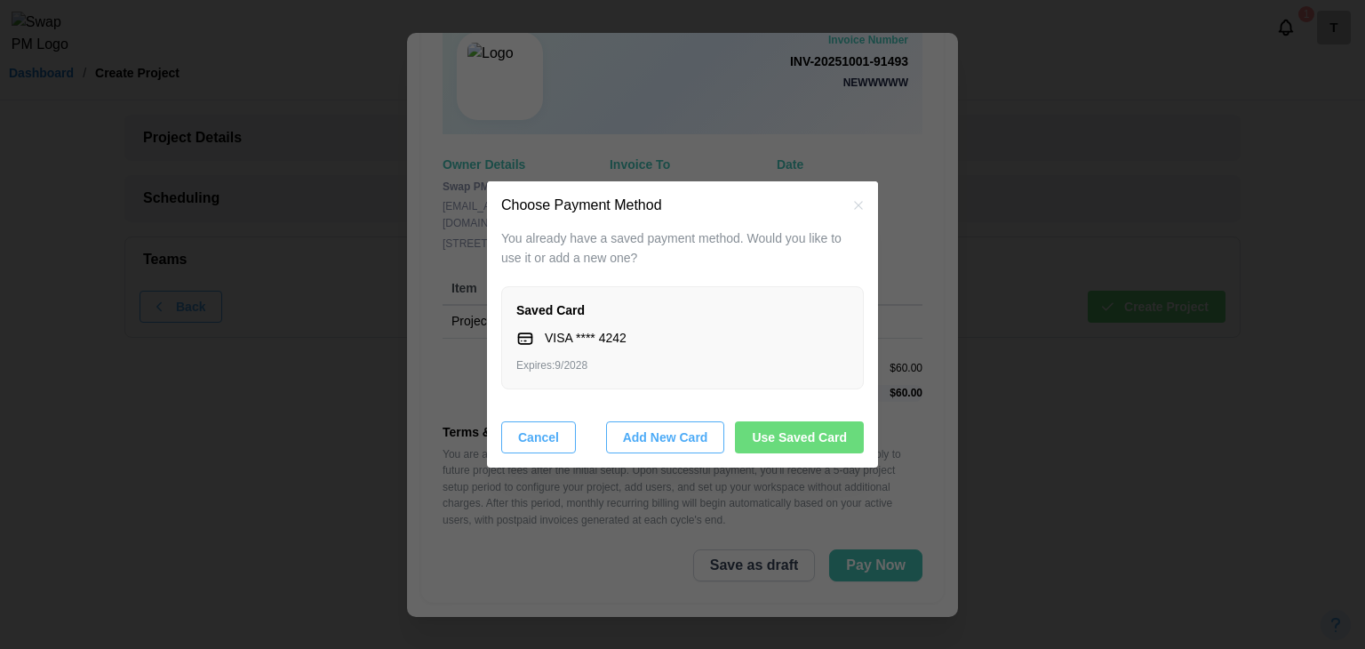
click at [801, 452] on div "You already have a saved payment method. Would you like to use it or add a new …" at bounding box center [682, 347] width 391 height 237
click at [800, 451] on span "Use Saved Card" at bounding box center [799, 437] width 95 height 30
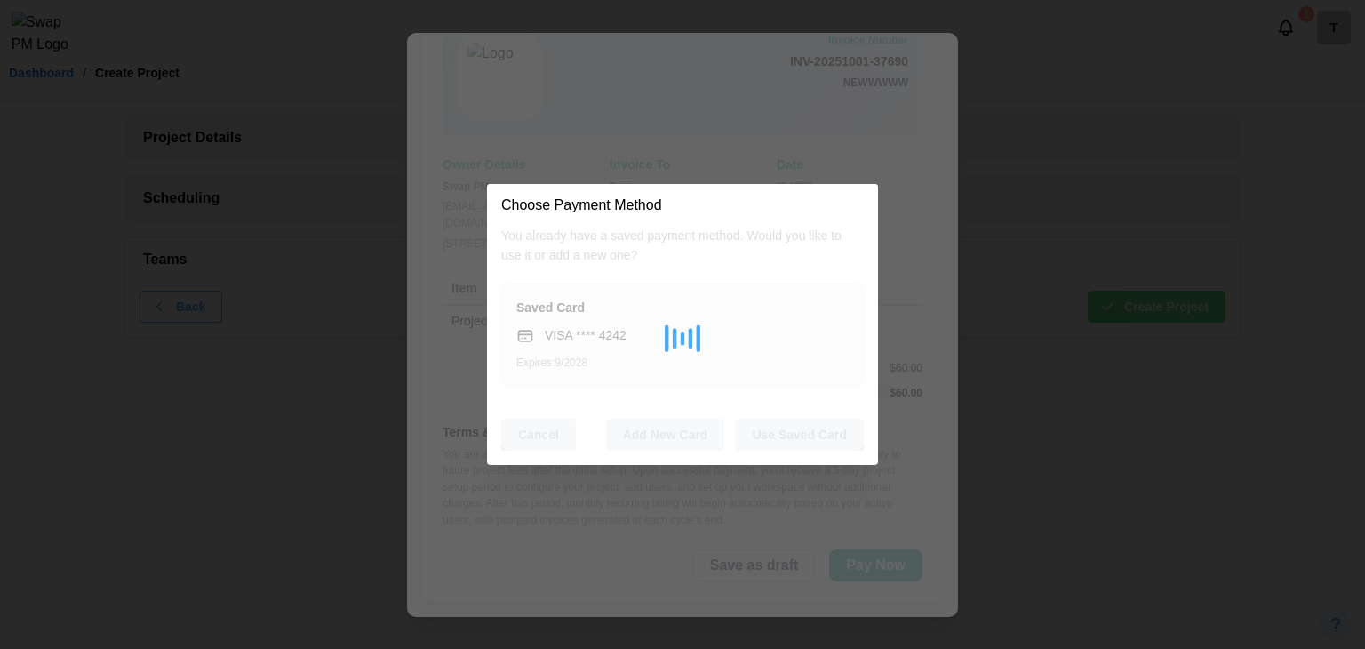
click at [800, 439] on div at bounding box center [682, 338] width 362 height 223
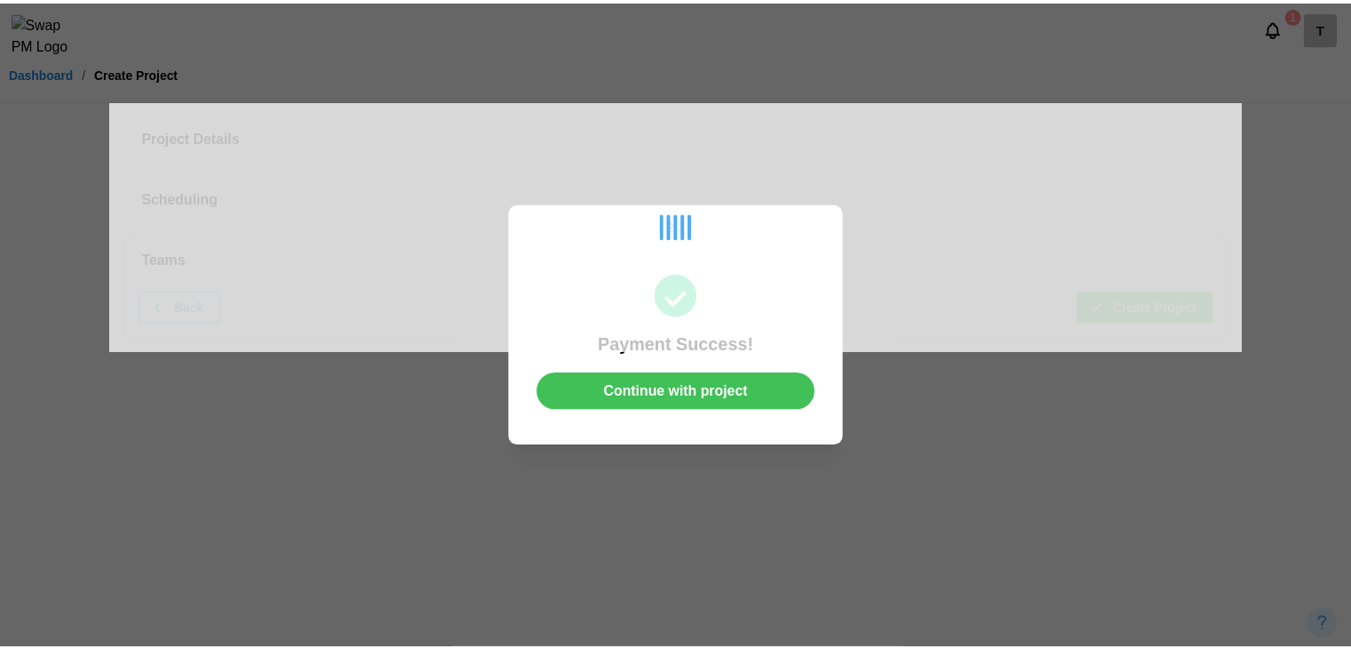
scroll to position [0, 0]
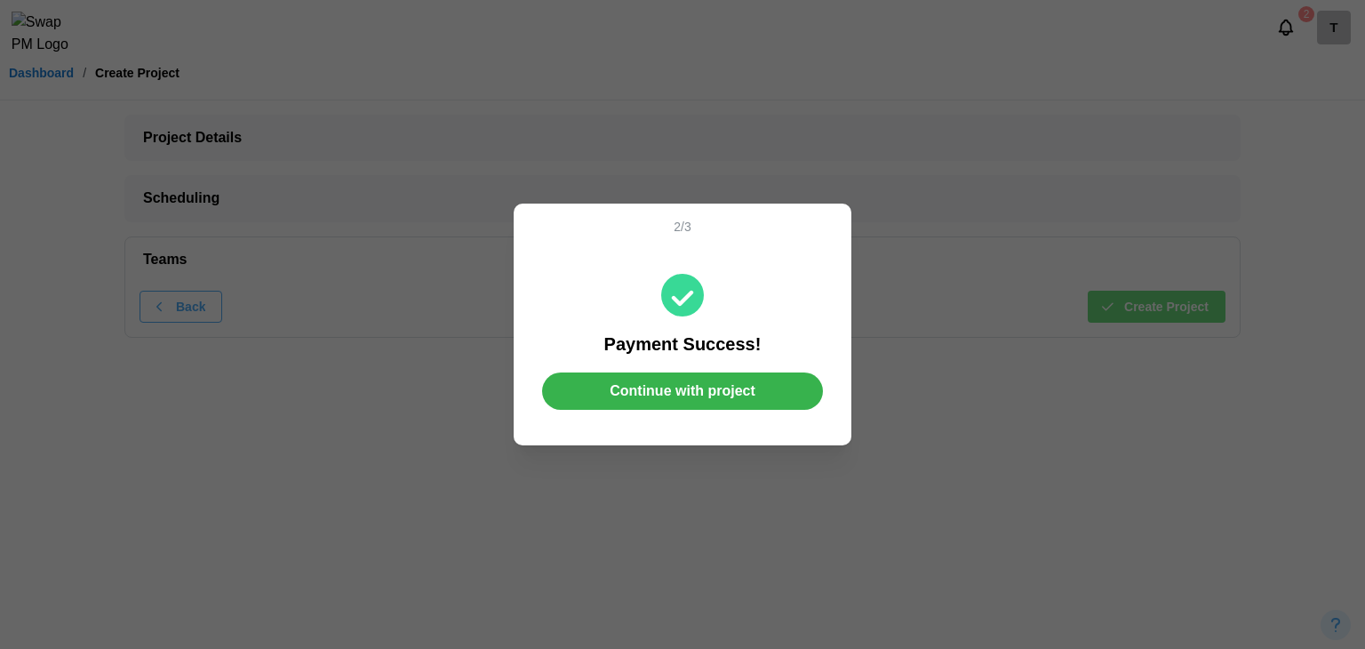
click at [740, 384] on span "Continue with project" at bounding box center [682, 391] width 146 height 36
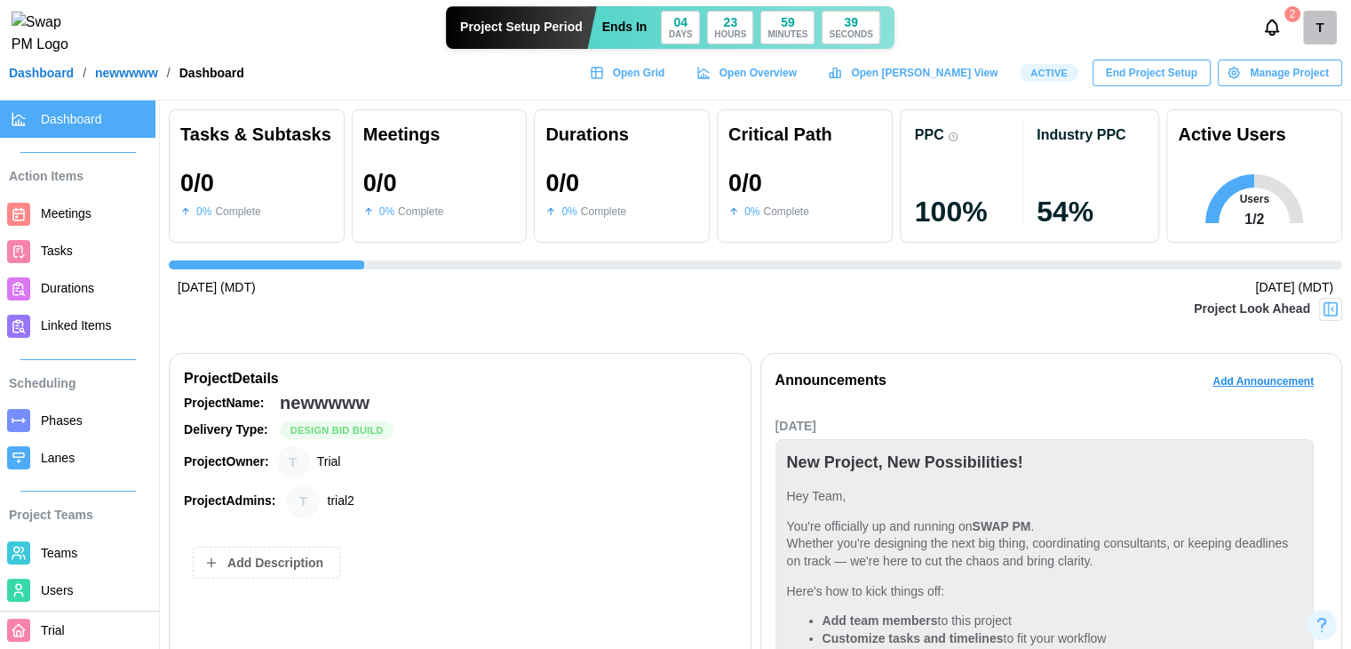
click at [706, 320] on div "Project Look Ahead" at bounding box center [756, 320] width 1174 height 44
click at [1134, 84] on span "End Project Setup" at bounding box center [1152, 72] width 92 height 25
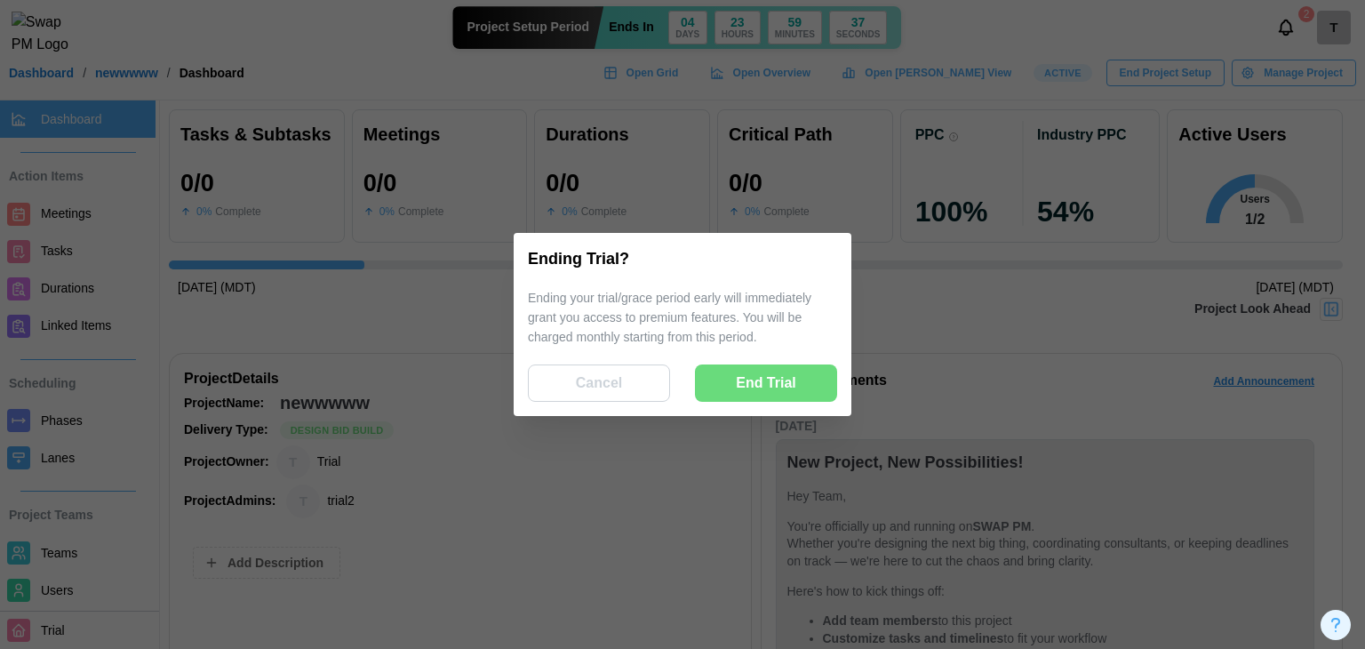
click at [722, 376] on div "End Trial" at bounding box center [765, 383] width 101 height 36
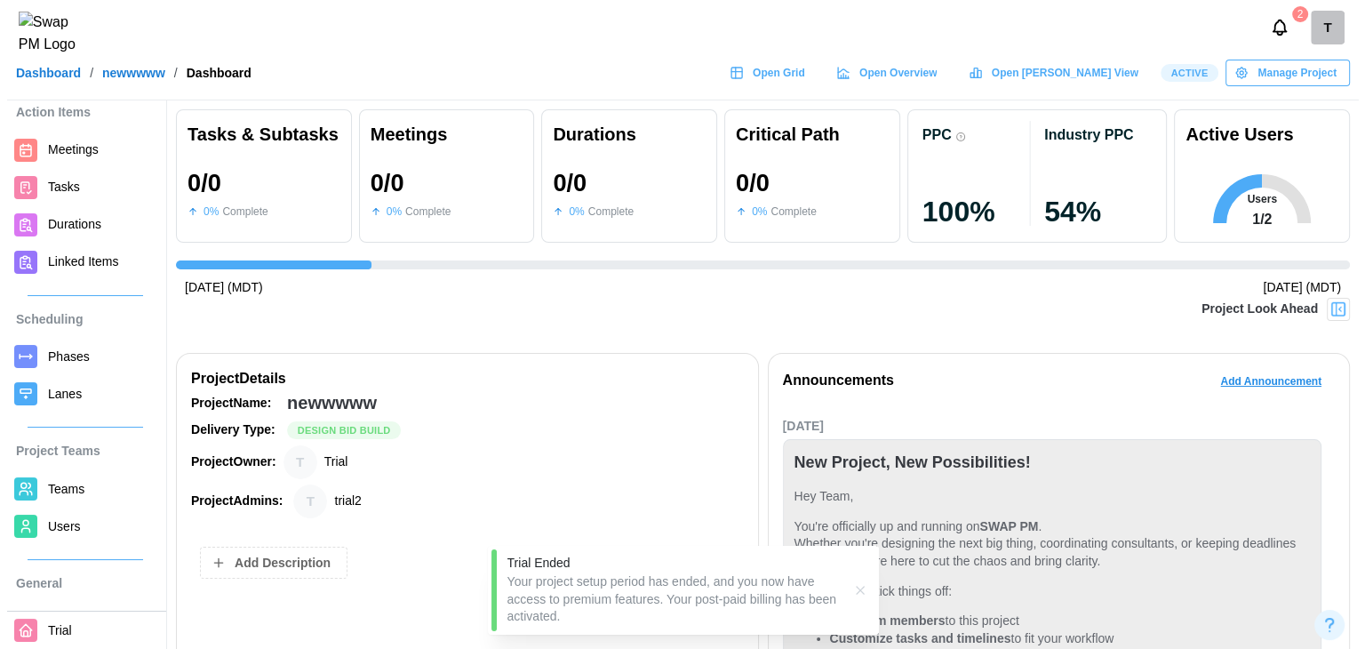
scroll to position [89, 0]
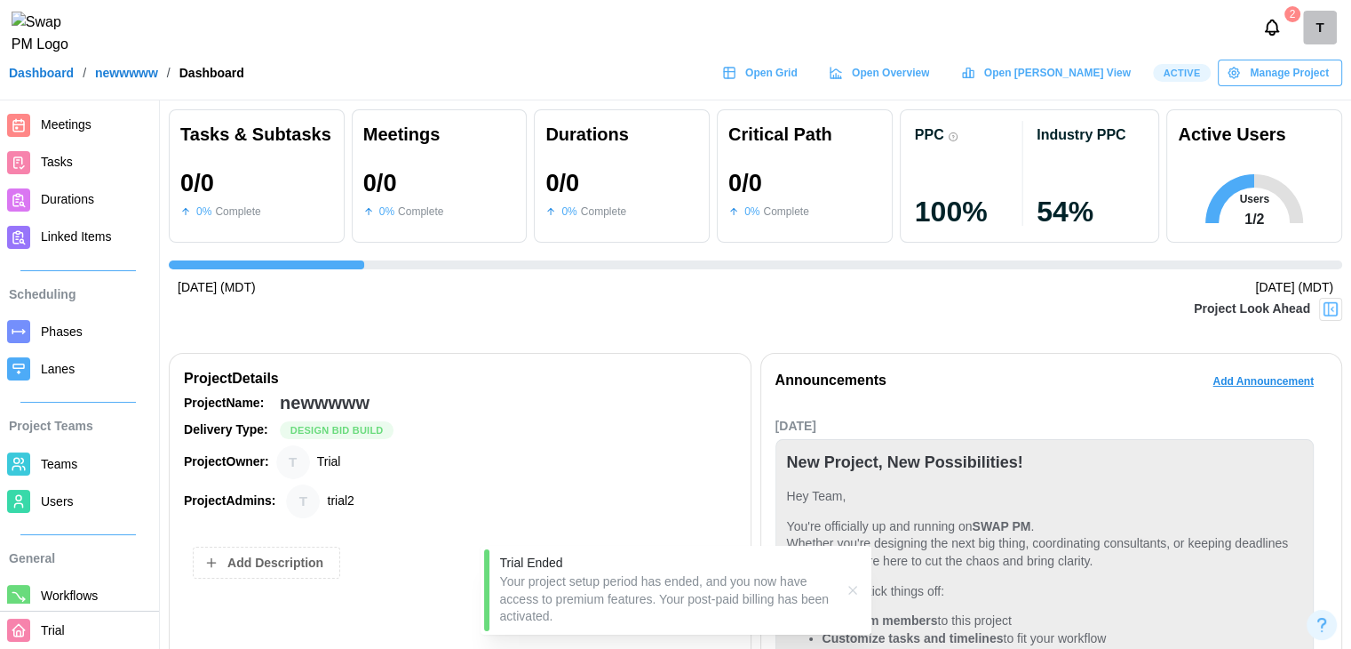
click at [56, 502] on span "Users" at bounding box center [57, 501] width 33 height 14
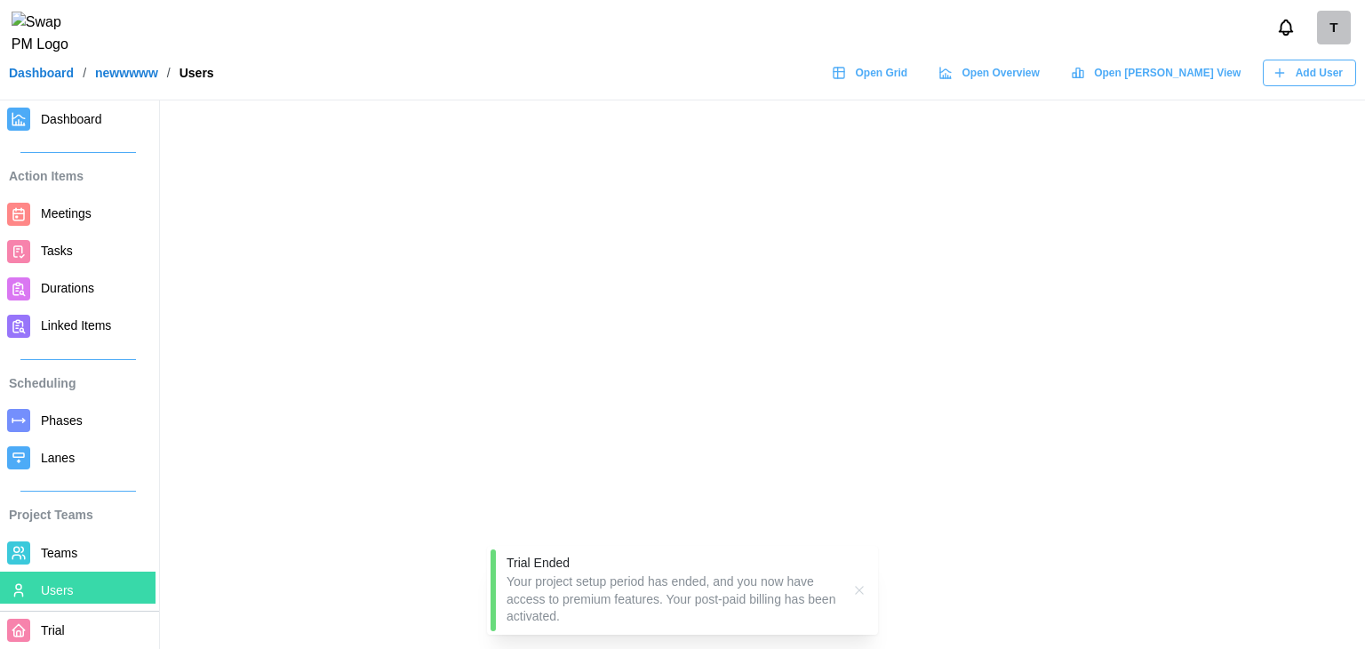
click at [860, 594] on icon "button" at bounding box center [859, 590] width 14 height 14
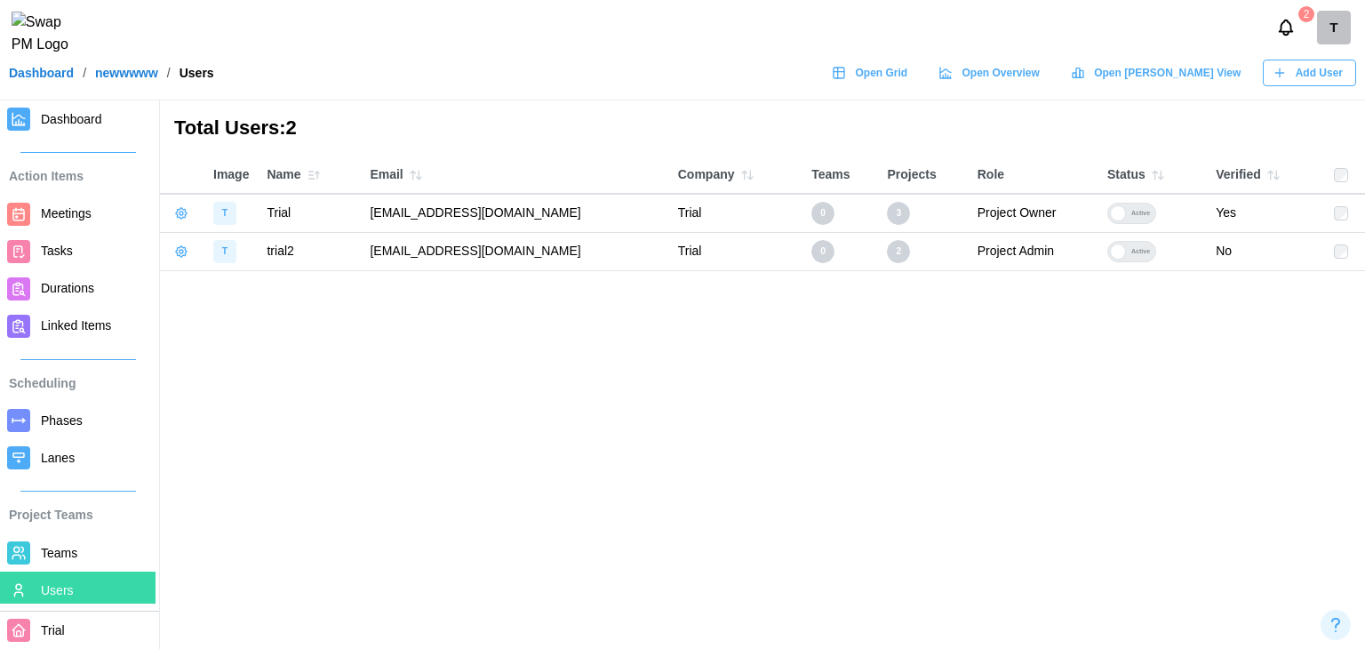
drag, startPoint x: 547, startPoint y: 250, endPoint x: 377, endPoint y: 245, distance: 170.6
click at [377, 245] on td "[EMAIL_ADDRESS][DOMAIN_NAME]" at bounding box center [514, 251] width 307 height 38
copy td "[EMAIL_ADDRESS][DOMAIN_NAME]"
click at [1313, 85] on span "Add User" at bounding box center [1318, 72] width 47 height 25
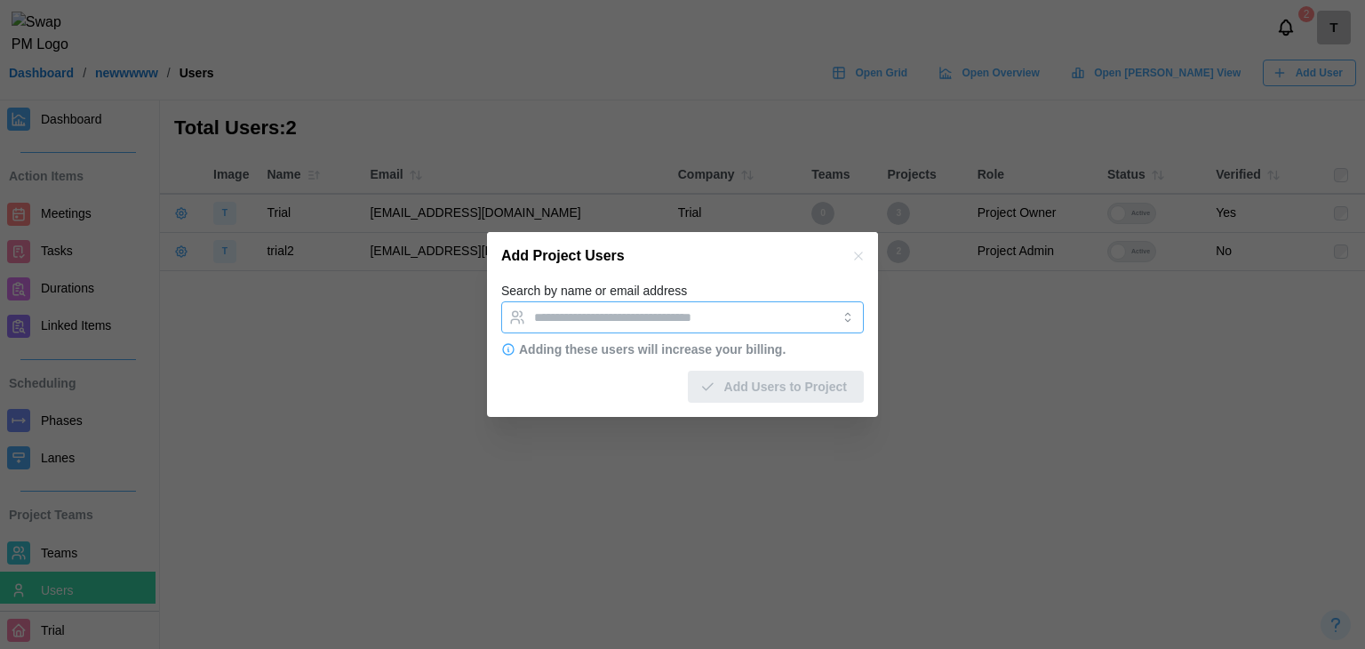
click at [680, 321] on input "Search by name or email address" at bounding box center [666, 317] width 265 height 14
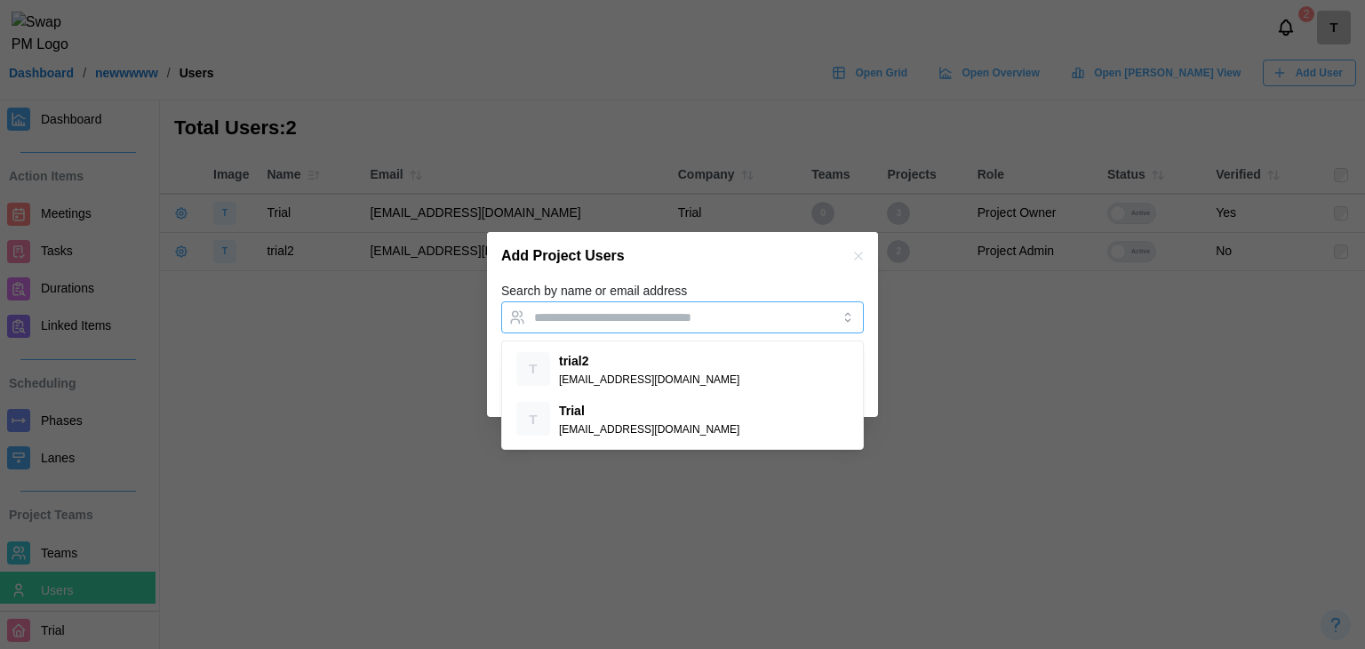
paste input "**********"
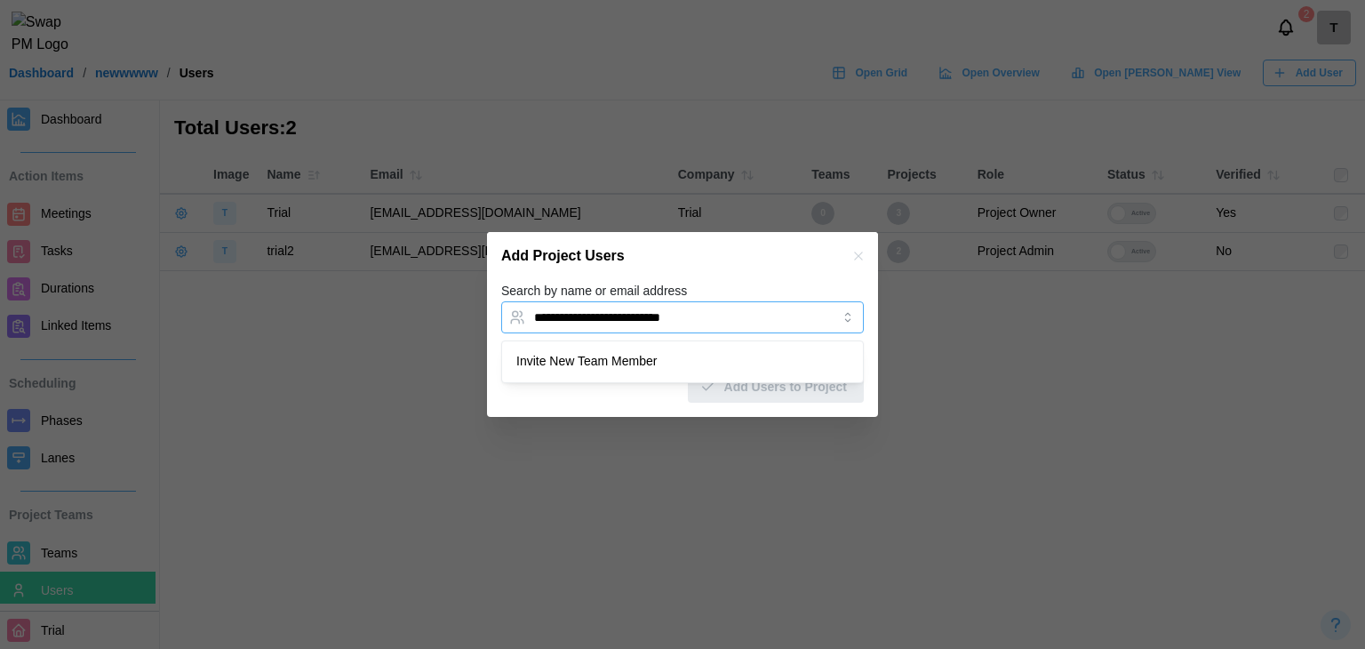
type input "**********"
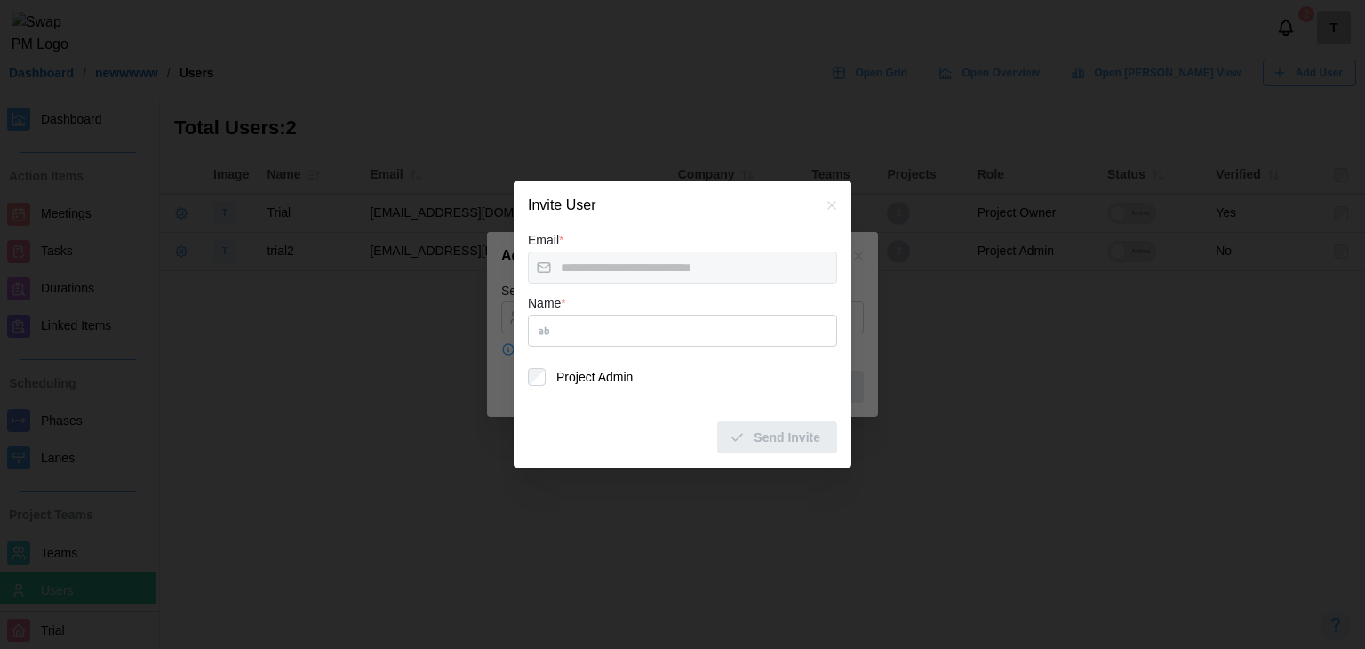
click at [604, 337] on input "Name *" at bounding box center [682, 330] width 309 height 32
type input "******"
click at [744, 437] on icon "button" at bounding box center [736, 437] width 16 height 16
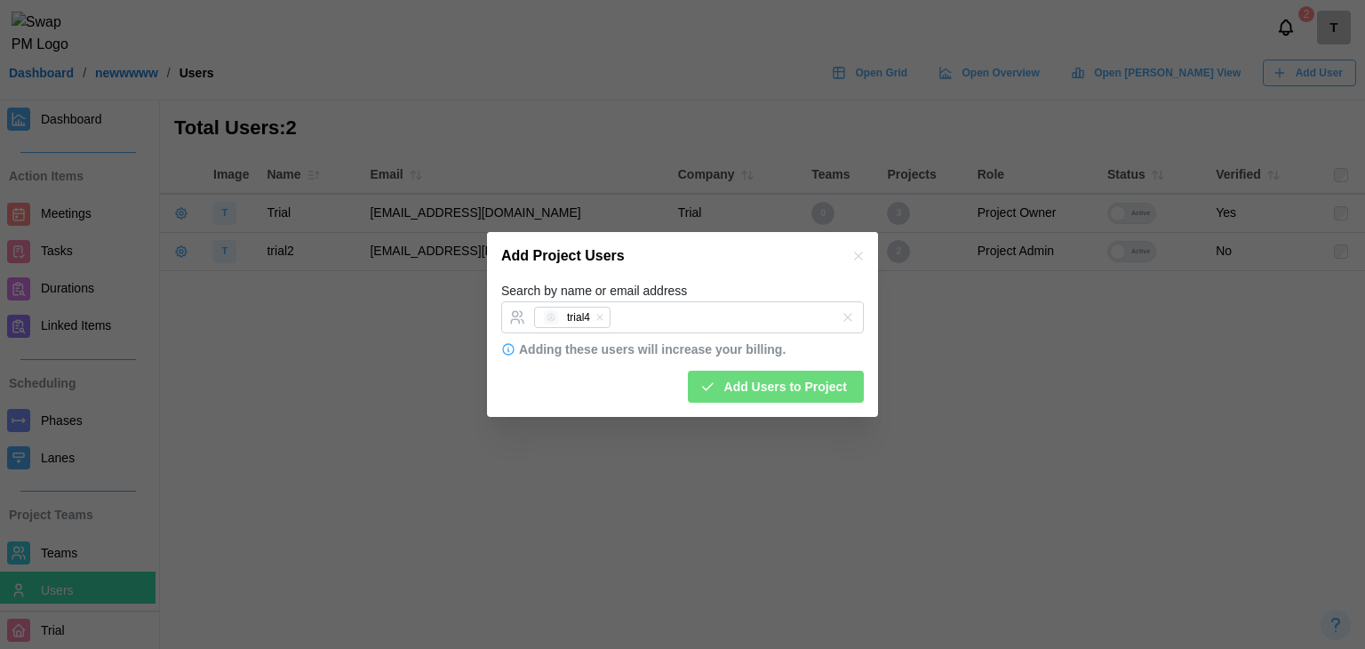
click at [721, 248] on div "Add Project Users" at bounding box center [682, 256] width 391 height 48
click at [761, 386] on span "Add Users to Project" at bounding box center [785, 386] width 123 height 30
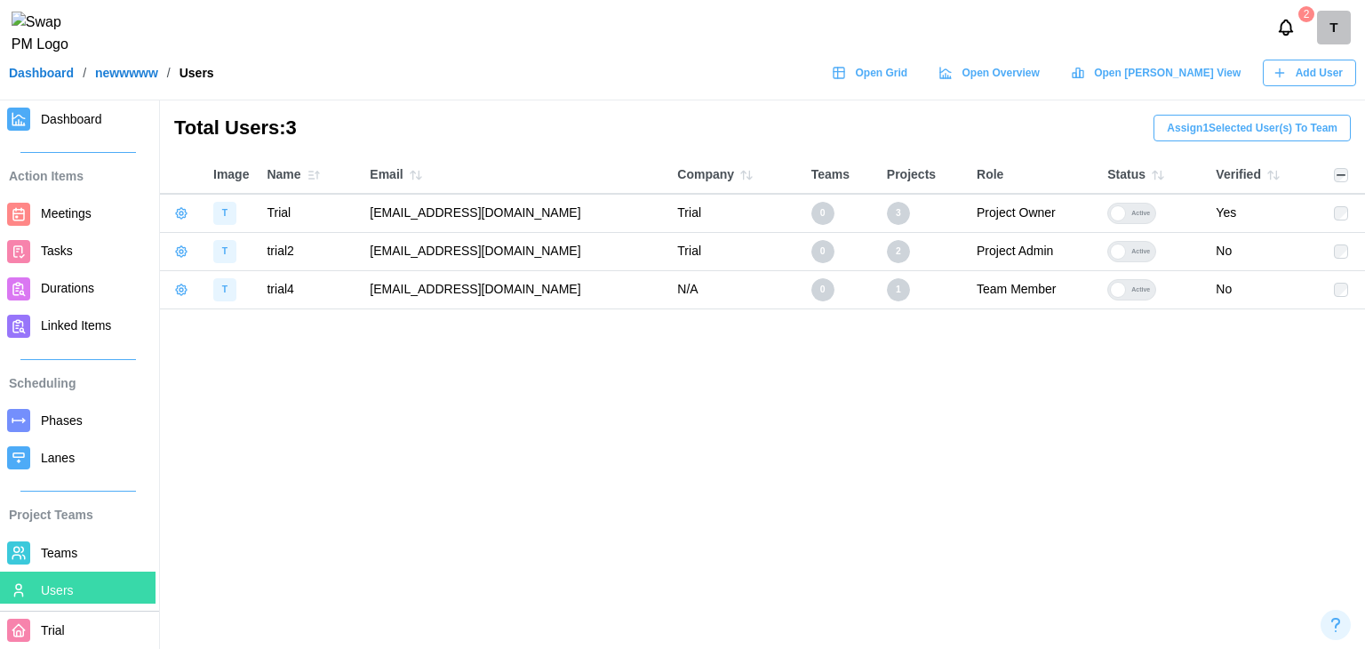
click at [1287, 123] on span "Assign 1 Selected User(s) To Team" at bounding box center [1251, 127] width 171 height 25
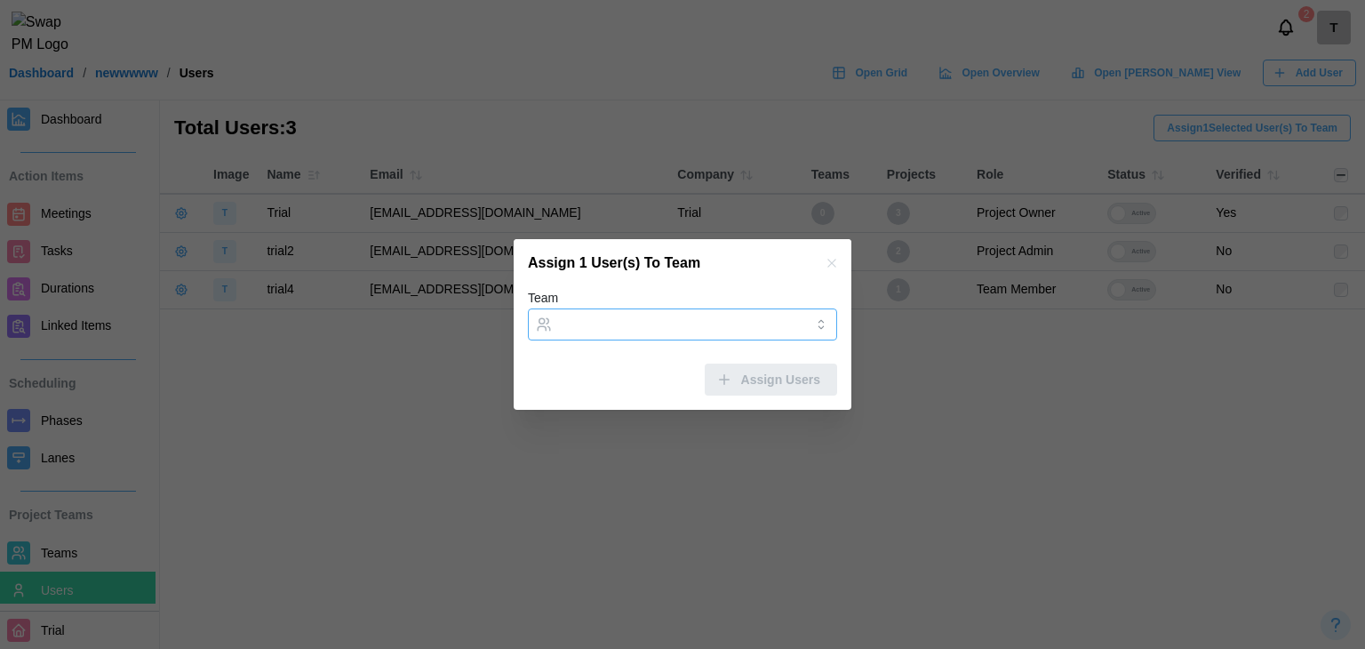
click at [657, 334] on input "Team" at bounding box center [682, 324] width 309 height 32
click at [838, 265] on icon "button" at bounding box center [831, 263] width 14 height 14
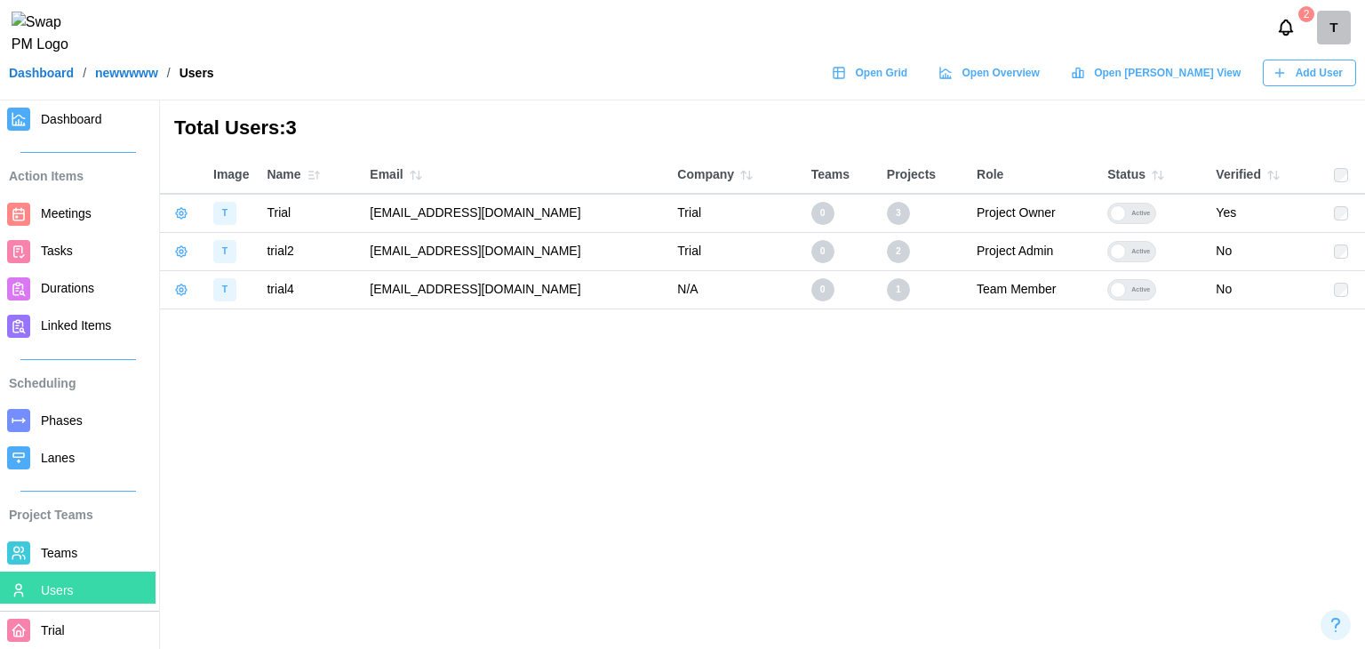
click at [1023, 388] on main "Total Users: 3 Image Name Email Company Teams Projects Role Status Verified T T…" at bounding box center [682, 324] width 1365 height 649
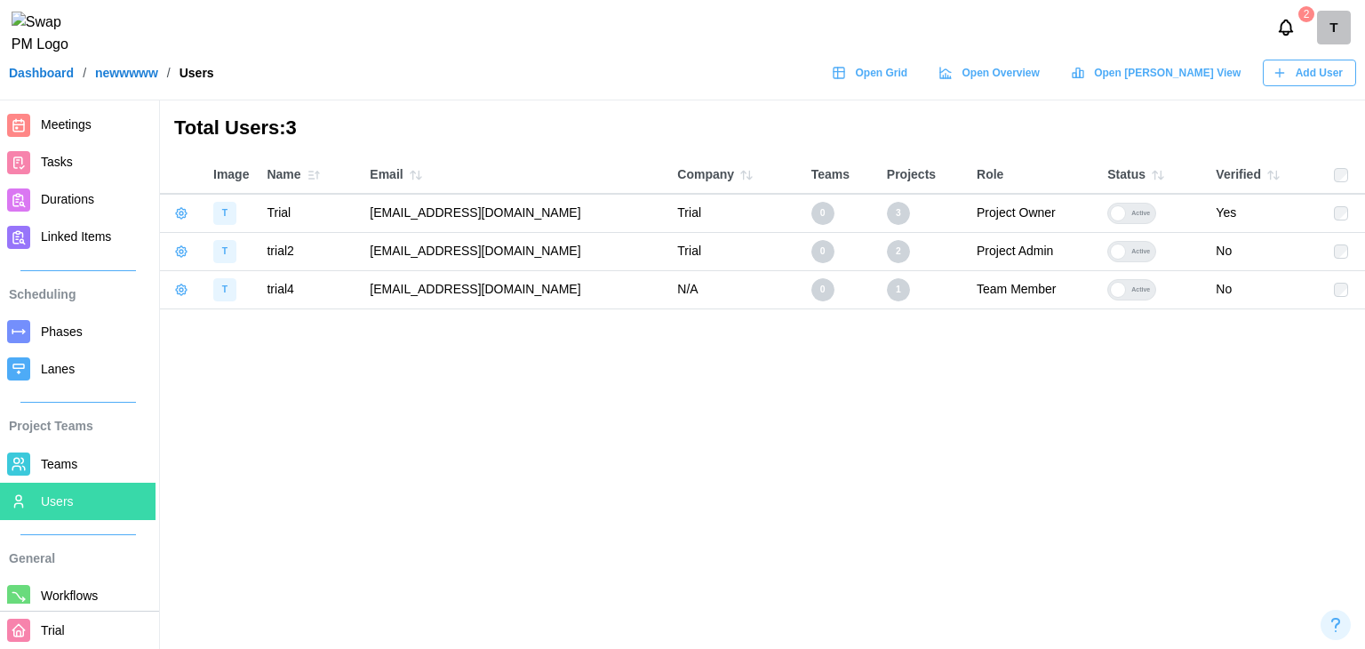
scroll to position [269, 0]
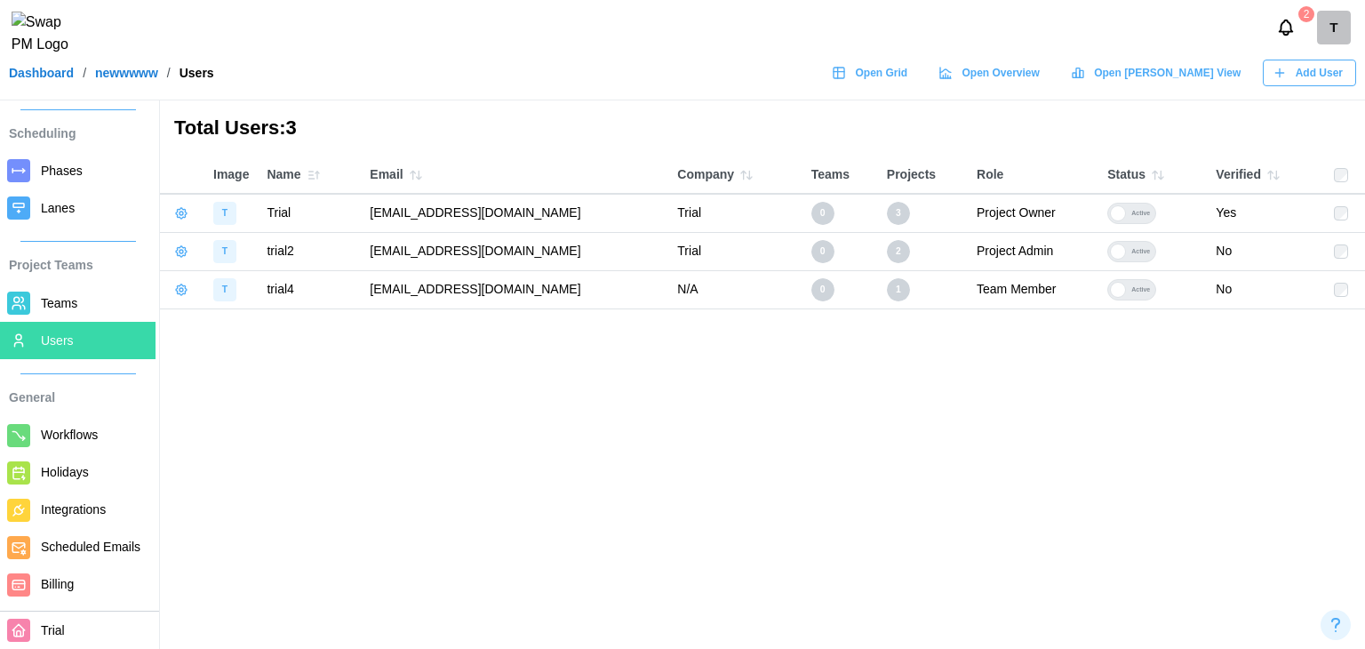
click at [70, 579] on span "Billing" at bounding box center [57, 584] width 33 height 14
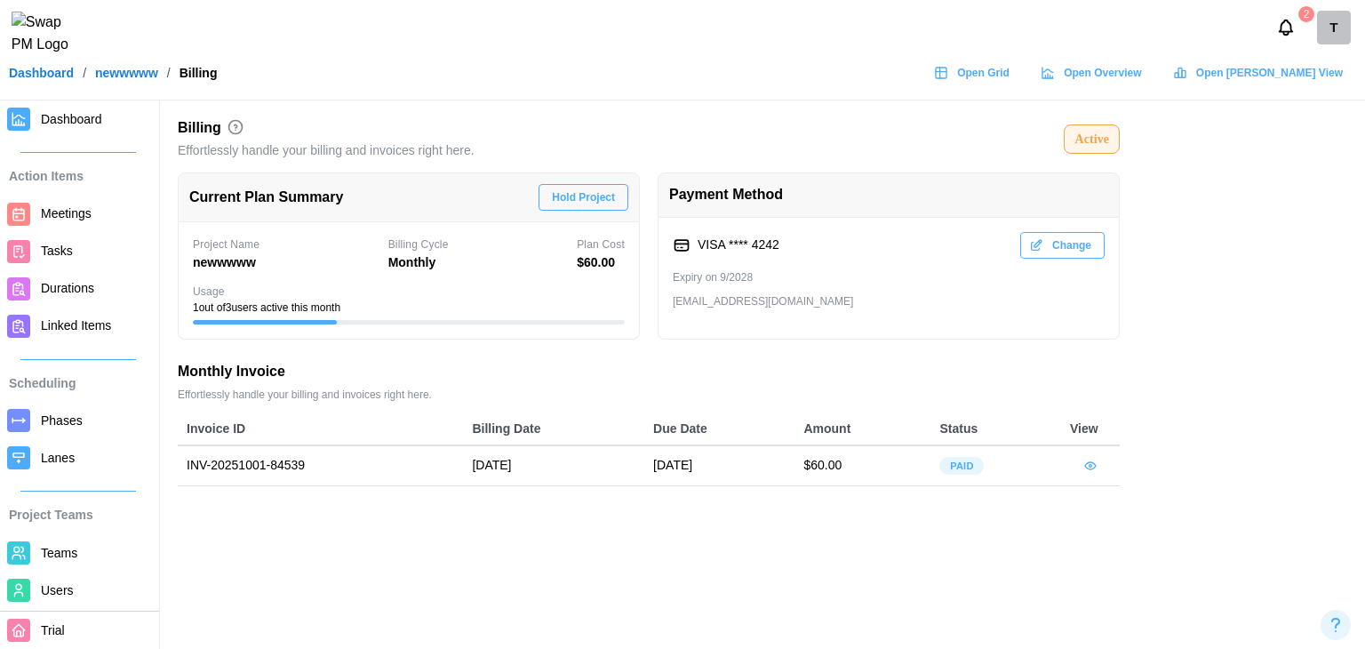
click at [1109, 144] on div "Active" at bounding box center [1091, 139] width 56 height 30
click at [621, 196] on button "Hold Project" at bounding box center [583, 197] width 90 height 27
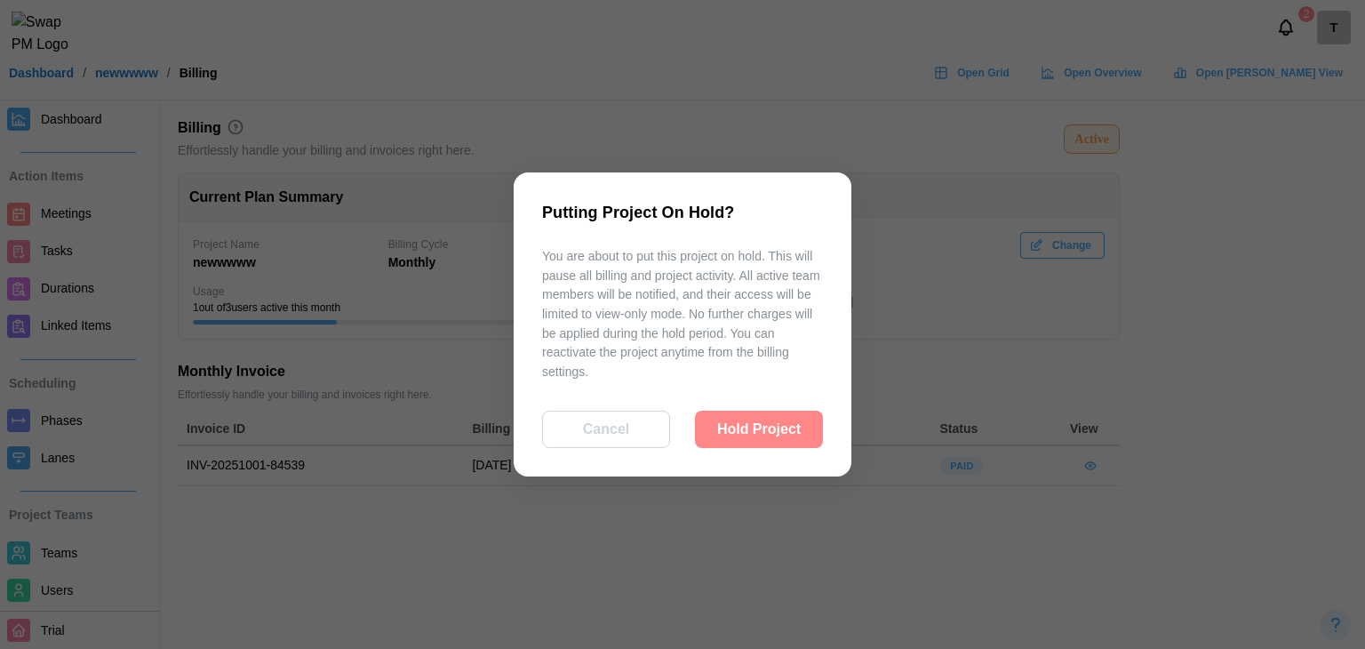
click at [775, 428] on span "Hold Project" at bounding box center [759, 429] width 84 height 36
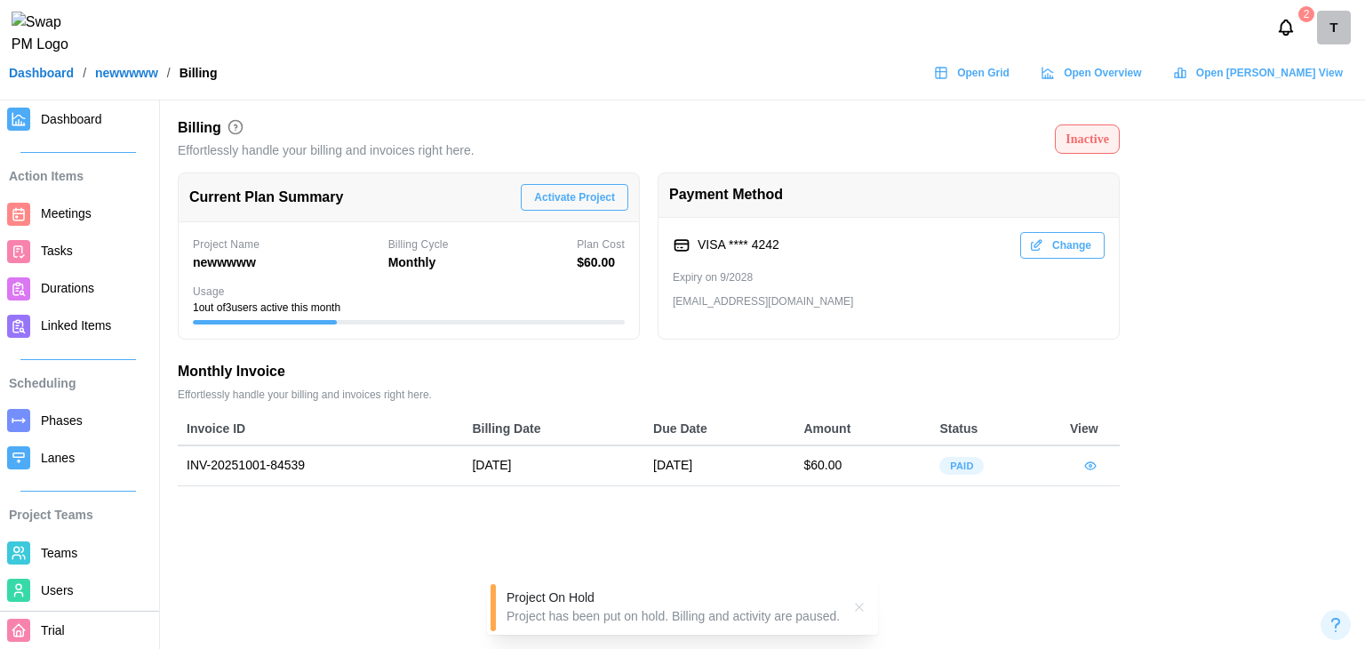
click at [573, 192] on span "Activate Project" at bounding box center [574, 197] width 81 height 25
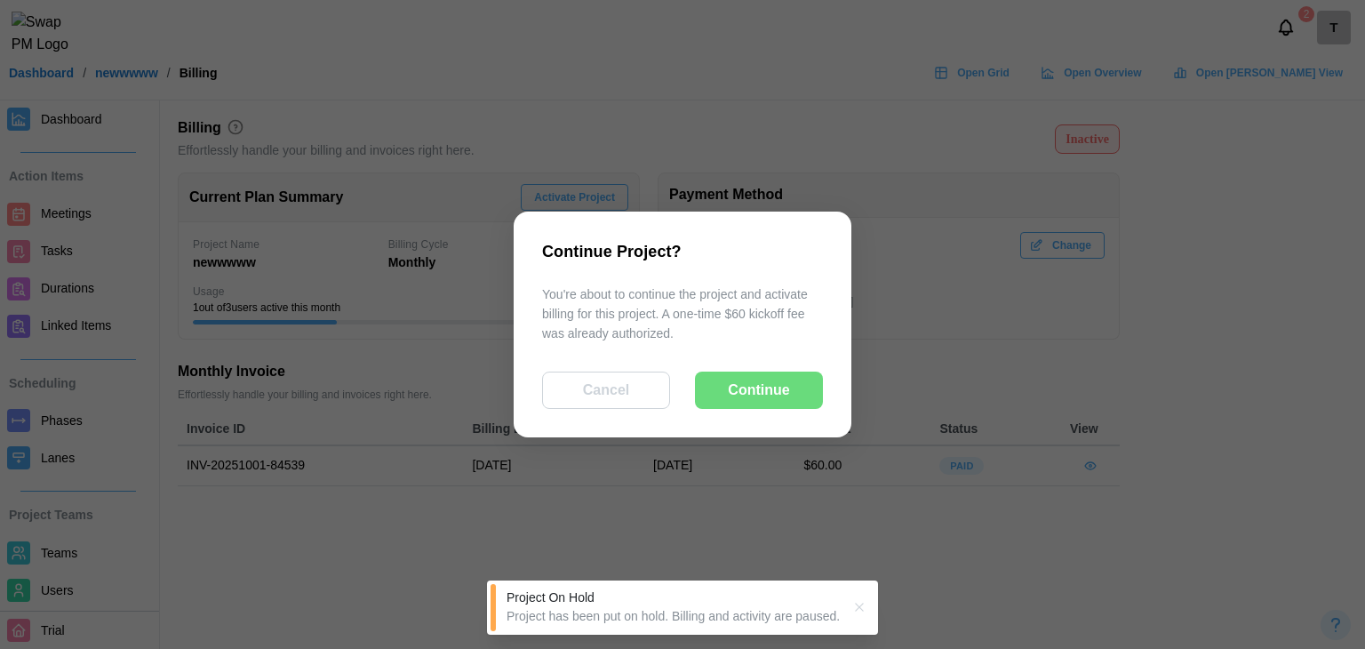
click at [739, 388] on span "Continue" at bounding box center [758, 390] width 61 height 36
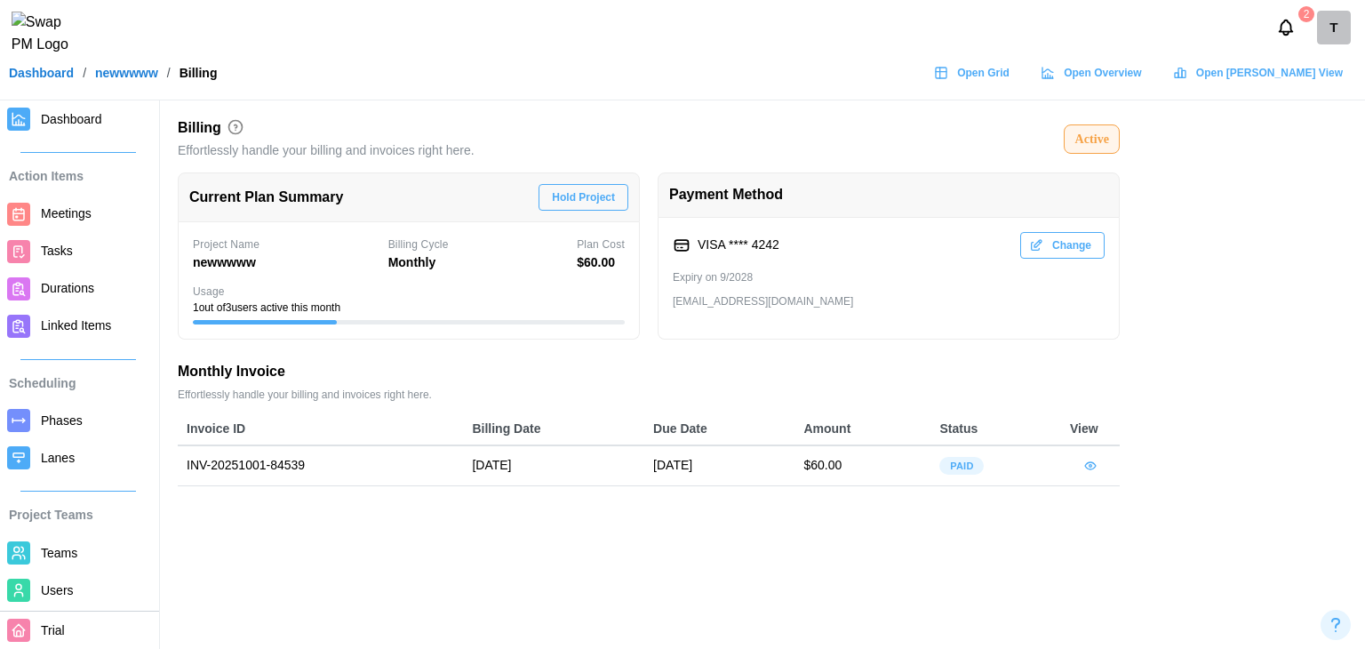
click at [345, 584] on main "Billing Effortlessly handle your billing and invoices right here. Active Curren…" at bounding box center [682, 324] width 1365 height 649
click at [1055, 254] on span "Change" at bounding box center [1071, 245] width 39 height 25
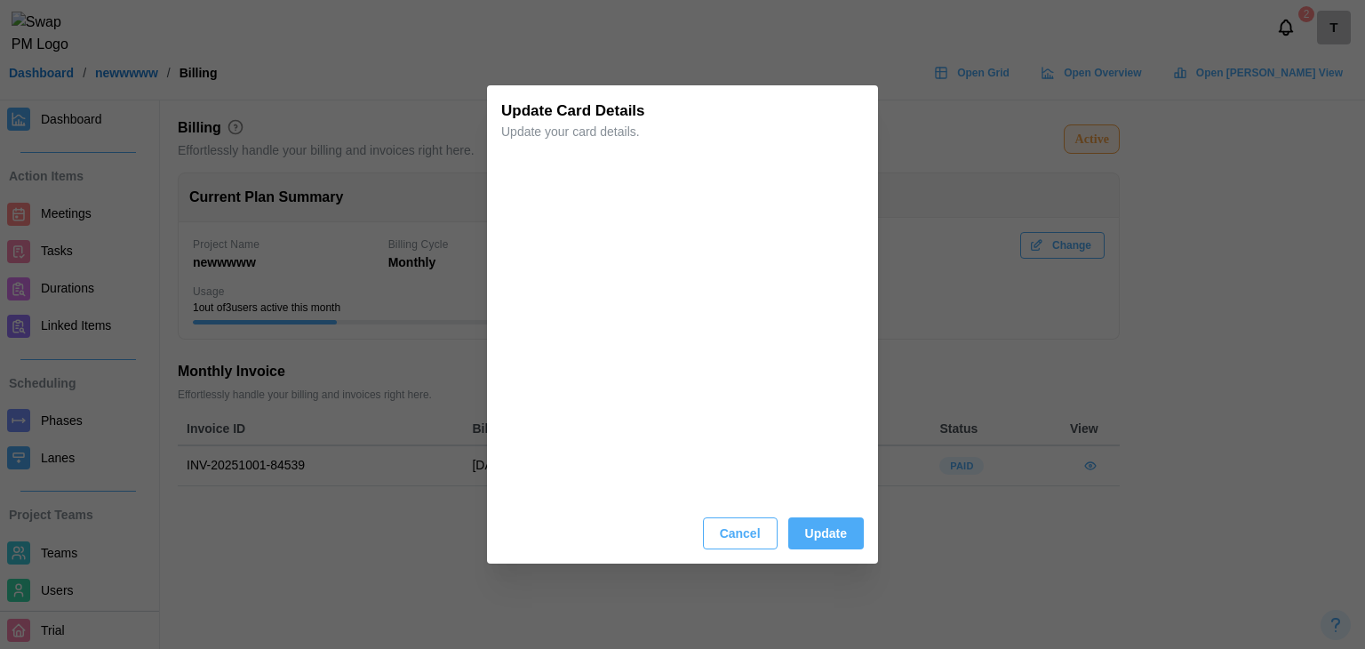
click at [807, 542] on span "Update" at bounding box center [826, 533] width 42 height 30
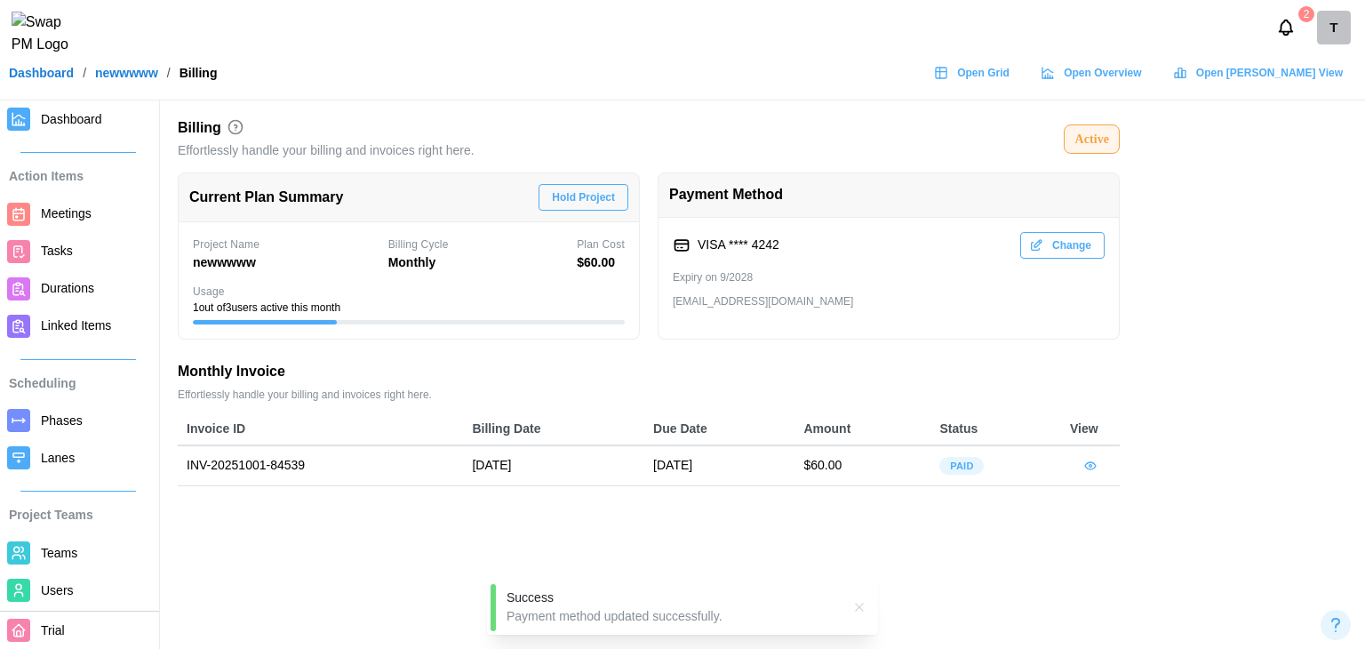
click at [856, 609] on icon "button" at bounding box center [859, 607] width 14 height 14
click at [51, 587] on span "Users" at bounding box center [57, 590] width 33 height 14
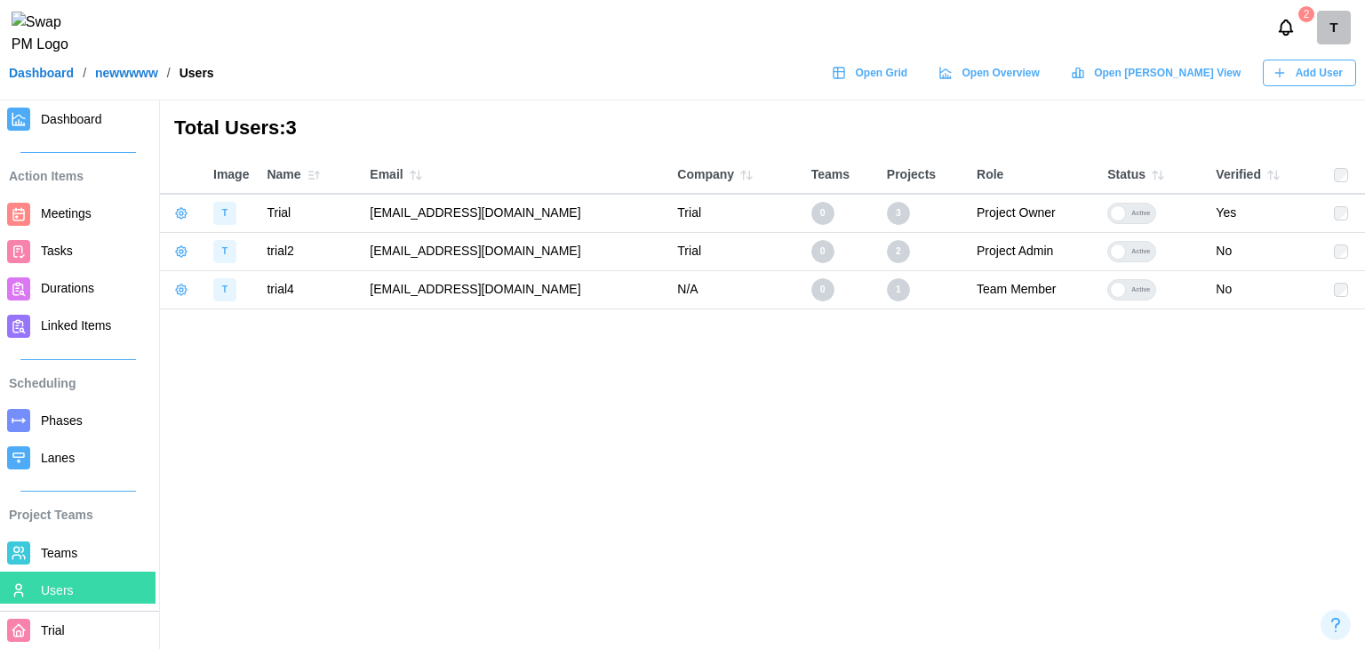
click at [82, 129] on span "Dashboard" at bounding box center [94, 119] width 107 height 22
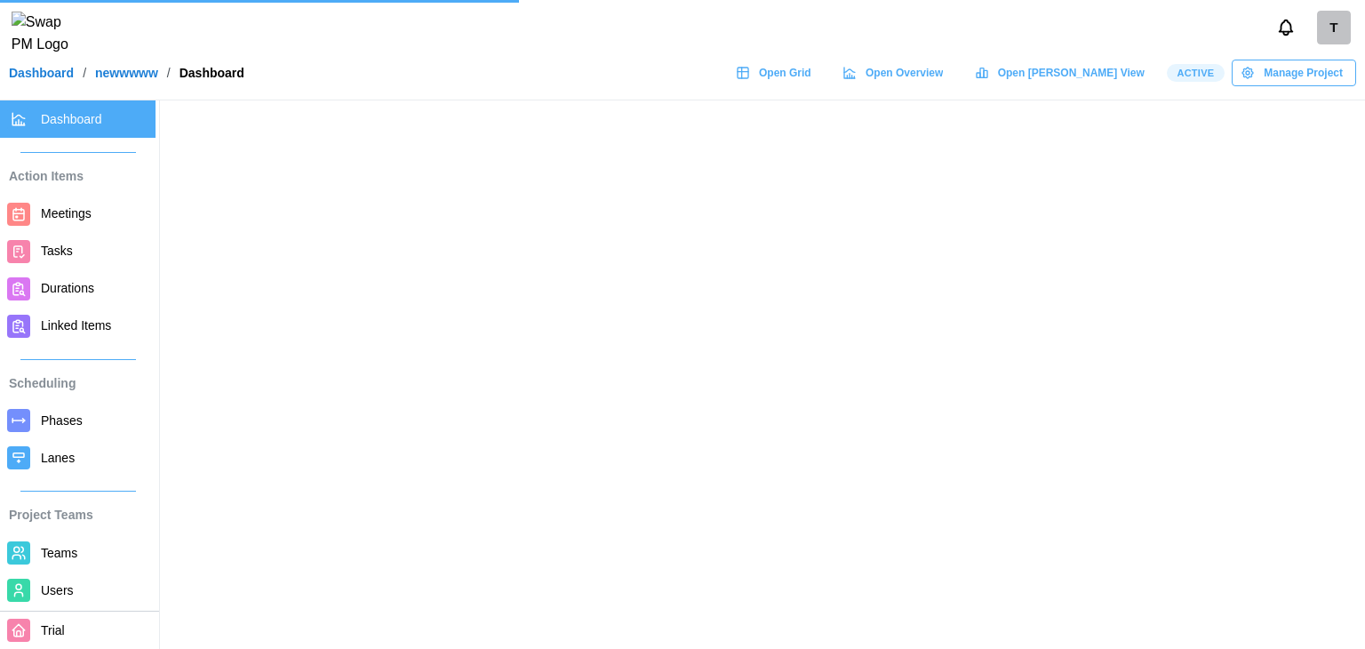
click at [1277, 85] on span "Manage Project" at bounding box center [1302, 72] width 79 height 25
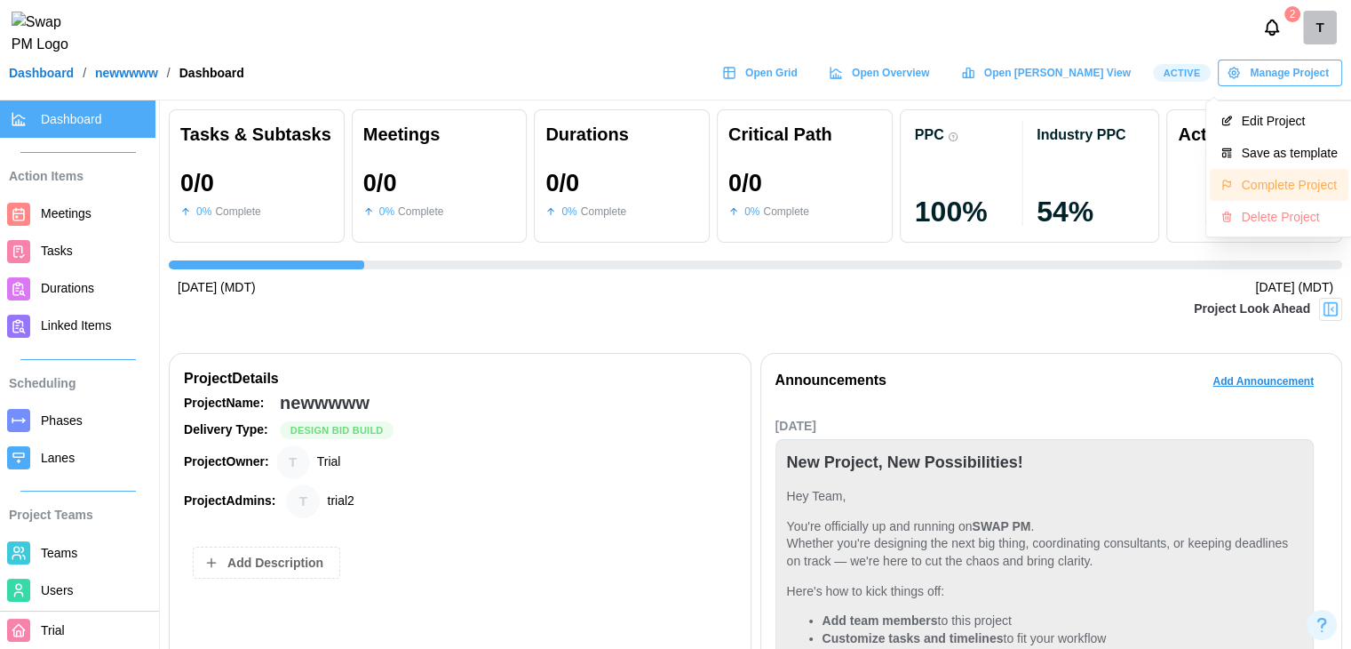
click at [1286, 179] on div "Complete Project" at bounding box center [1290, 185] width 96 height 14
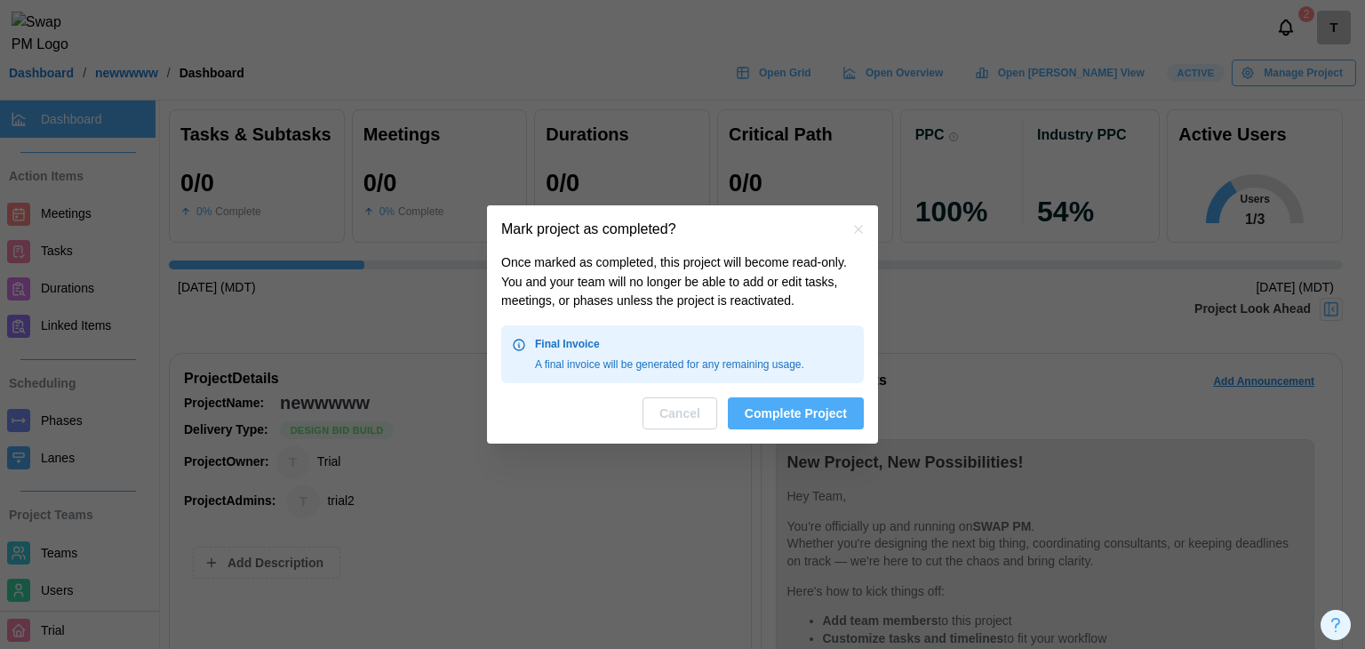
click at [767, 405] on span "Complete Project" at bounding box center [795, 413] width 102 height 30
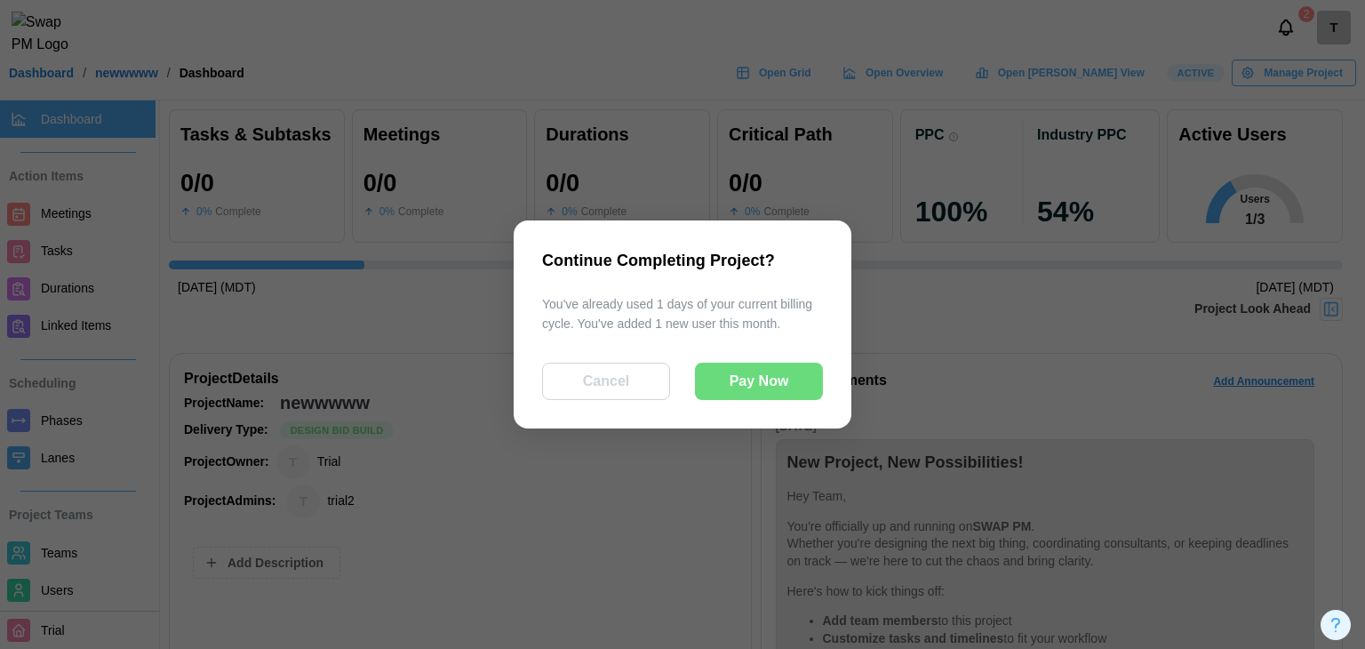
click at [773, 374] on span "Pay Now" at bounding box center [759, 381] width 60 height 36
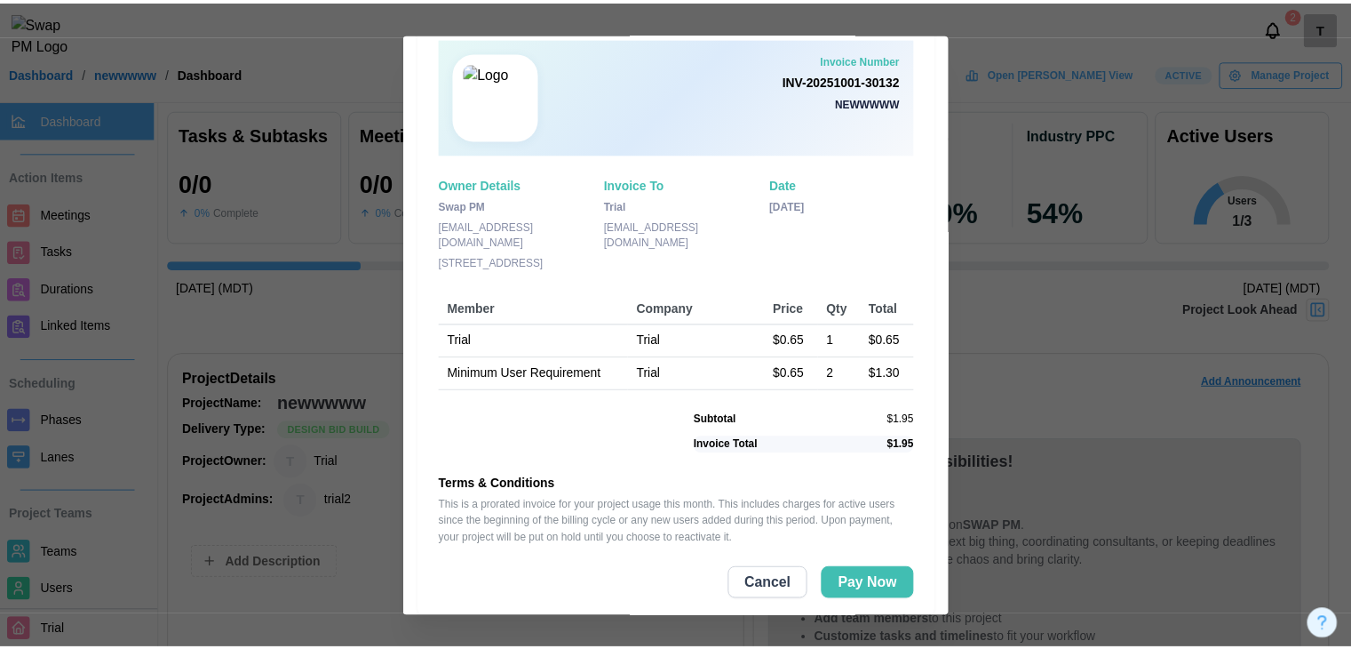
scroll to position [50, 0]
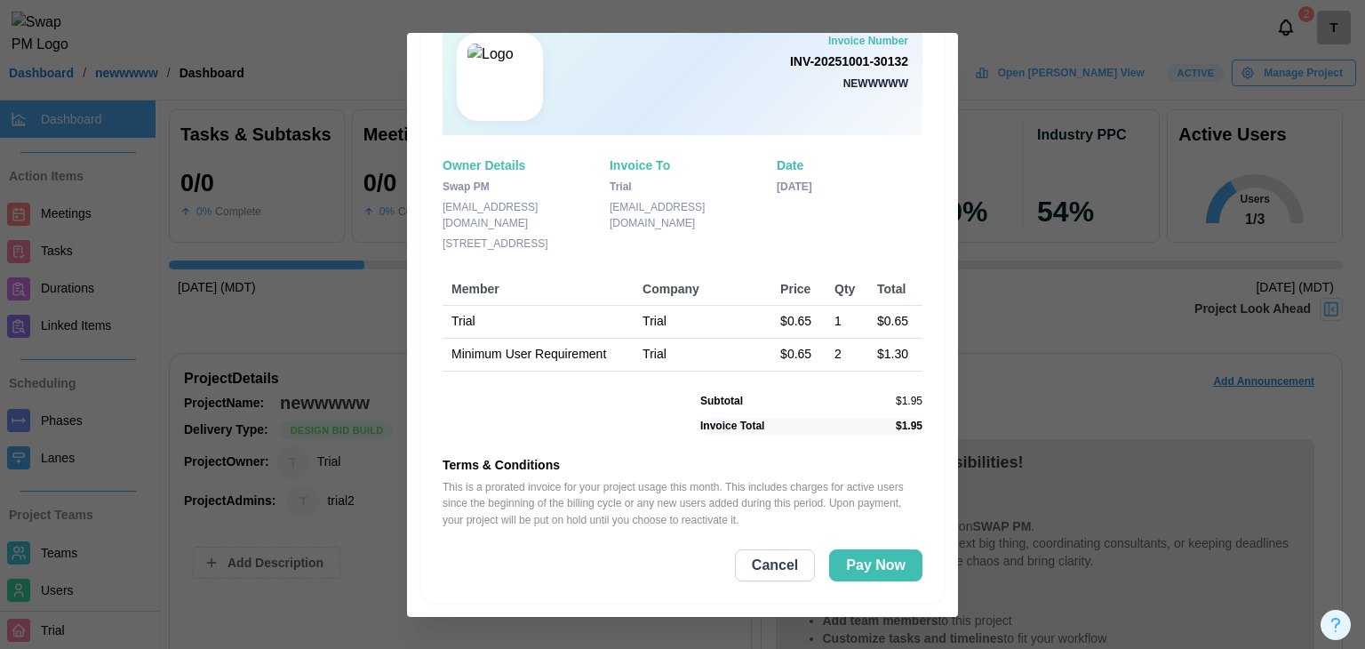
click at [743, 569] on button "Cancel" at bounding box center [775, 565] width 80 height 32
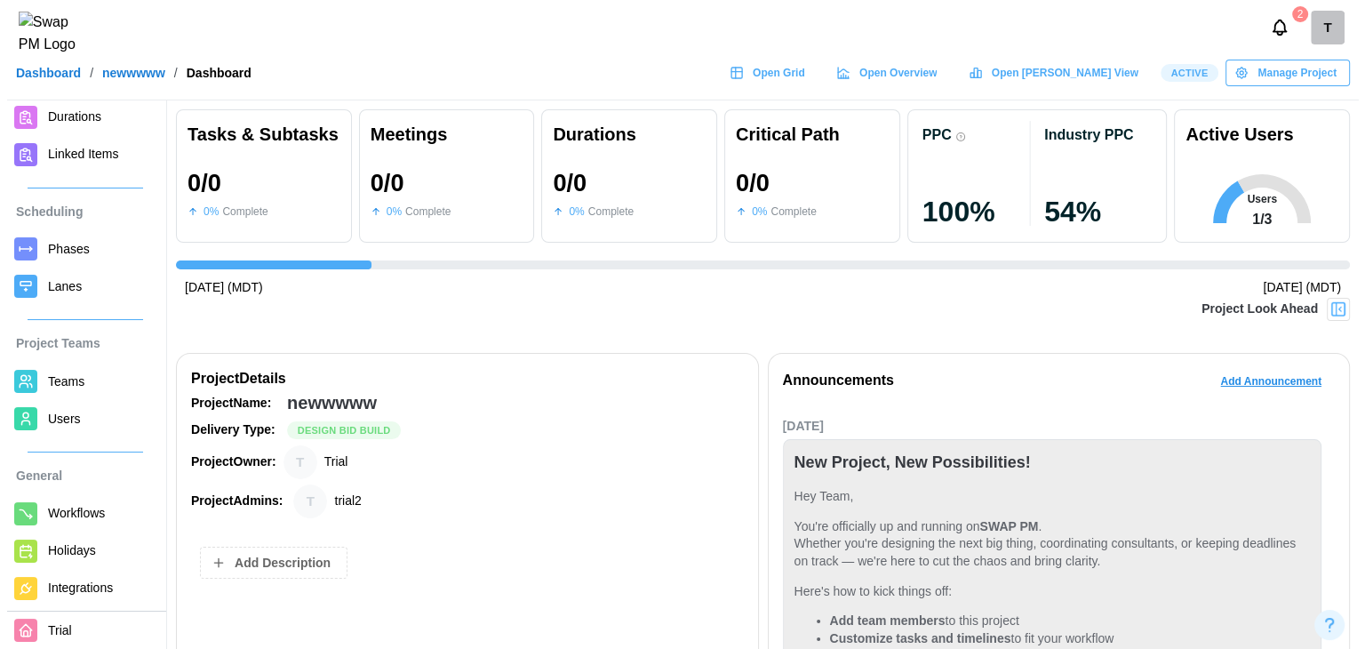
scroll to position [269, 0]
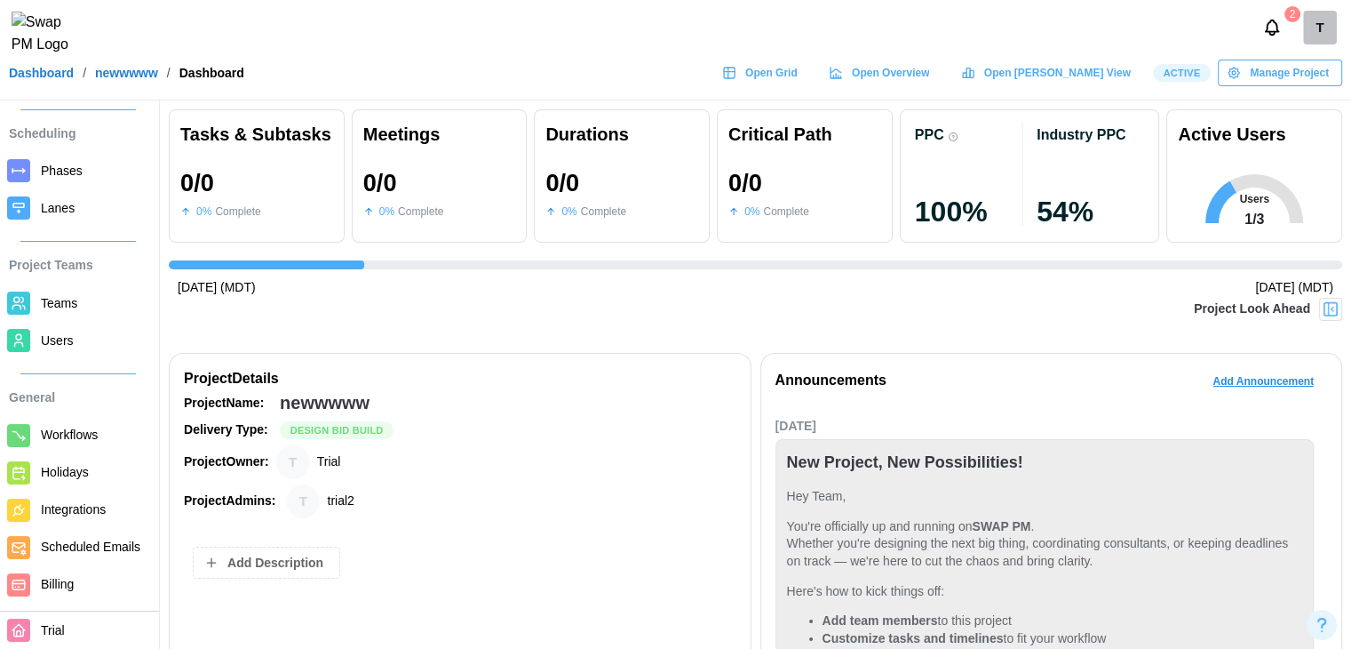
click at [52, 330] on span "Users" at bounding box center [94, 341] width 107 height 22
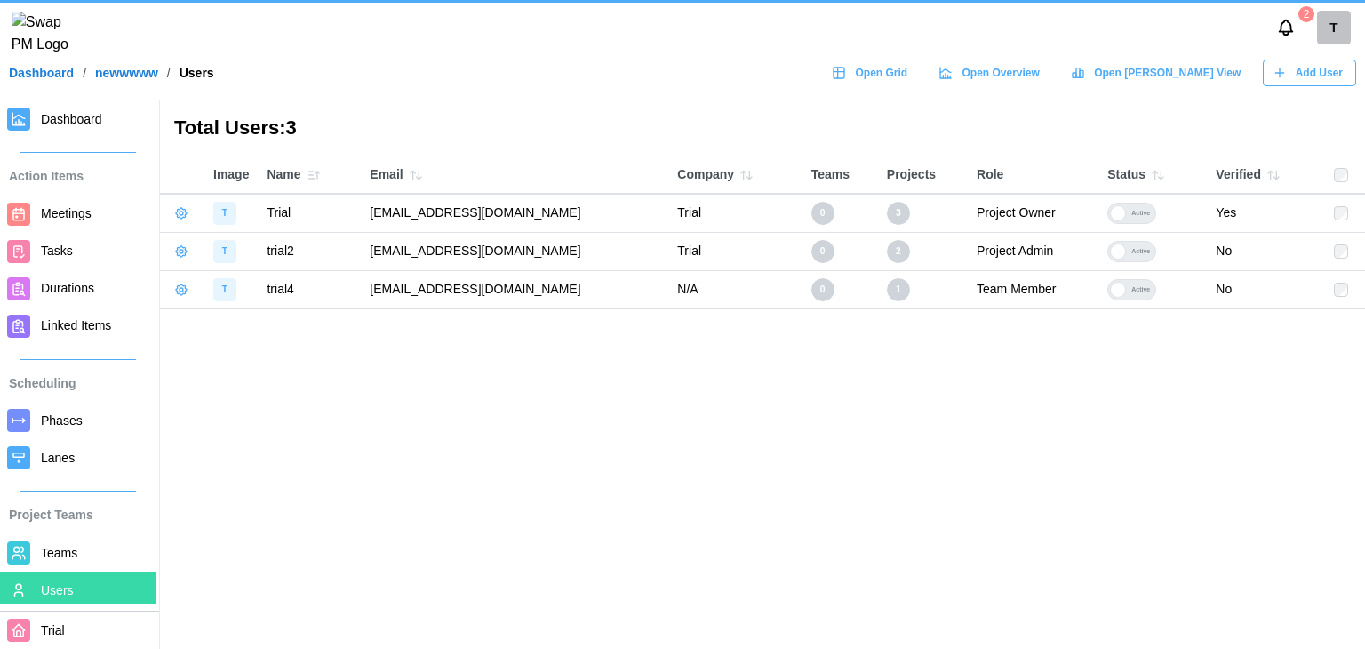
click at [1294, 85] on div "Add User" at bounding box center [1307, 72] width 70 height 25
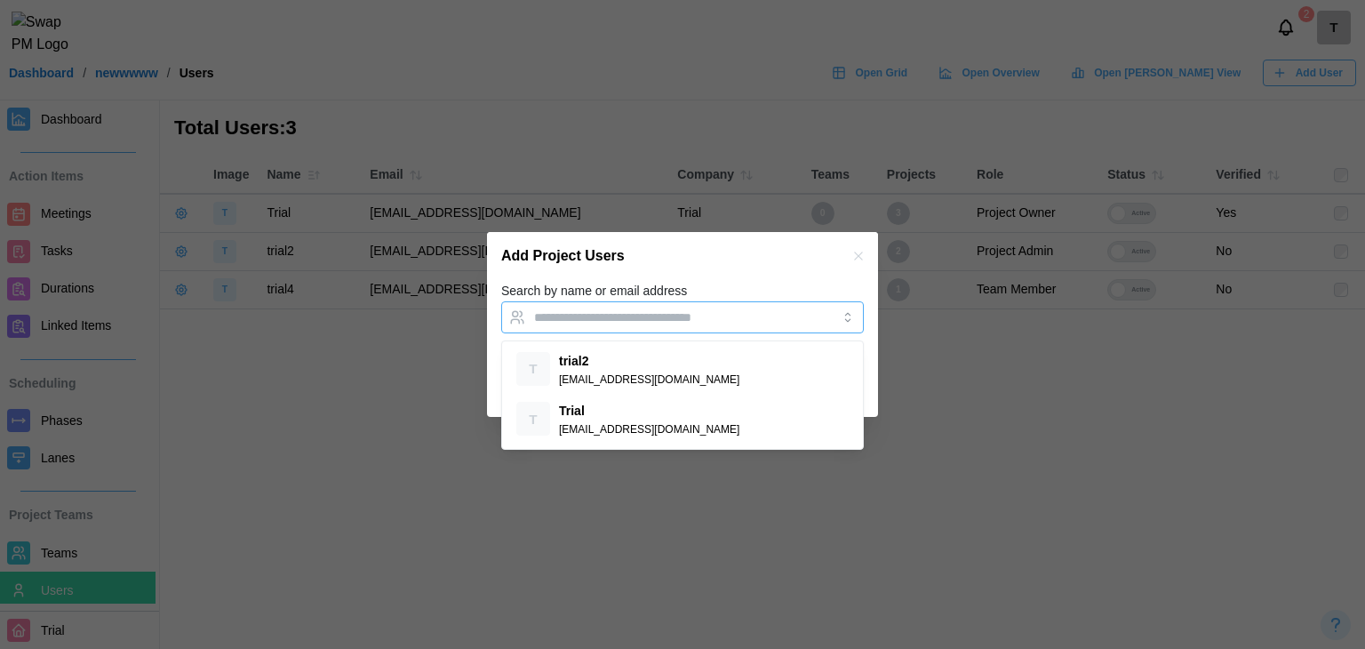
click at [639, 320] on input "Search by name or email address" at bounding box center [666, 317] width 265 height 14
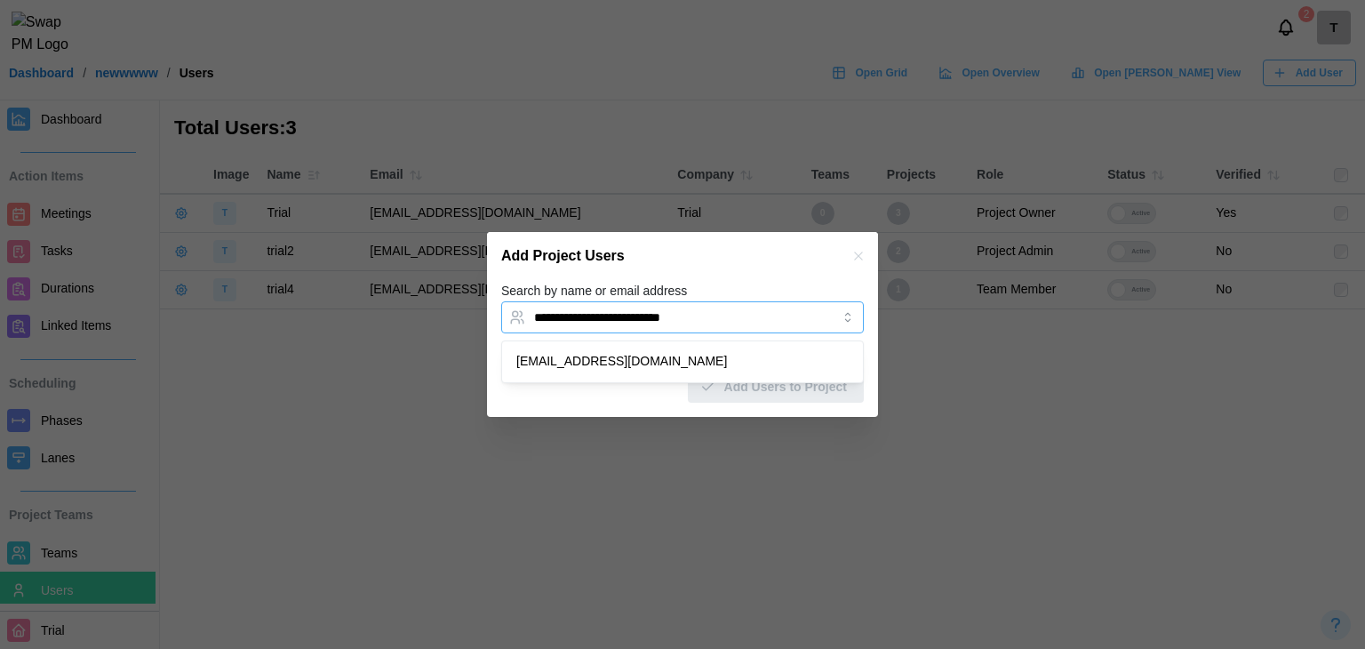
type input "**********"
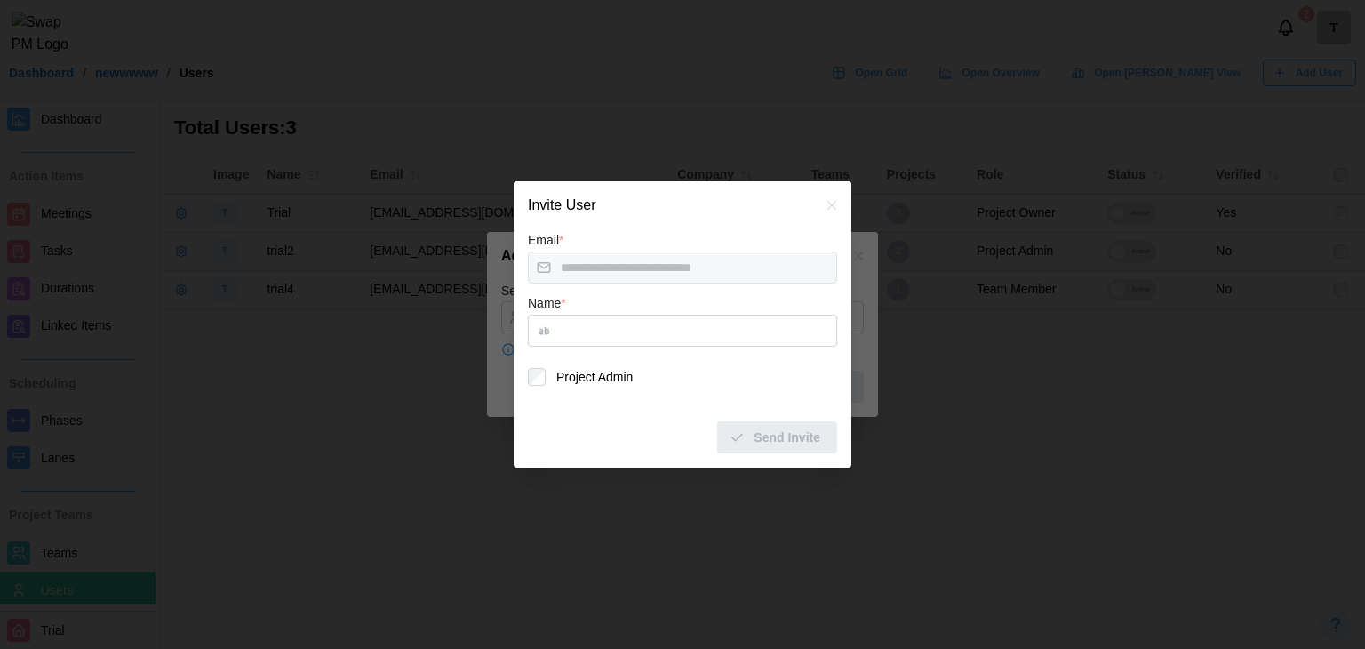
click at [597, 333] on input "Name *" at bounding box center [682, 330] width 309 height 32
type input "******"
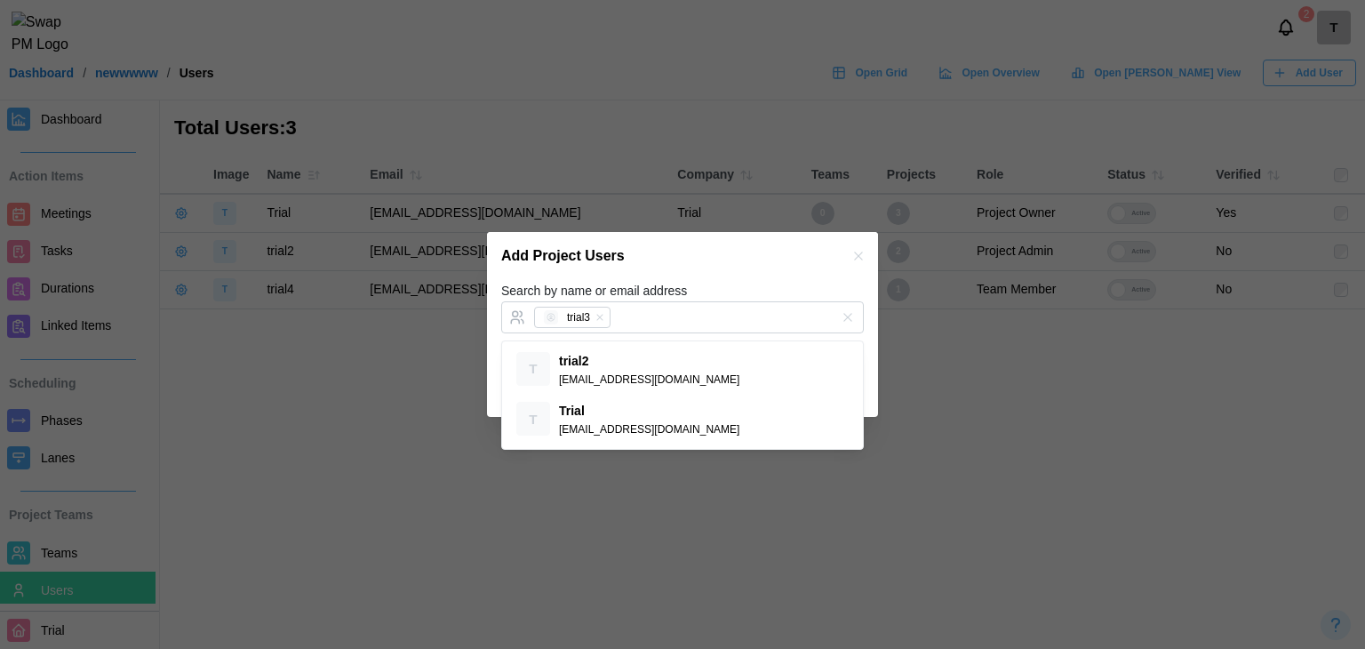
click at [721, 278] on div "Add Project Users" at bounding box center [682, 256] width 391 height 48
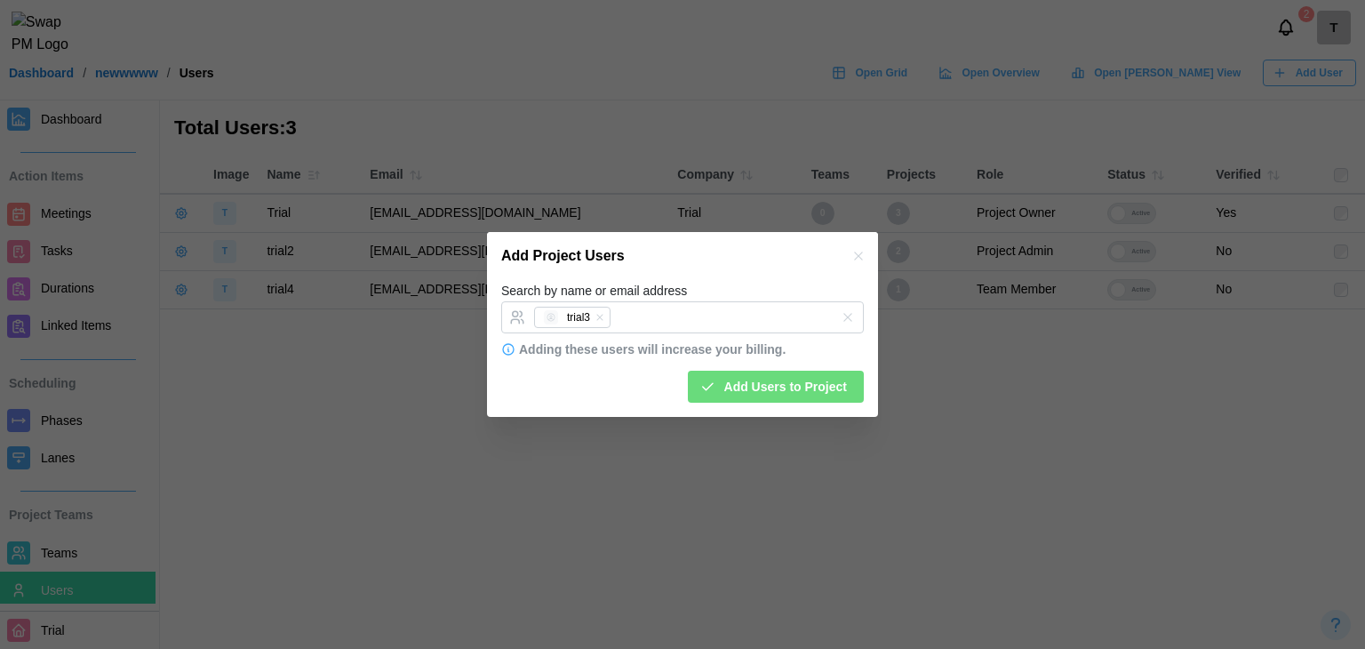
click at [786, 386] on span "Add Users to Project" at bounding box center [785, 386] width 123 height 30
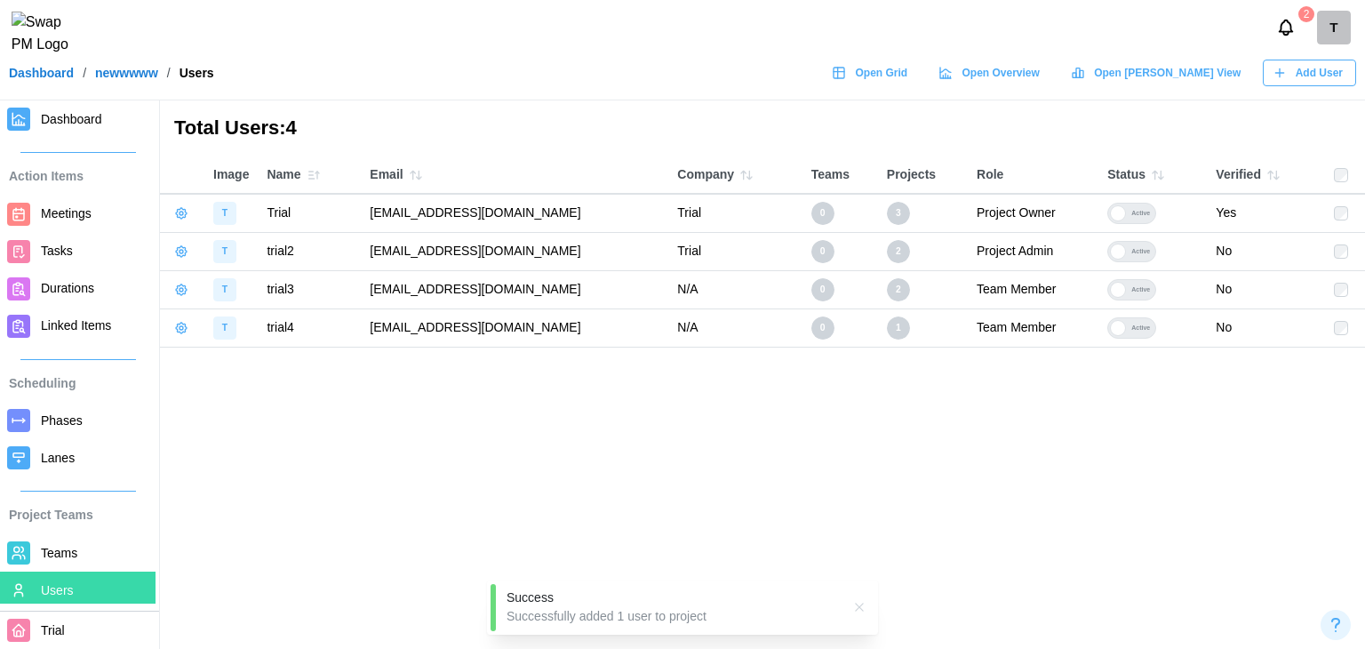
click at [90, 130] on link "Dashboard" at bounding box center [77, 118] width 155 height 37
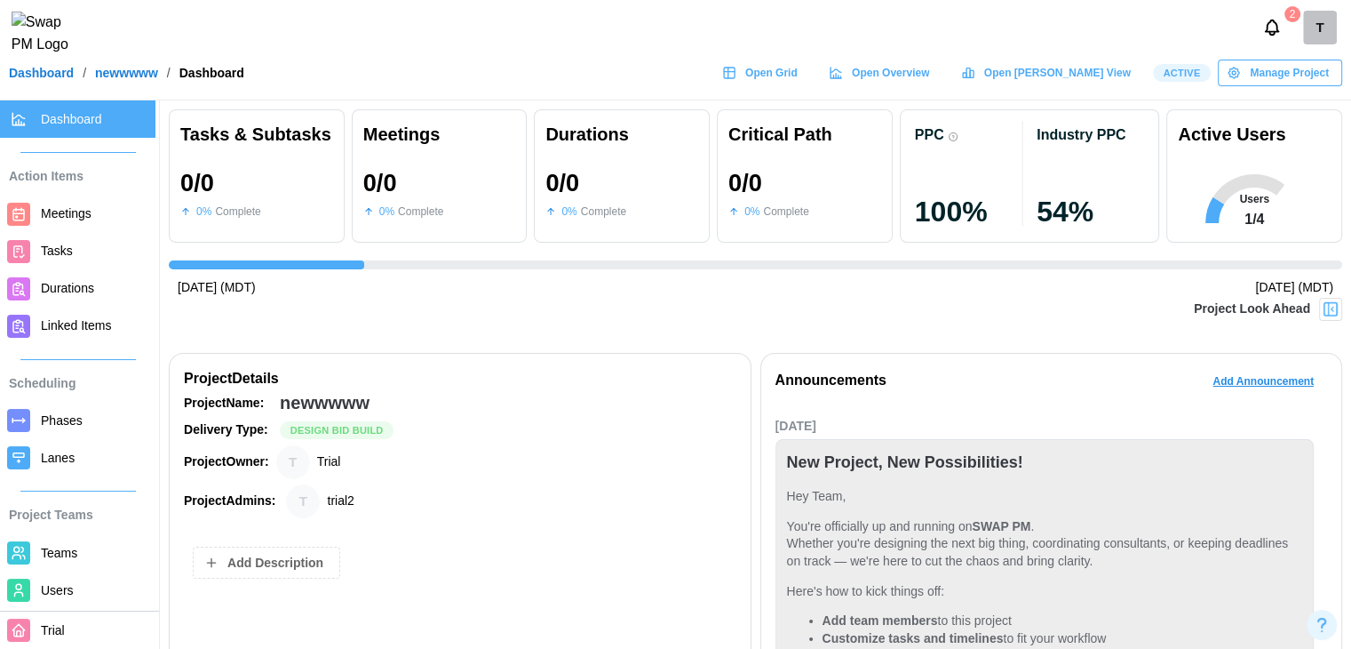
click at [1230, 85] on div "Manage Project" at bounding box center [1278, 72] width 102 height 25
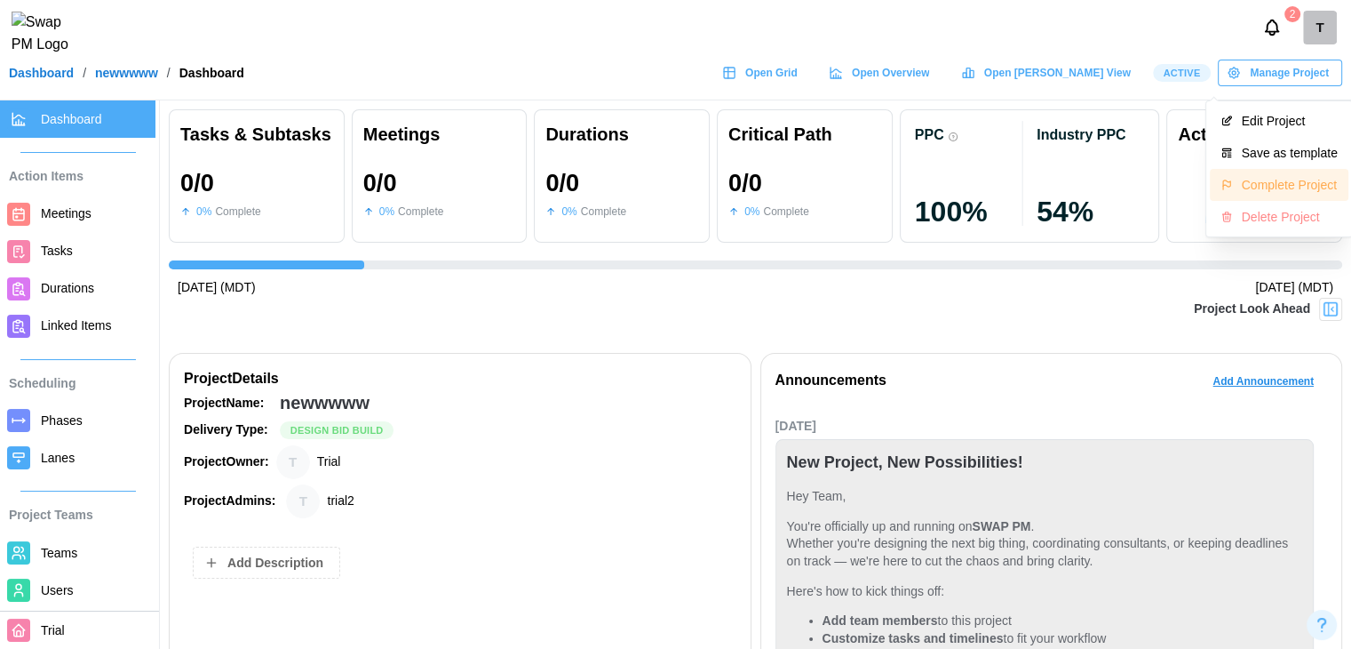
click at [1259, 178] on div "Complete Project" at bounding box center [1290, 185] width 96 height 14
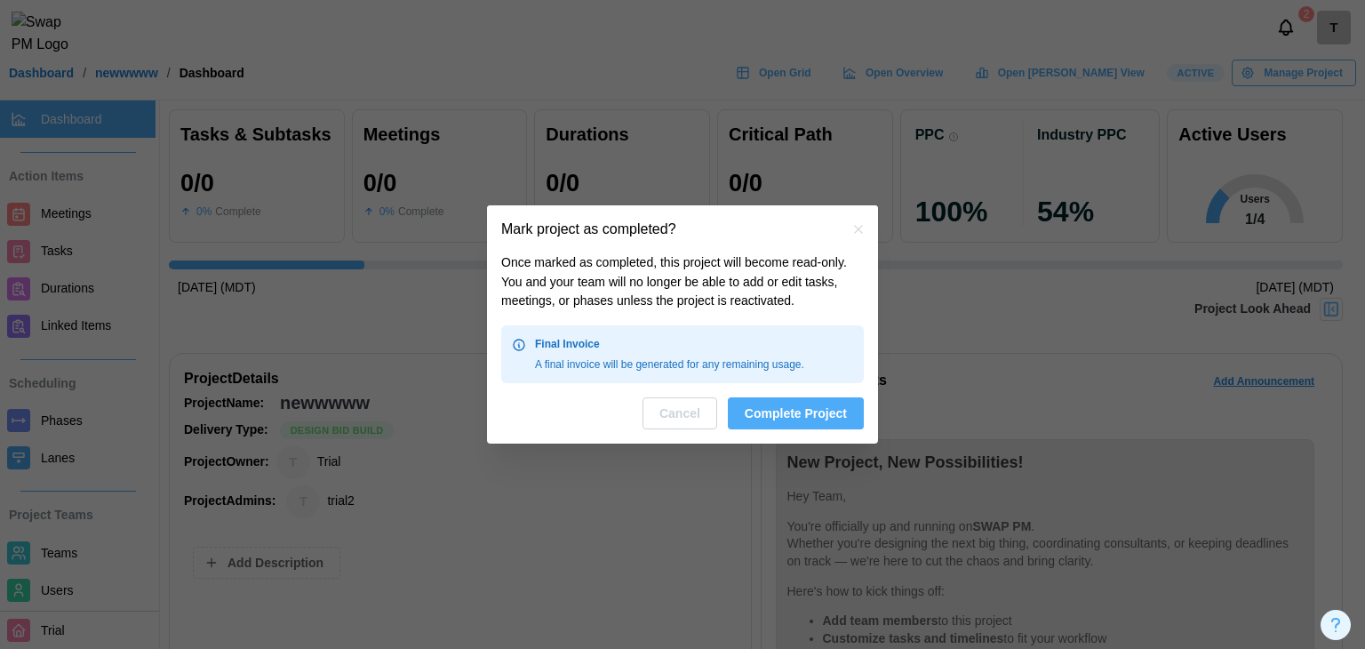
click at [785, 421] on span "Complete Project" at bounding box center [795, 413] width 102 height 30
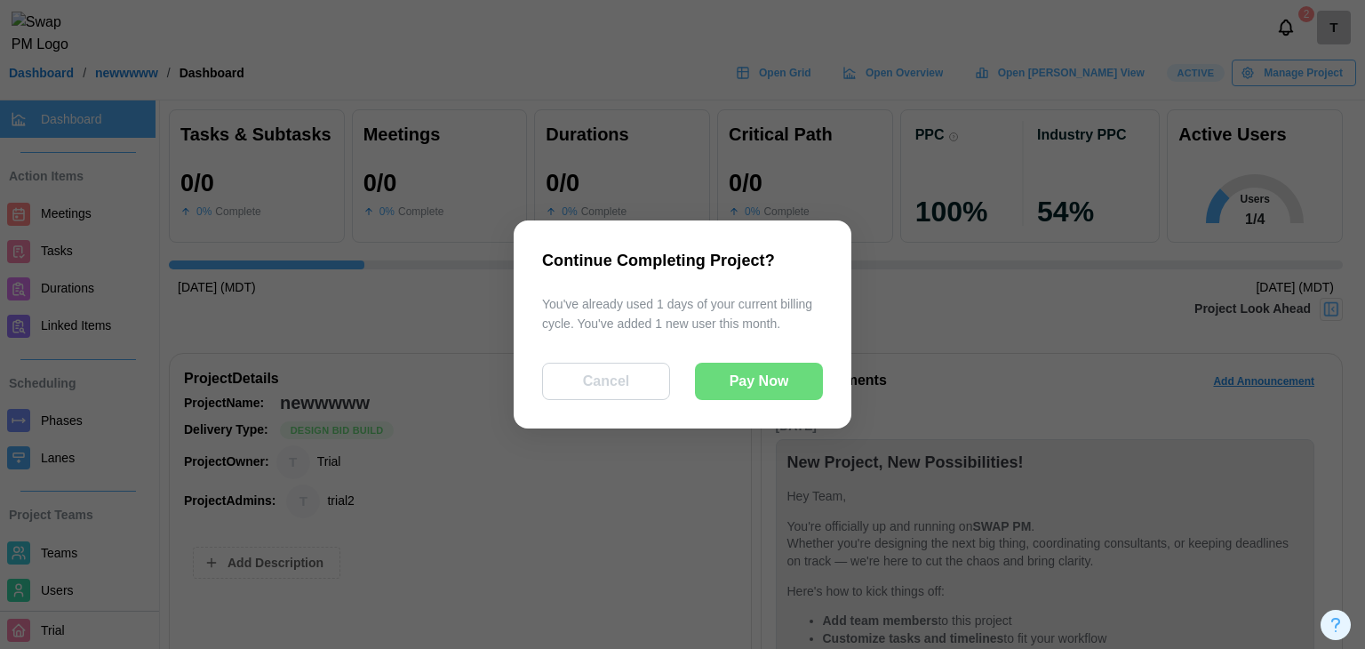
click at [758, 386] on span "Pay Now" at bounding box center [759, 381] width 60 height 36
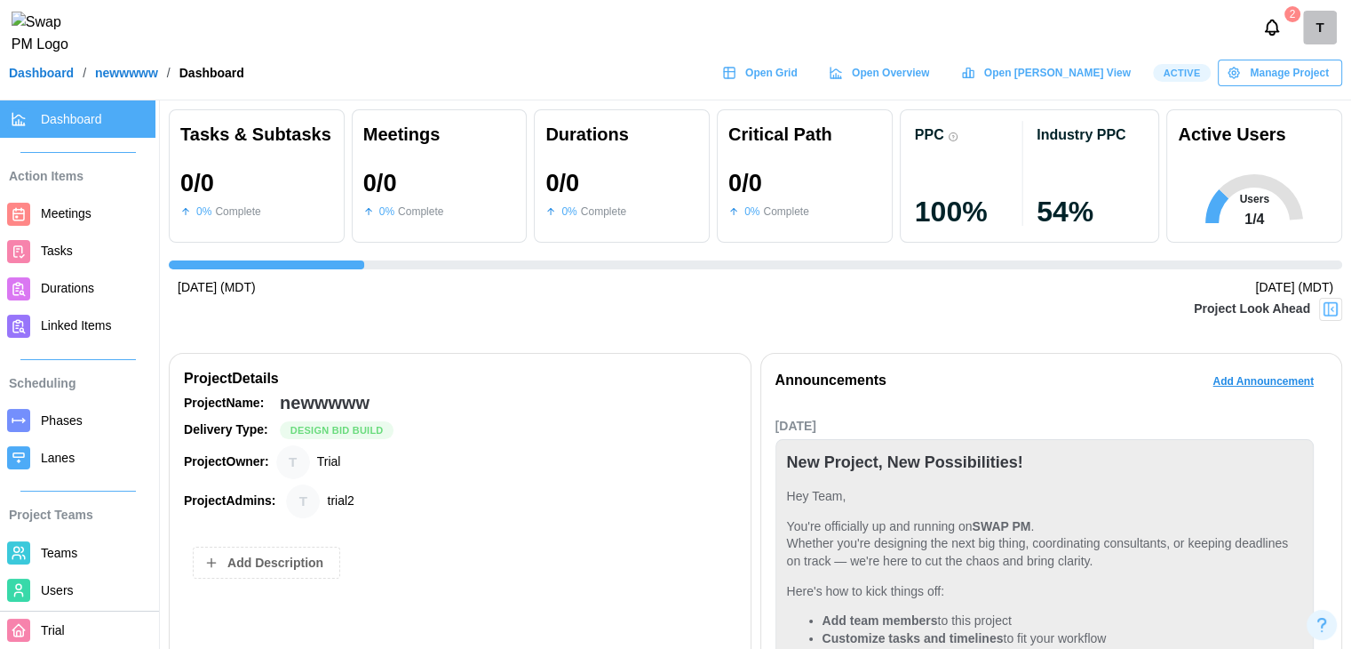
click at [1289, 85] on span "Manage Project" at bounding box center [1289, 72] width 79 height 25
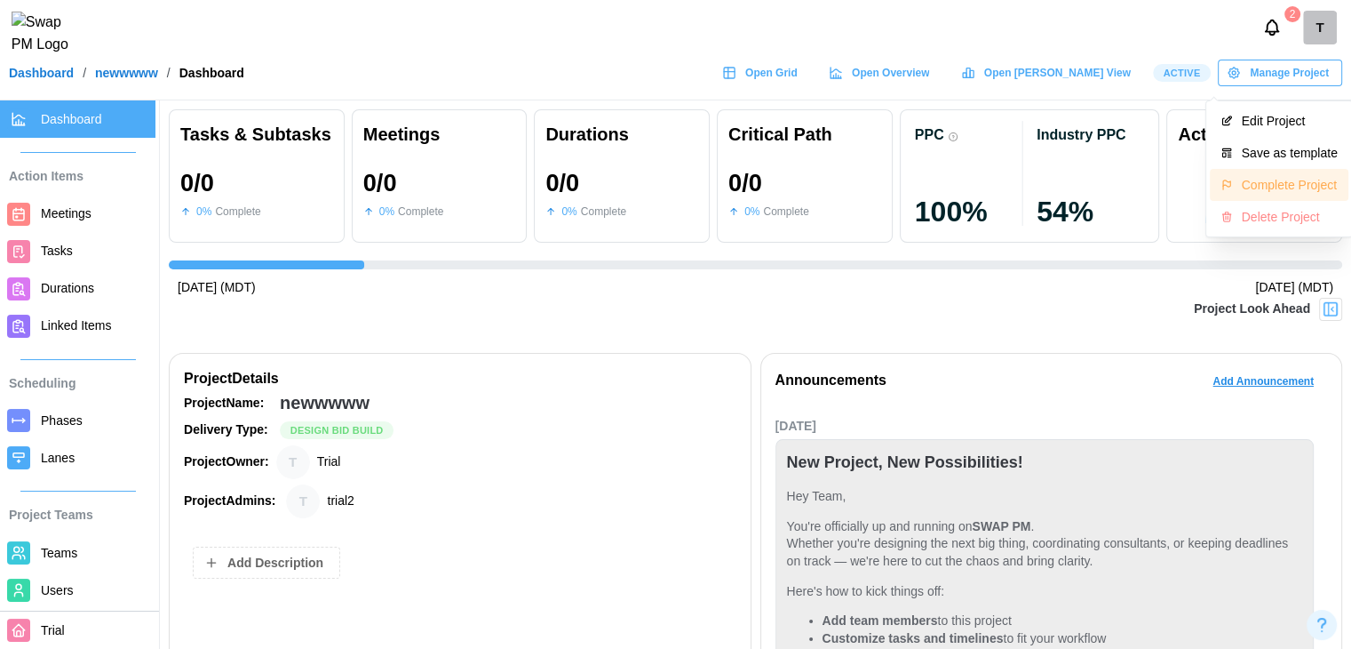
click at [1292, 181] on div "Complete Project" at bounding box center [1290, 185] width 96 height 14
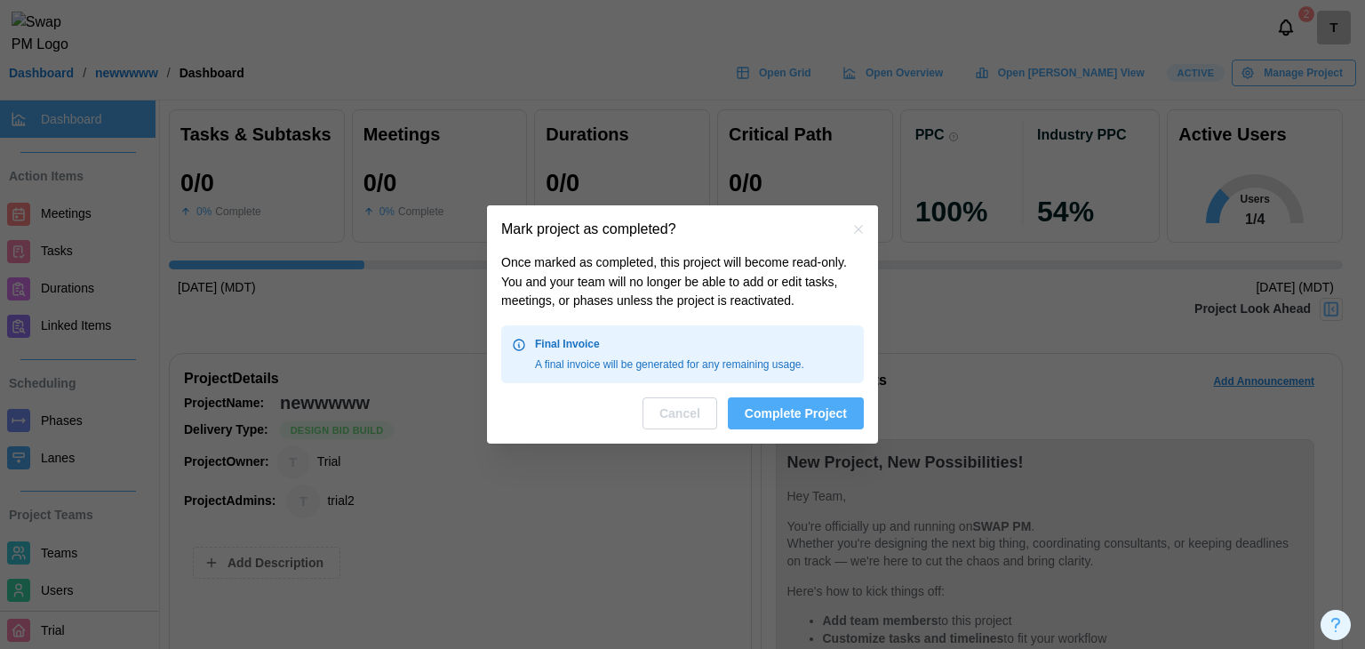
click at [792, 421] on span "Complete Project" at bounding box center [795, 413] width 102 height 30
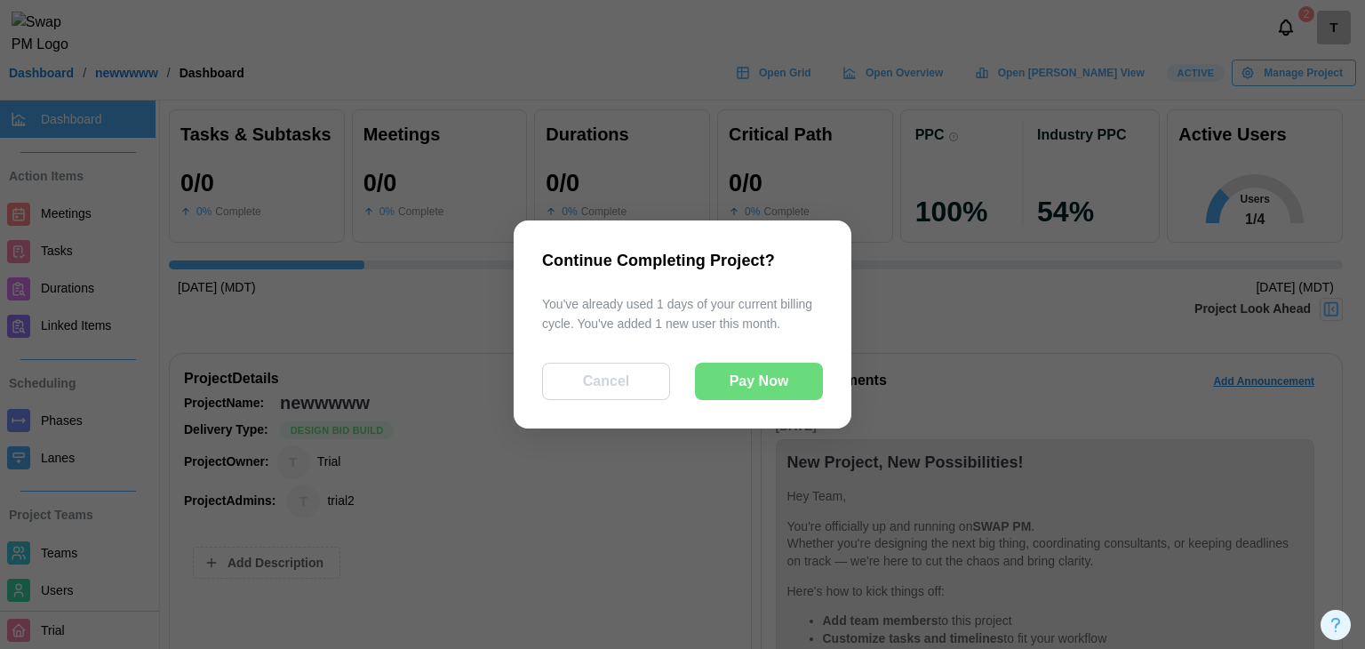
click at [781, 398] on span "Pay Now" at bounding box center [759, 381] width 60 height 36
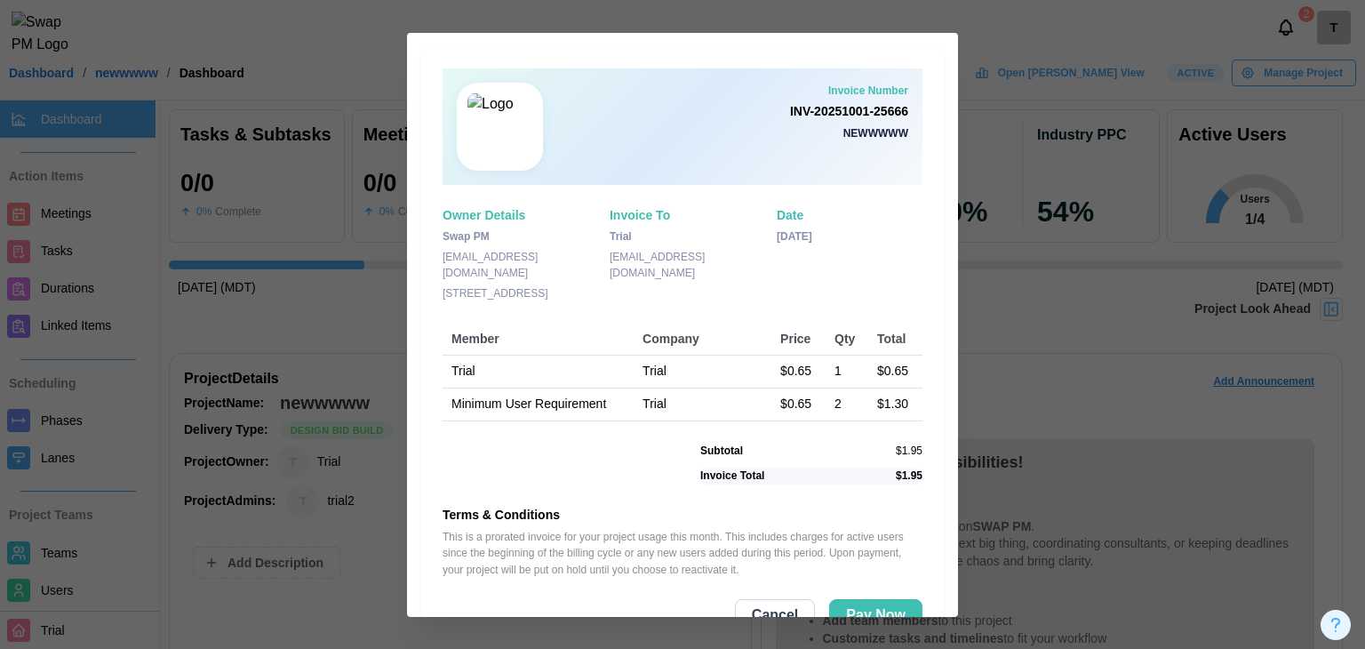
click at [643, 459] on div "Subtotal $ 1.95 Invoice Total $ 1.95" at bounding box center [682, 463] width 480 height 42
click at [764, 608] on span "Cancel" at bounding box center [775, 615] width 46 height 30
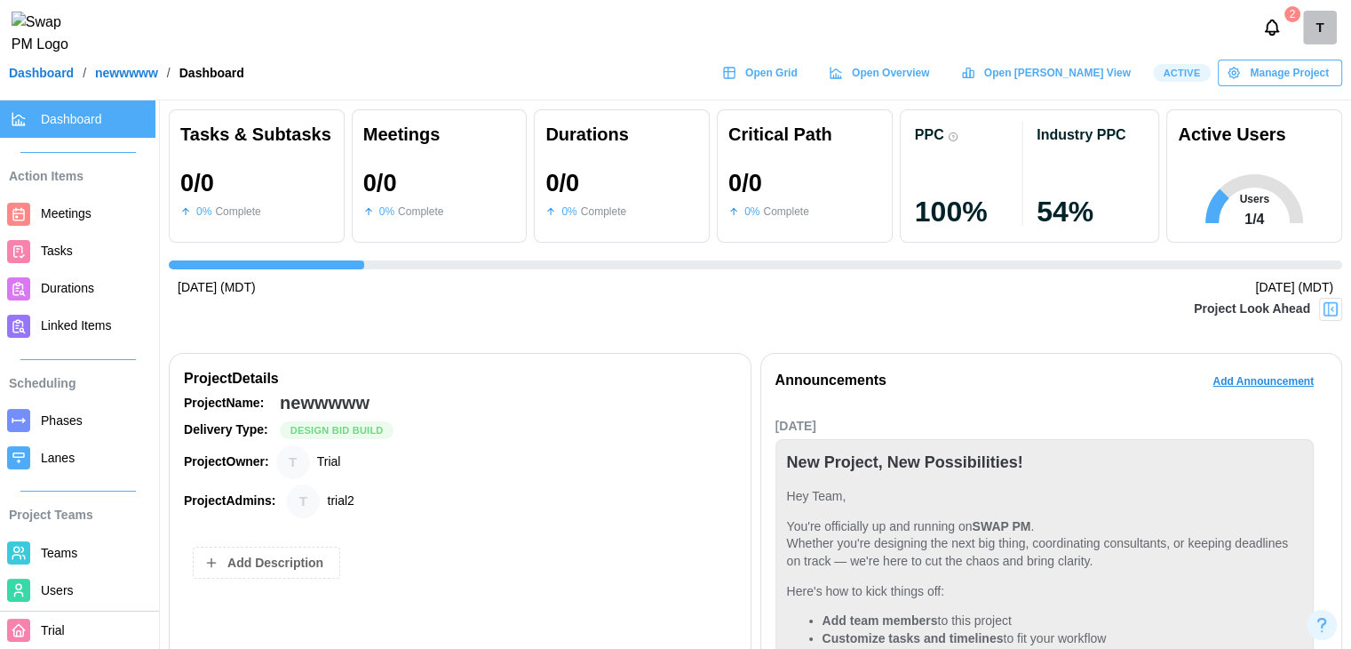
click at [1344, 28] on div "2 T" at bounding box center [1304, 28] width 94 height 34
click at [1333, 34] on div "T" at bounding box center [1320, 28] width 34 height 34
click at [1302, 75] on div "My Profile" at bounding box center [1308, 77] width 55 height 20
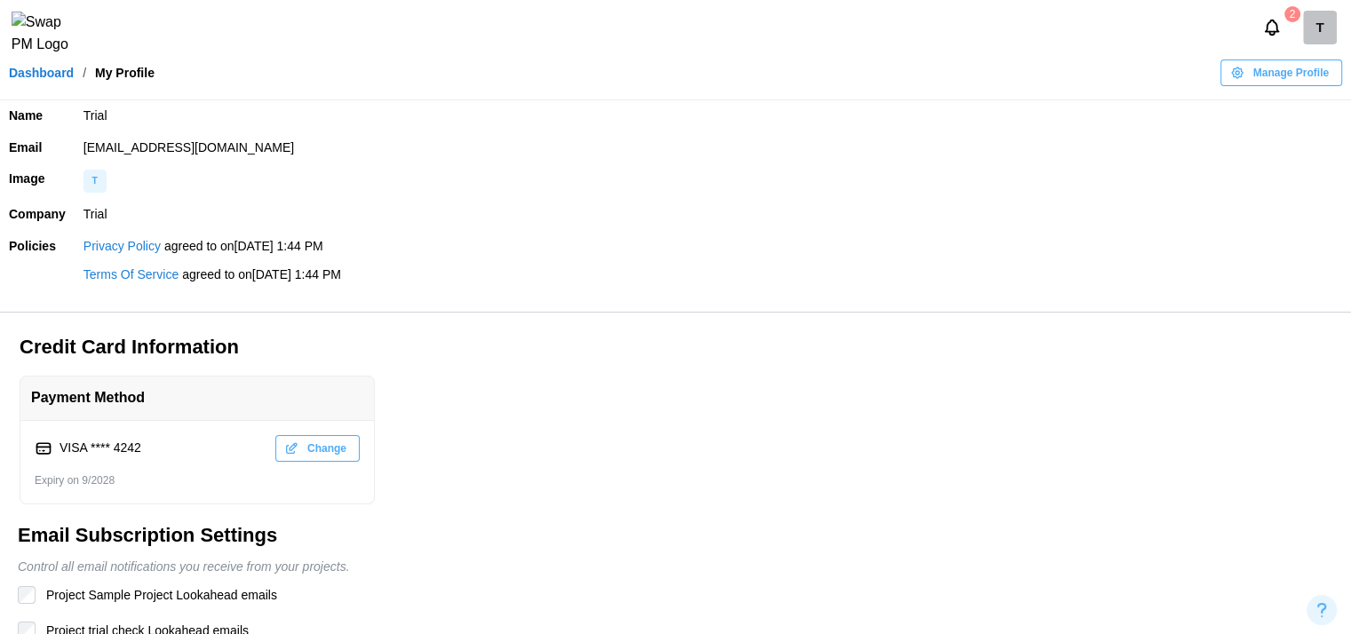
drag, startPoint x: 273, startPoint y: 151, endPoint x: 81, endPoint y: 155, distance: 191.9
click at [81, 155] on td "trial1@guerrillamailblock.com" at bounding box center [713, 148] width 1277 height 32
copy td "trial1@guerrillamailblock.com"
click at [180, 147] on td "trial1@guerrillamailblock.com" at bounding box center [713, 148] width 1277 height 32
click at [291, 152] on td "trial1@guerrillamailblock.com" at bounding box center [713, 148] width 1277 height 32
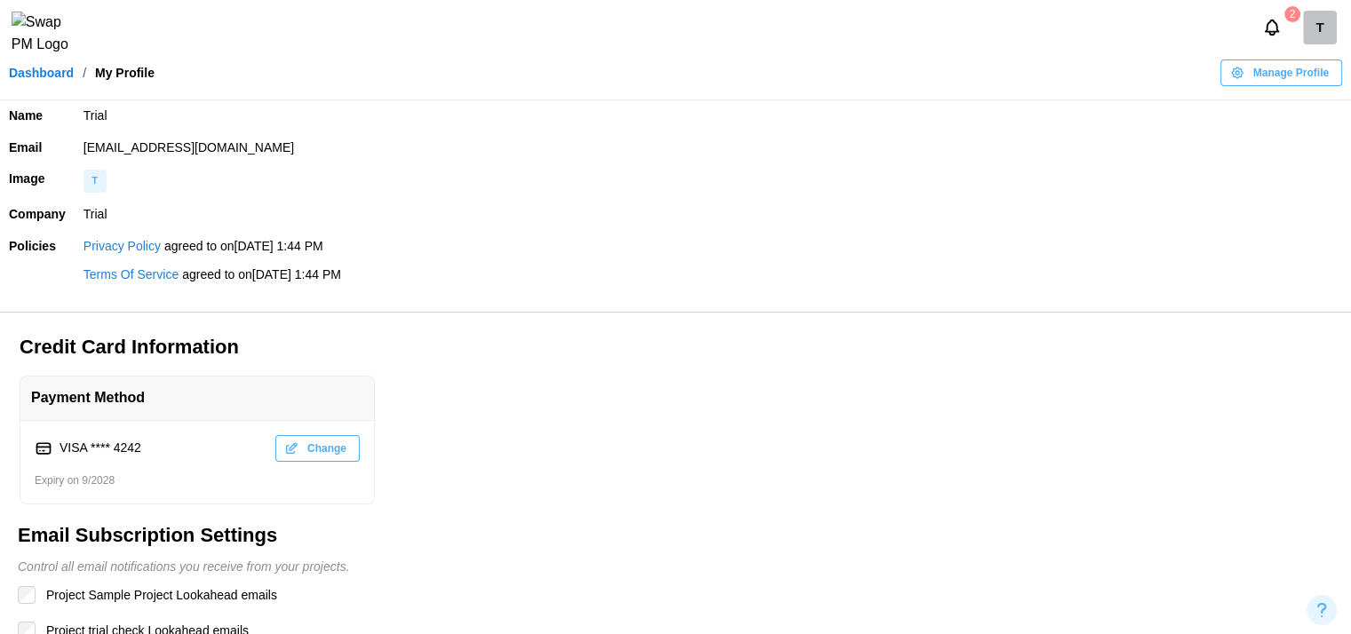
drag, startPoint x: 276, startPoint y: 149, endPoint x: 46, endPoint y: 151, distance: 230.1
click at [46, 151] on tr "Email trial1@guerrillamailblock.com" at bounding box center [675, 148] width 1351 height 32
copy tr "trial1@guerrillamailblock.com"
click at [56, 79] on link "Dashboard" at bounding box center [41, 73] width 65 height 12
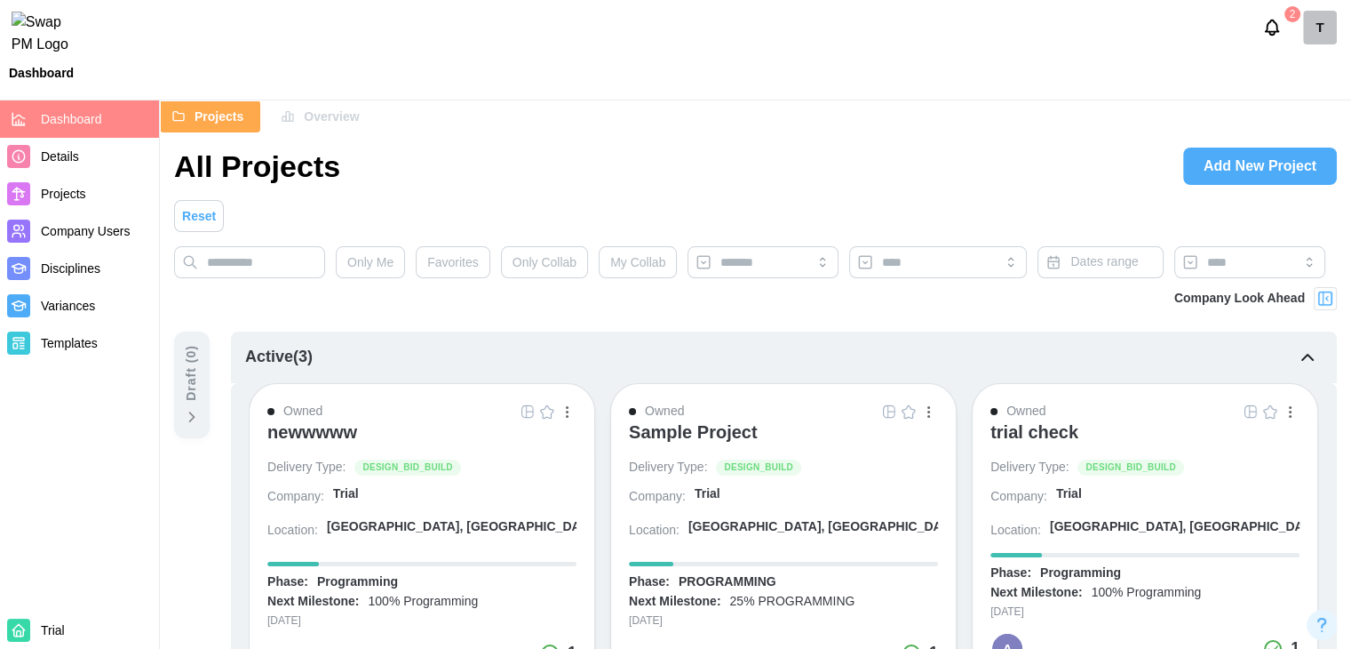
click at [1299, 171] on span "Add New Project" at bounding box center [1260, 166] width 113 height 36
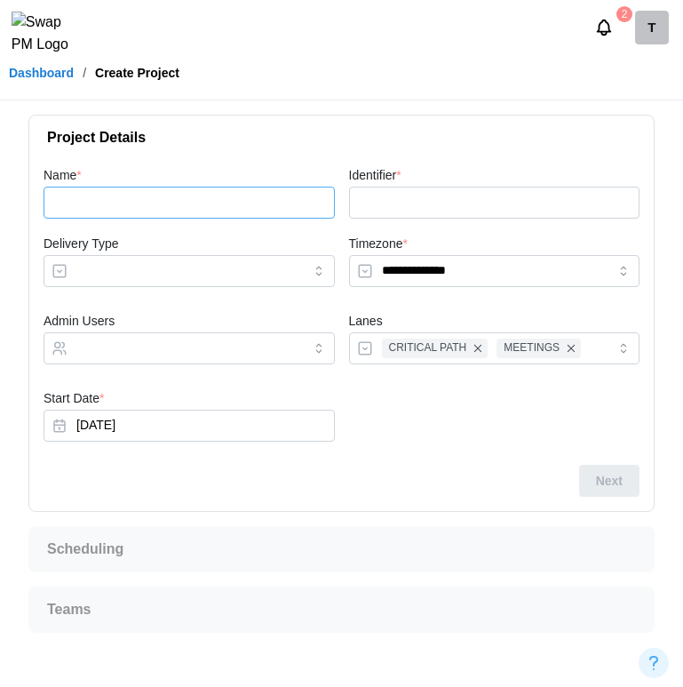
click at [144, 197] on input "Name *" at bounding box center [189, 203] width 291 height 32
type input "**"
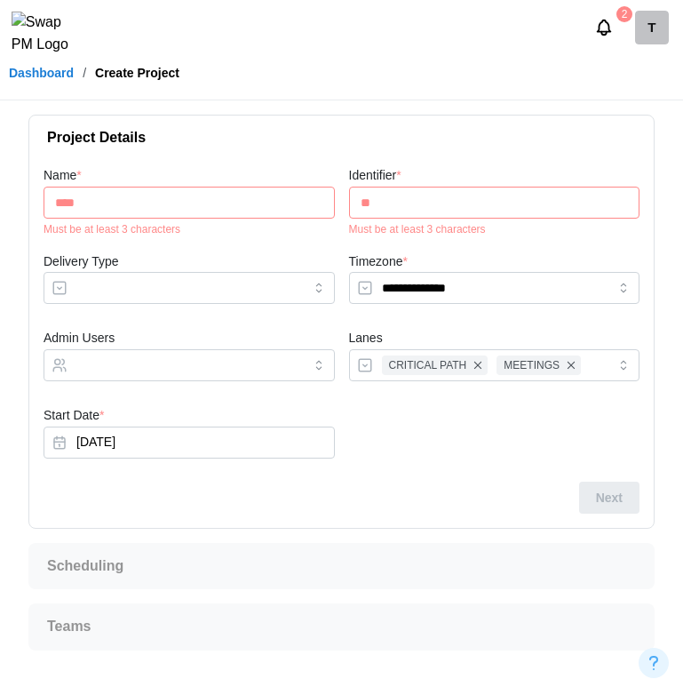
type input "*****"
type input "***"
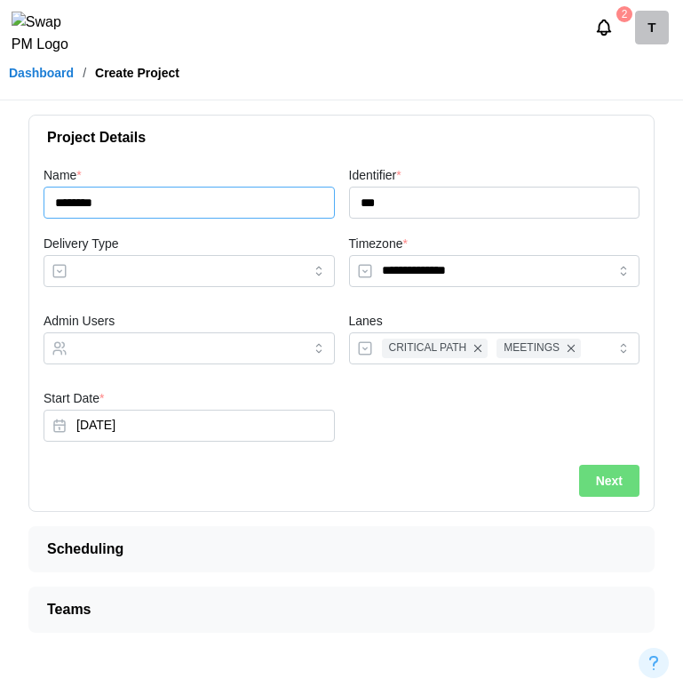
type input "********"
click at [163, 259] on input "Delivery Type" at bounding box center [189, 271] width 291 height 32
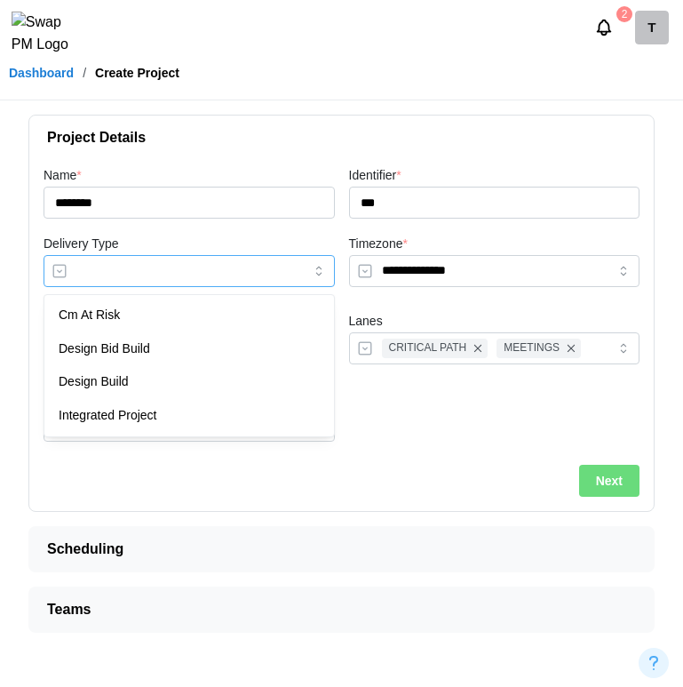
type input "**********"
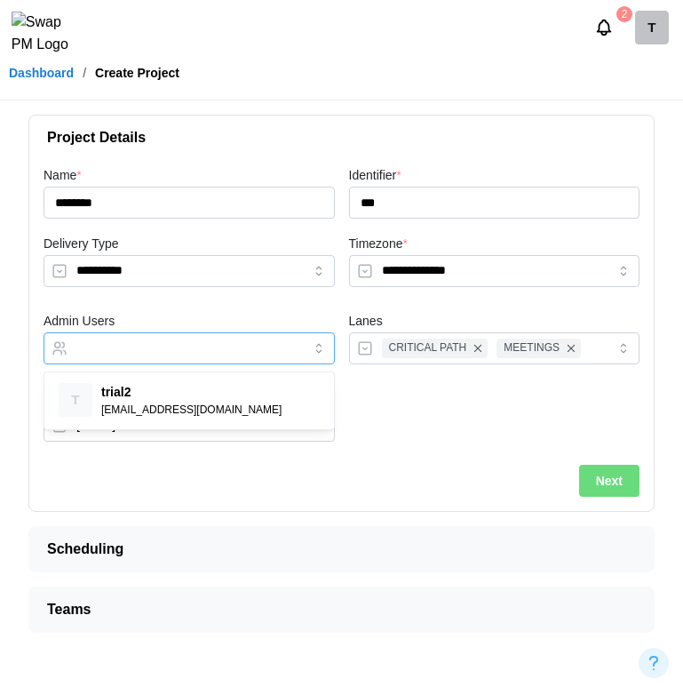
click at [160, 345] on input "Admin Users" at bounding box center [173, 348] width 194 height 14
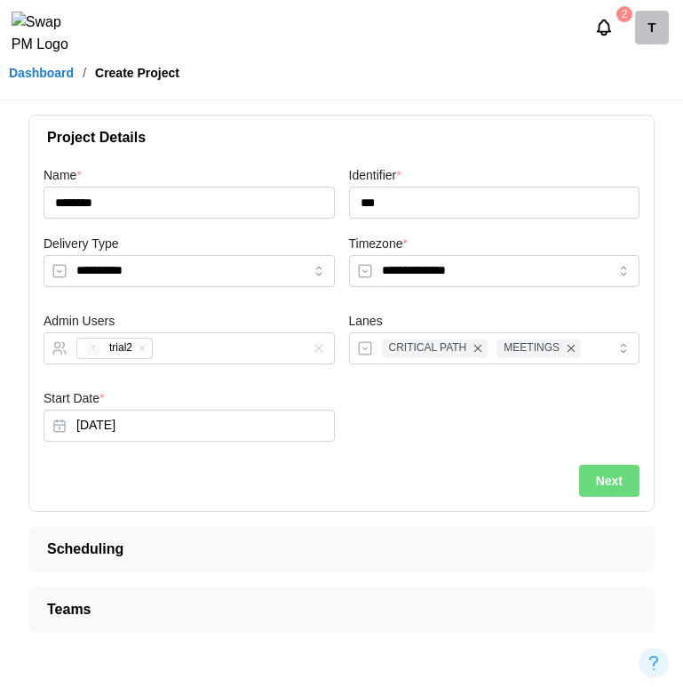
click at [596, 486] on span "Next" at bounding box center [609, 481] width 27 height 30
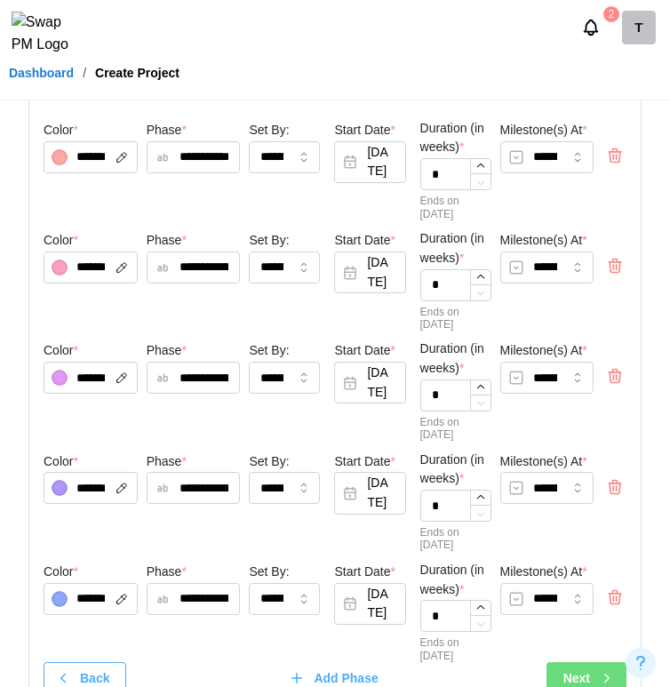
scroll to position [254, 0]
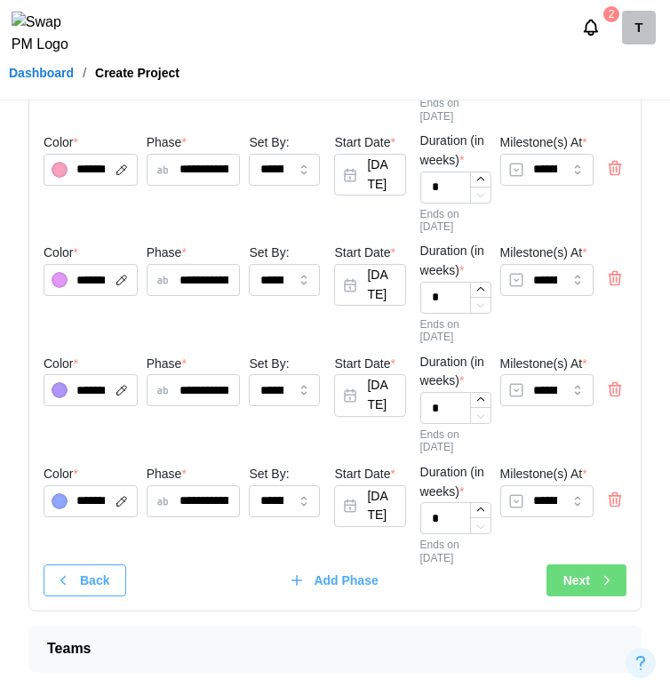
click at [592, 593] on div "Next" at bounding box center [589, 580] width 52 height 30
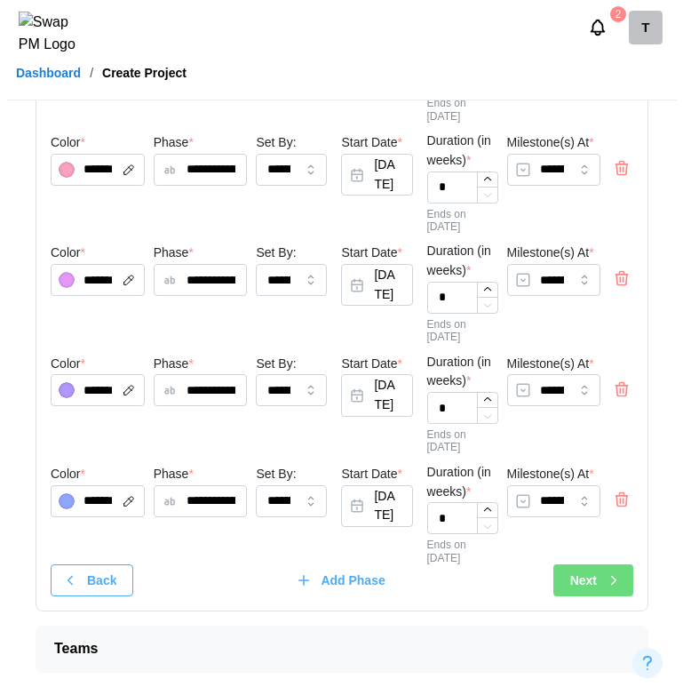
scroll to position [0, 0]
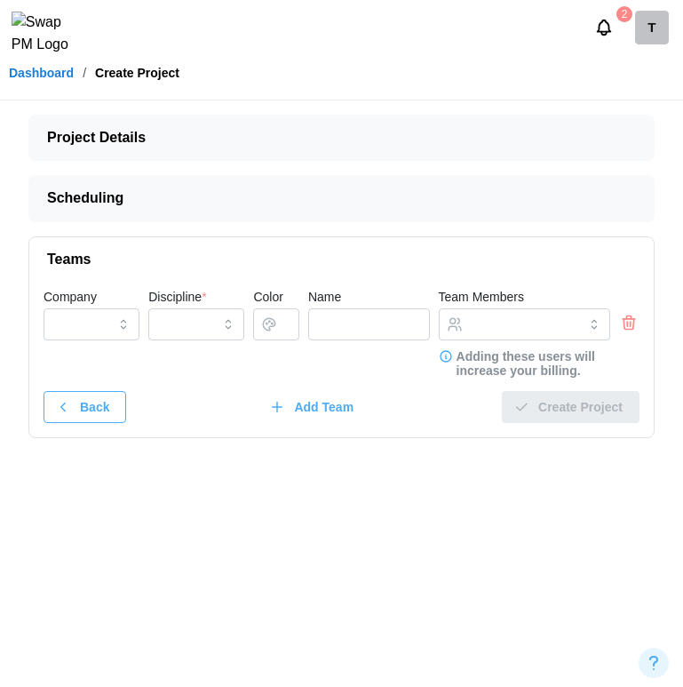
click at [628, 320] on icon "button" at bounding box center [629, 322] width 18 height 21
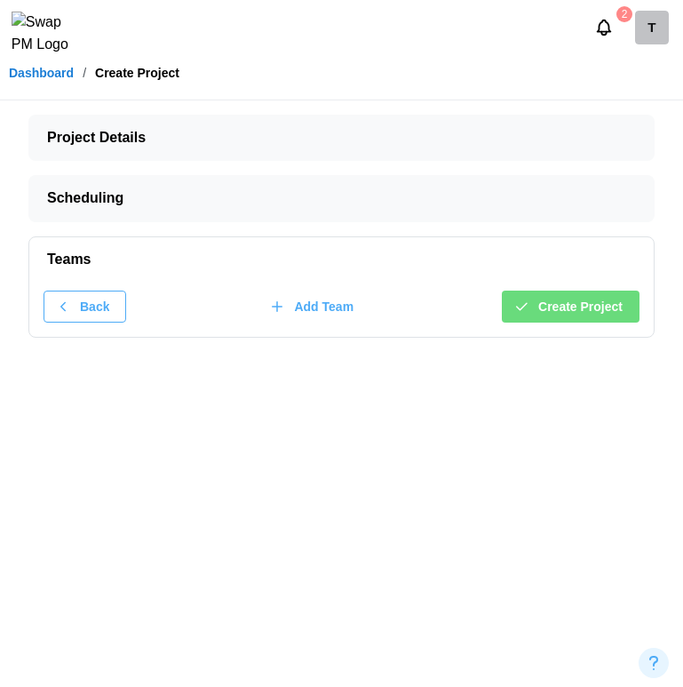
click at [600, 313] on span "Create Project" at bounding box center [580, 306] width 84 height 30
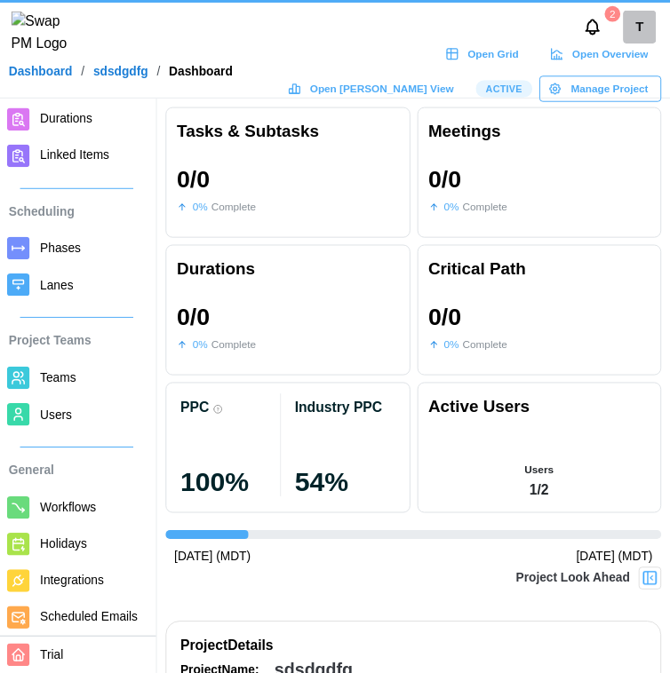
scroll to position [195, 0]
